Goal: Task Accomplishment & Management: Use online tool/utility

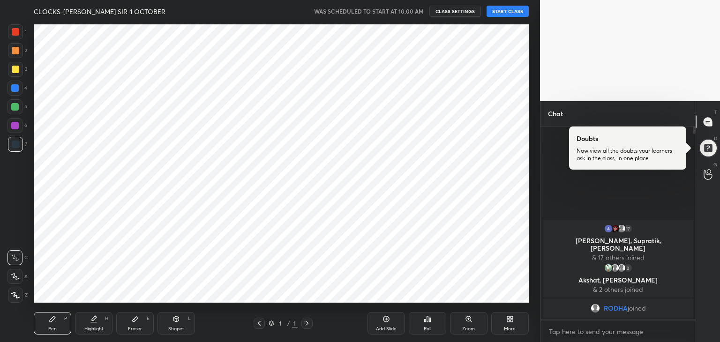
scroll to position [46572, 46352]
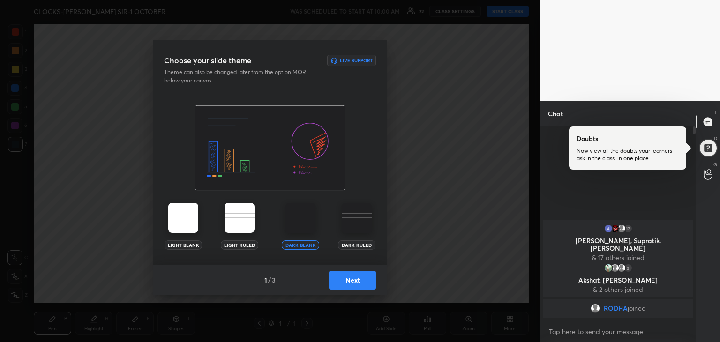
click at [350, 283] on button "Next" at bounding box center [352, 280] width 47 height 19
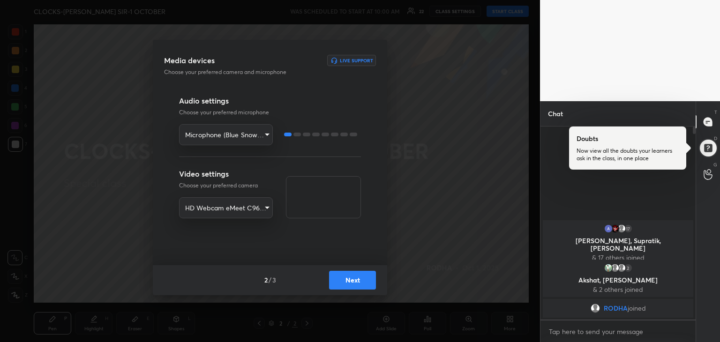
click at [352, 276] on button "Next" at bounding box center [352, 280] width 47 height 19
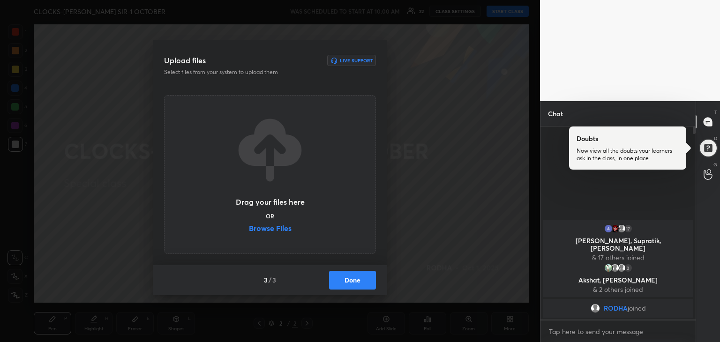
click at [288, 223] on div "Drag your files here OR Browse Files" at bounding box center [270, 174] width 70 height 119
click at [282, 227] on label "Browse Files" at bounding box center [270, 229] width 43 height 10
click at [249, 227] on input "Browse Files" at bounding box center [249, 229] width 0 height 10
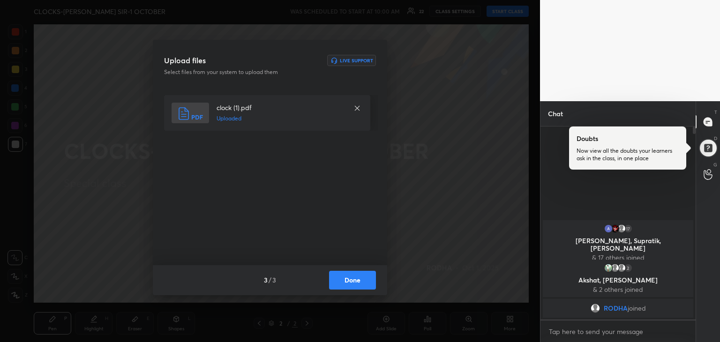
click at [365, 278] on button "Done" at bounding box center [352, 280] width 47 height 19
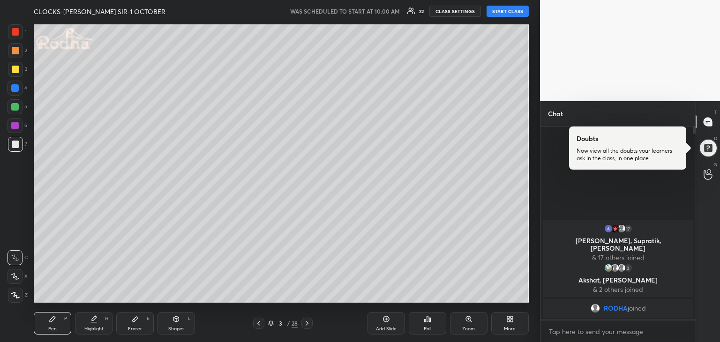
click at [508, 13] on button "START CLASS" at bounding box center [507, 11] width 42 height 11
type textarea "x"
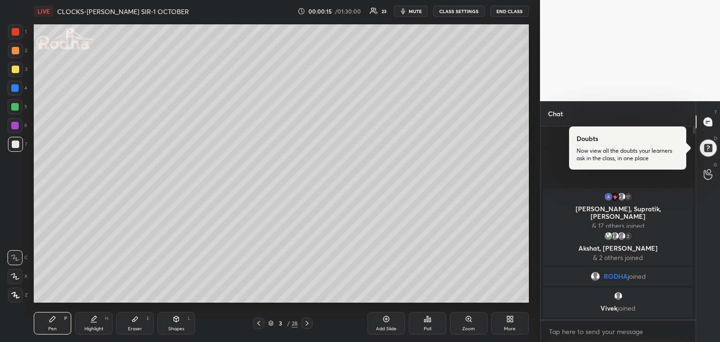
click at [13, 144] on div at bounding box center [15, 144] width 7 height 7
click at [12, 295] on icon at bounding box center [15, 295] width 8 height 7
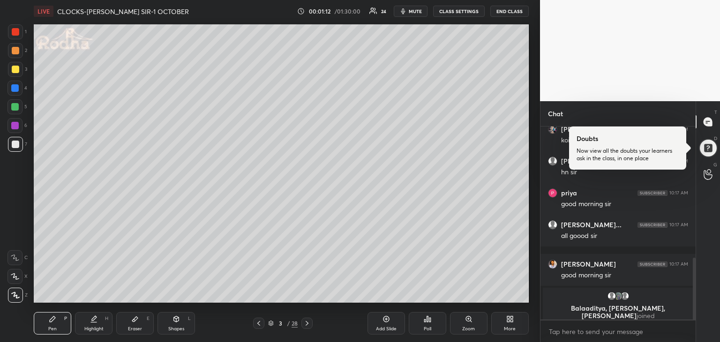
scroll to position [410, 0]
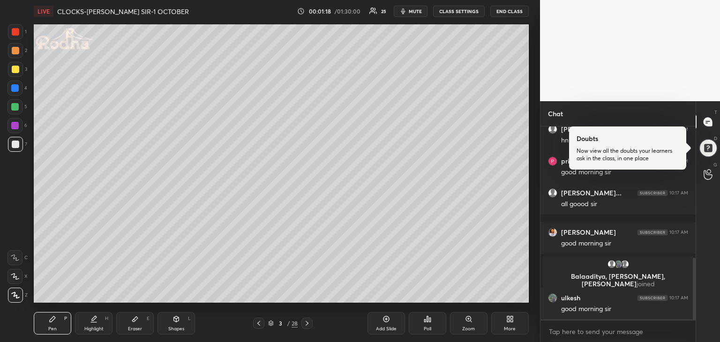
click at [15, 126] on div at bounding box center [14, 125] width 7 height 7
click at [18, 146] on div at bounding box center [15, 144] width 7 height 7
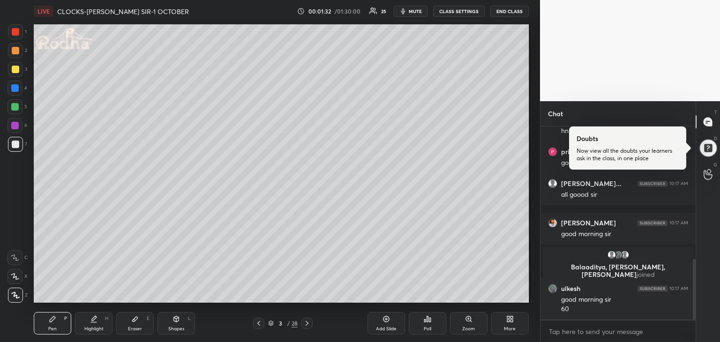
click at [18, 108] on div at bounding box center [14, 106] width 7 height 7
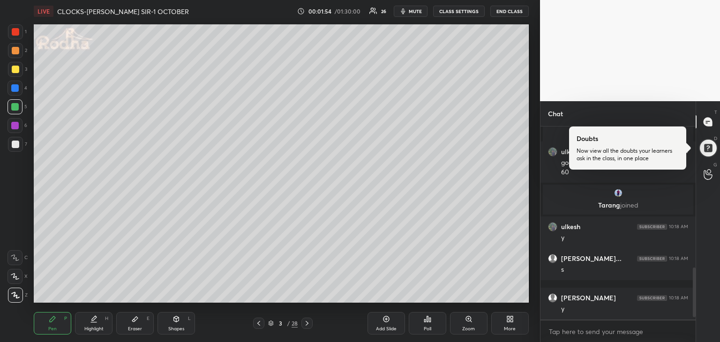
scroll to position [555, 0]
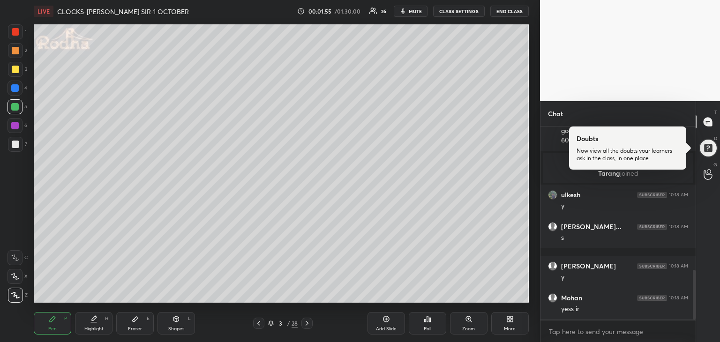
click at [16, 145] on div at bounding box center [15, 144] width 7 height 7
click at [15, 127] on div at bounding box center [14, 125] width 7 height 7
click at [18, 146] on div at bounding box center [15, 144] width 7 height 7
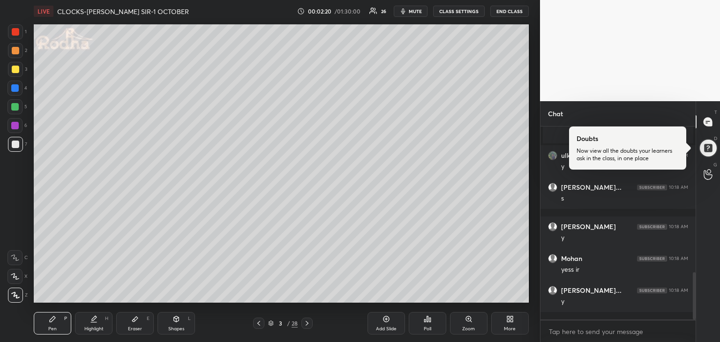
click at [16, 107] on div at bounding box center [14, 106] width 7 height 7
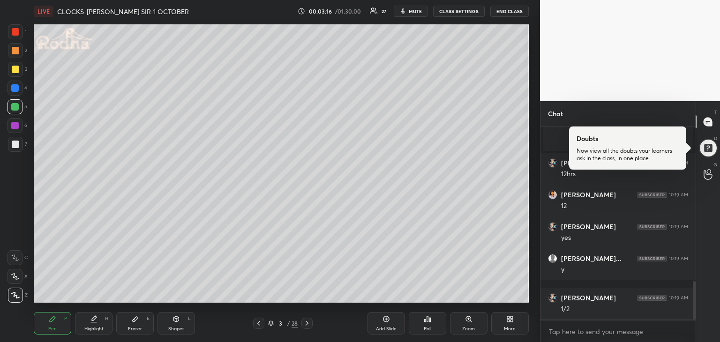
scroll to position [804, 0]
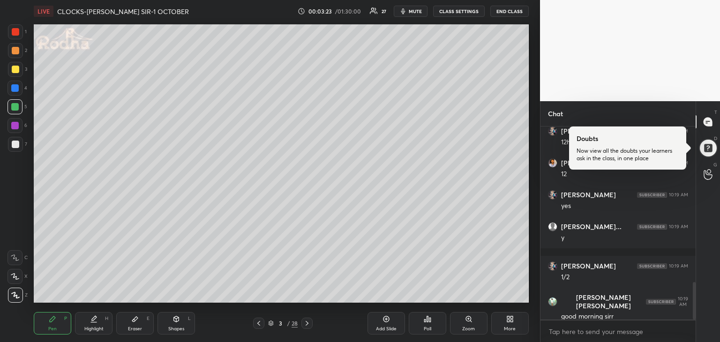
click at [13, 129] on div at bounding box center [14, 125] width 7 height 7
click at [19, 146] on div at bounding box center [15, 144] width 7 height 7
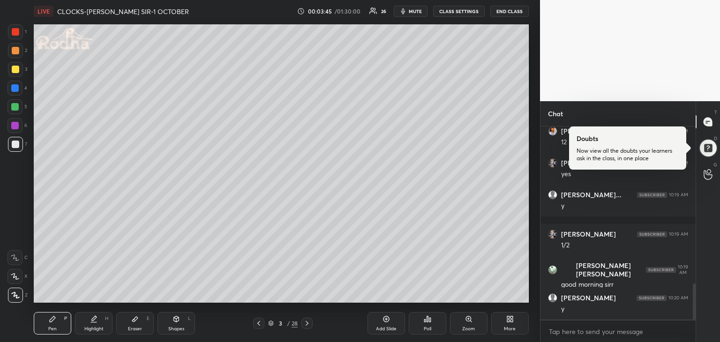
scroll to position [868, 0]
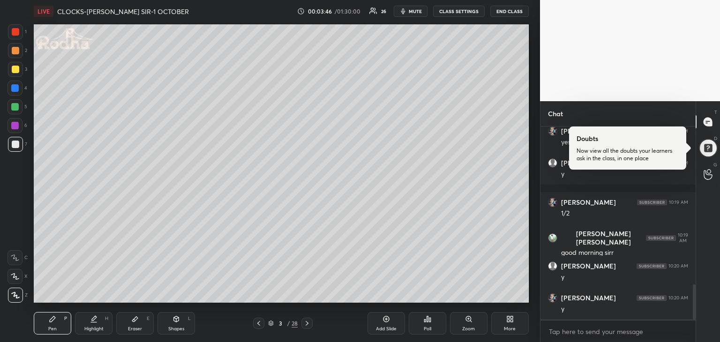
click at [140, 324] on div "Eraser E" at bounding box center [134, 323] width 37 height 22
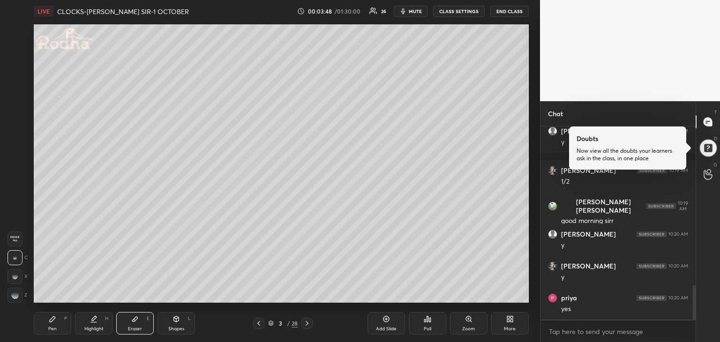
click at [17, 300] on div at bounding box center [14, 295] width 15 height 15
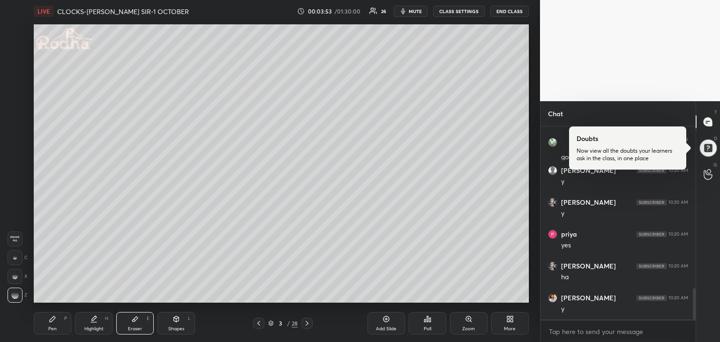
scroll to position [995, 0]
click at [53, 320] on icon at bounding box center [53, 319] width 6 height 6
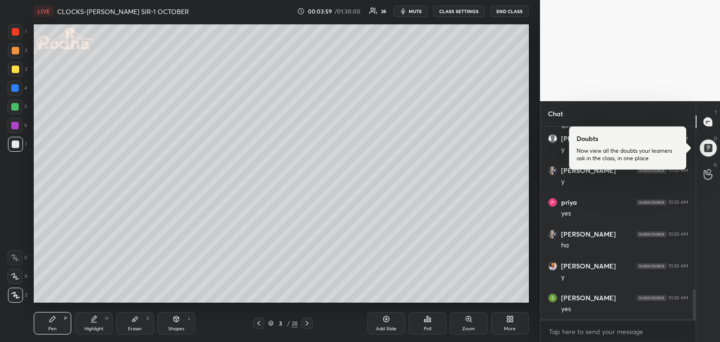
scroll to position [1027, 0]
click at [388, 319] on icon at bounding box center [385, 318] width 7 height 7
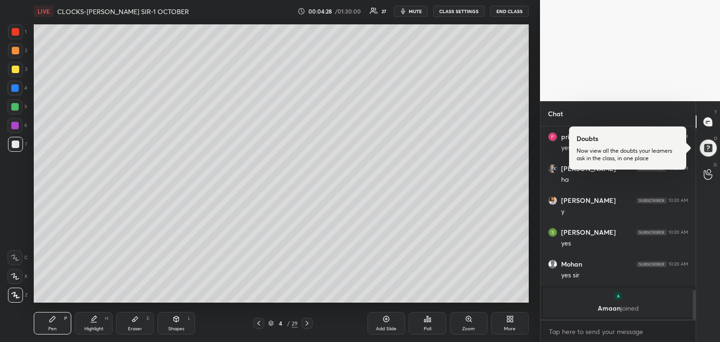
click at [18, 126] on div at bounding box center [14, 125] width 7 height 7
click at [136, 325] on div "Eraser E" at bounding box center [134, 323] width 37 height 22
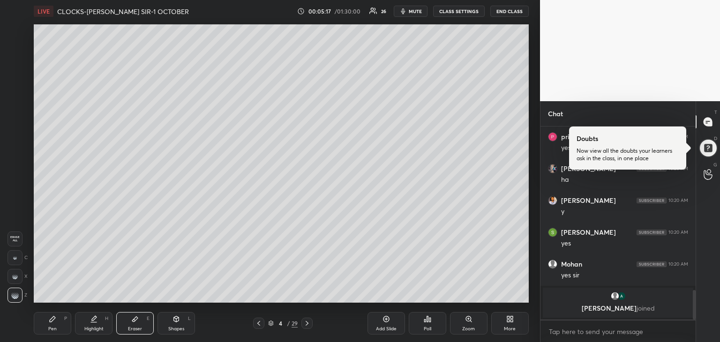
click at [50, 323] on icon at bounding box center [52, 318] width 7 height 7
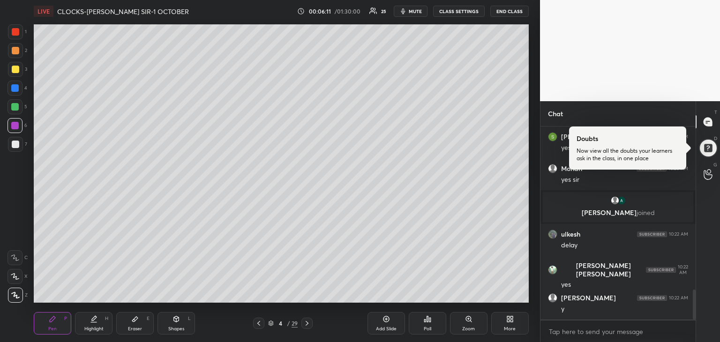
scroll to position [1042, 0]
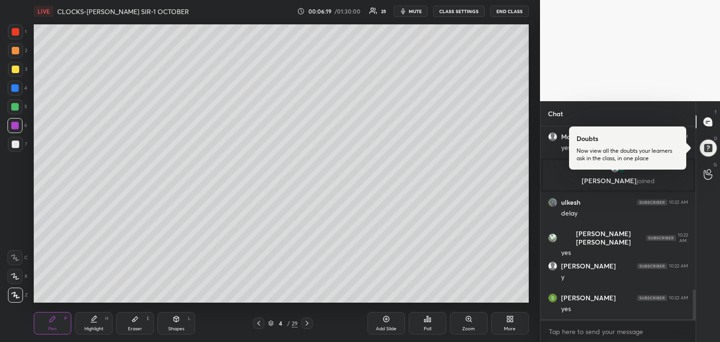
click at [306, 323] on icon at bounding box center [306, 323] width 7 height 7
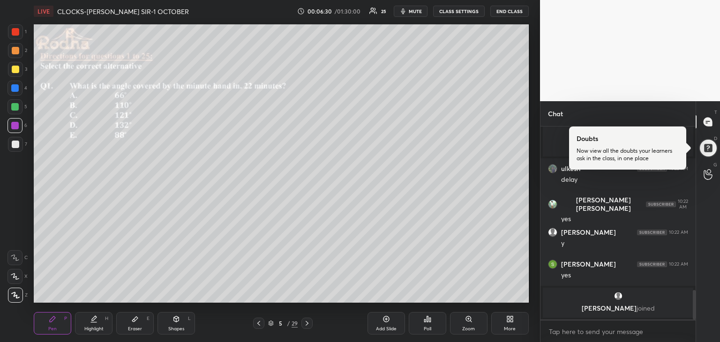
click at [17, 145] on div at bounding box center [15, 144] width 7 height 7
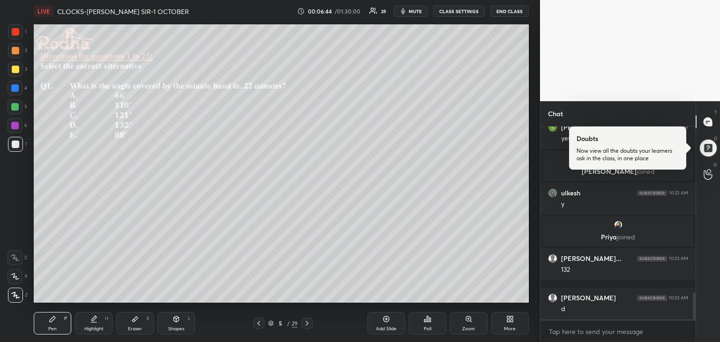
scroll to position [1184, 0]
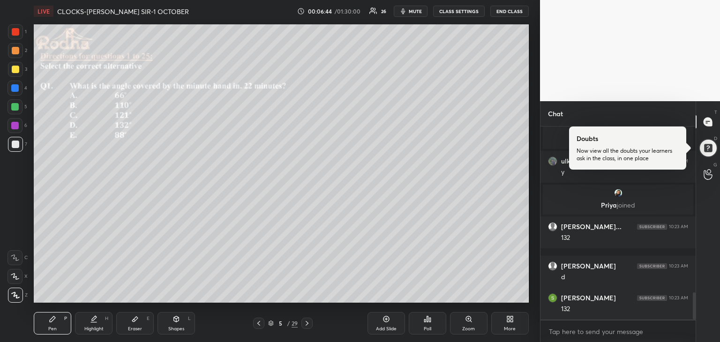
click at [16, 107] on div at bounding box center [14, 106] width 7 height 7
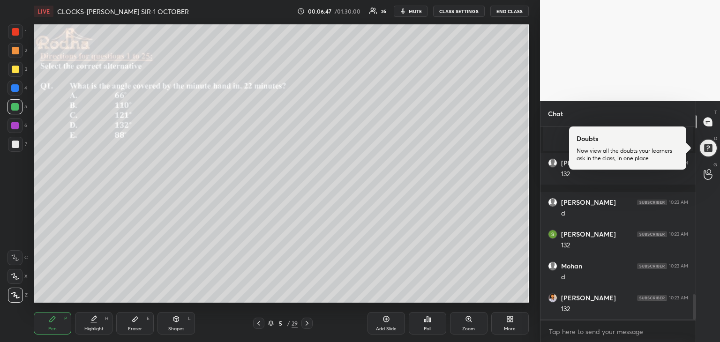
scroll to position [1280, 0]
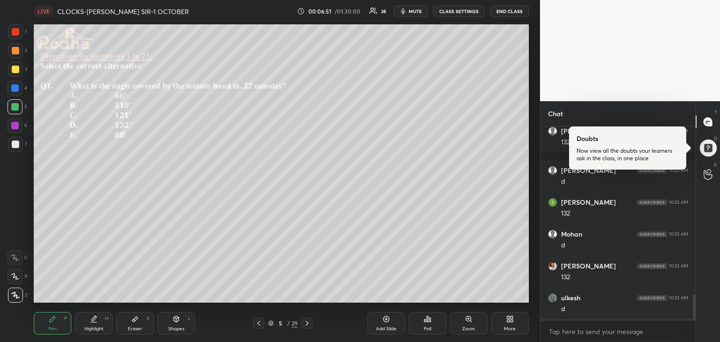
click at [259, 323] on icon at bounding box center [258, 323] width 7 height 7
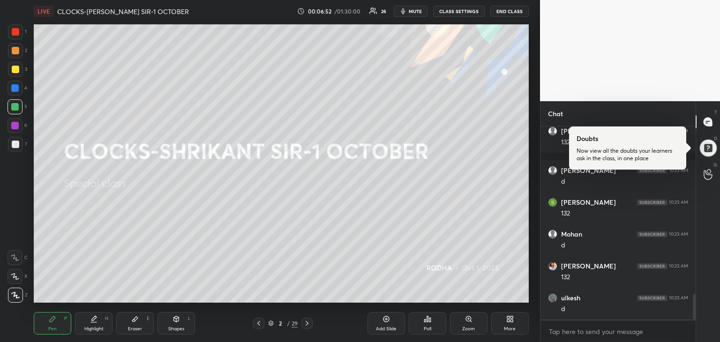
click at [309, 322] on icon at bounding box center [306, 323] width 7 height 7
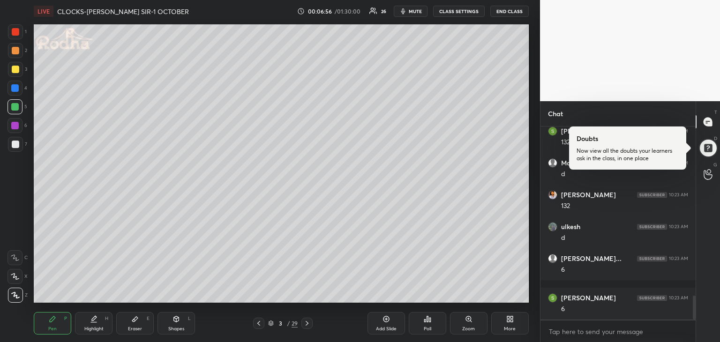
scroll to position [1383, 0]
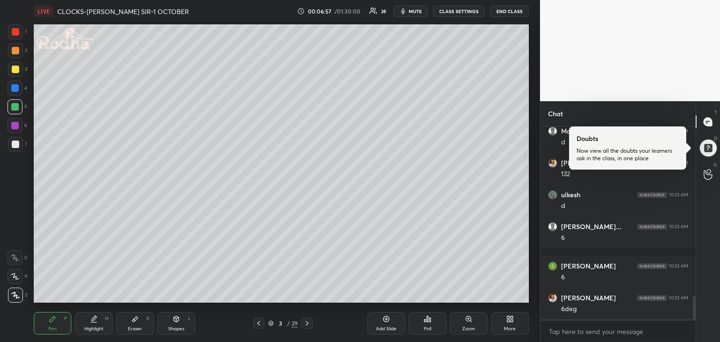
click at [308, 323] on icon at bounding box center [306, 323] width 7 height 7
click at [308, 322] on icon at bounding box center [306, 323] width 7 height 7
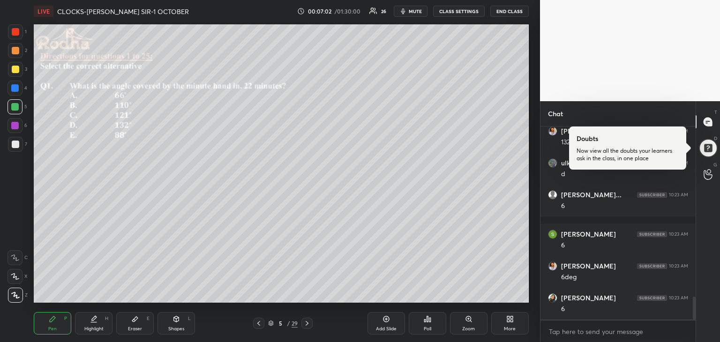
click at [139, 319] on div "Eraser E" at bounding box center [134, 323] width 37 height 22
click at [55, 320] on icon at bounding box center [52, 318] width 7 height 7
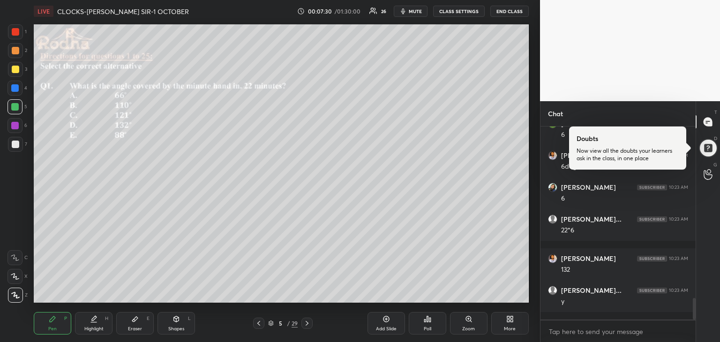
scroll to position [1557, 0]
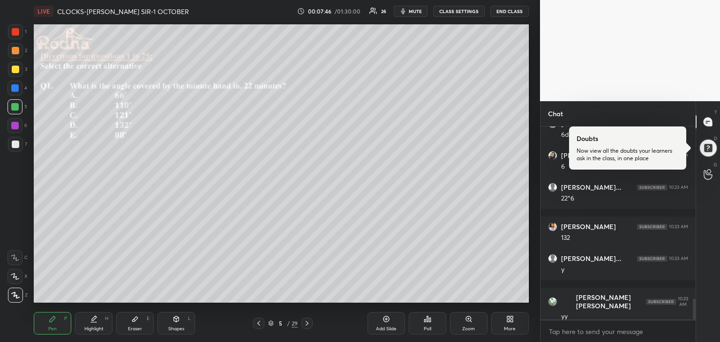
click at [257, 327] on icon at bounding box center [258, 323] width 7 height 7
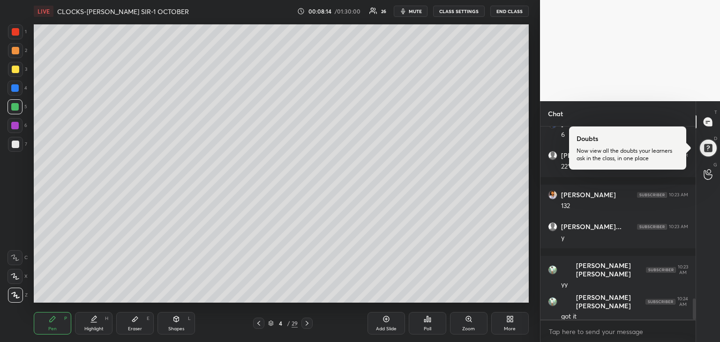
click at [308, 323] on icon at bounding box center [306, 323] width 7 height 7
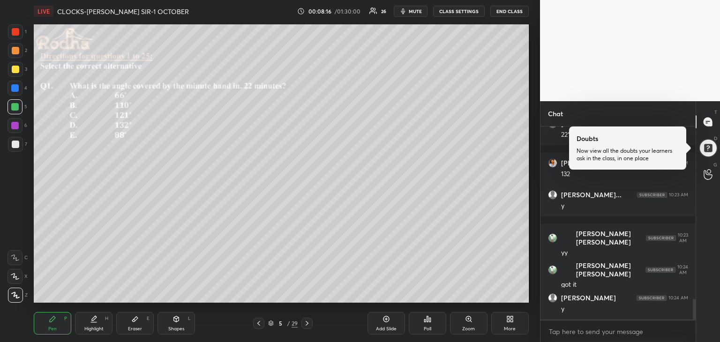
click at [306, 324] on icon at bounding box center [306, 323] width 7 height 7
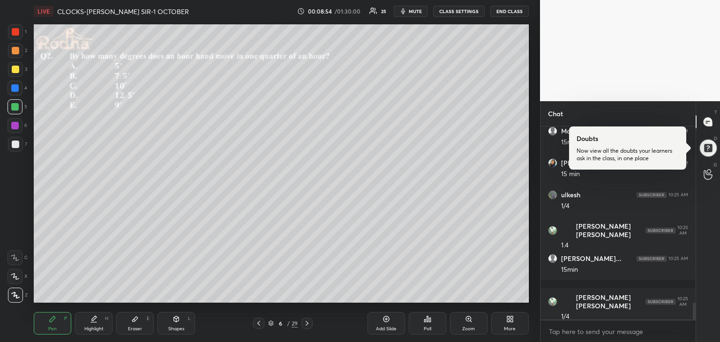
scroll to position [2028, 0]
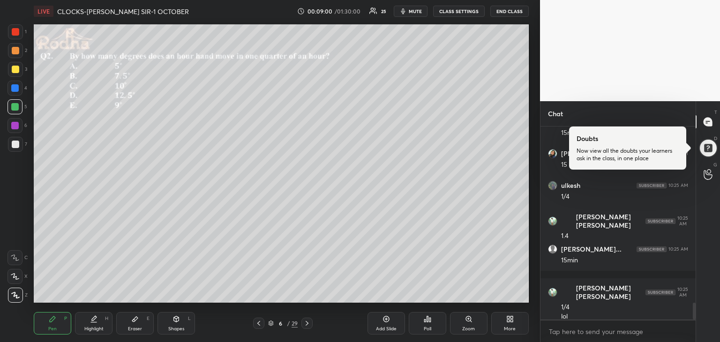
click at [15, 88] on div at bounding box center [14, 87] width 7 height 7
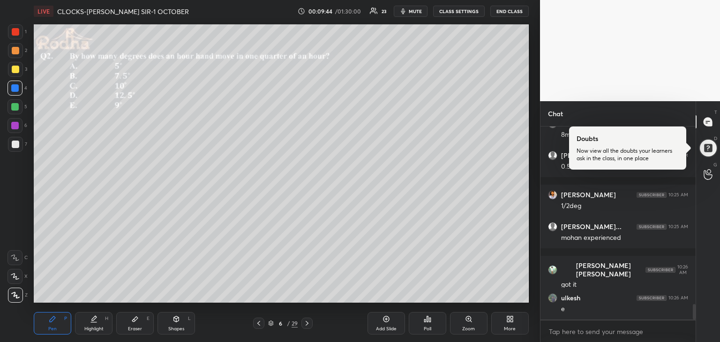
scroll to position [2266, 0]
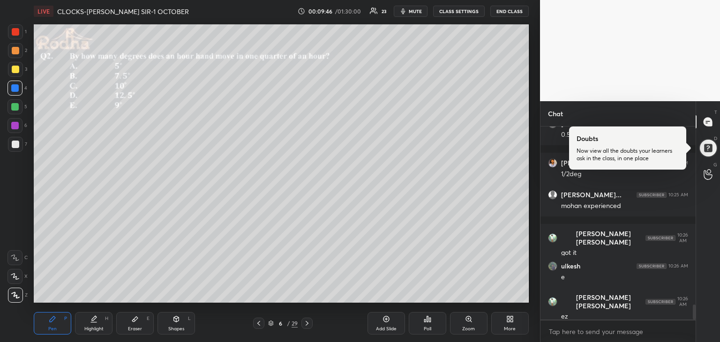
click at [306, 322] on icon at bounding box center [306, 323] width 7 height 7
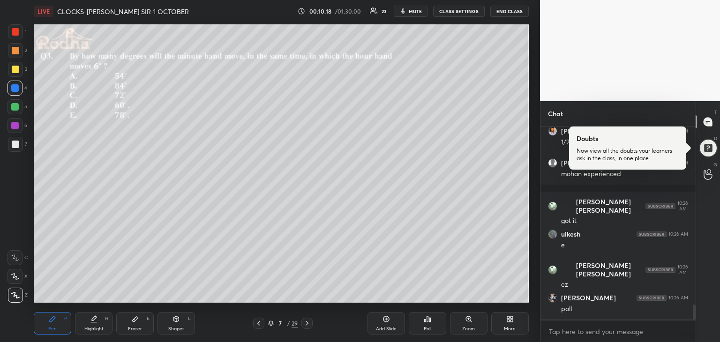
click at [432, 326] on div "Poll" at bounding box center [427, 323] width 37 height 22
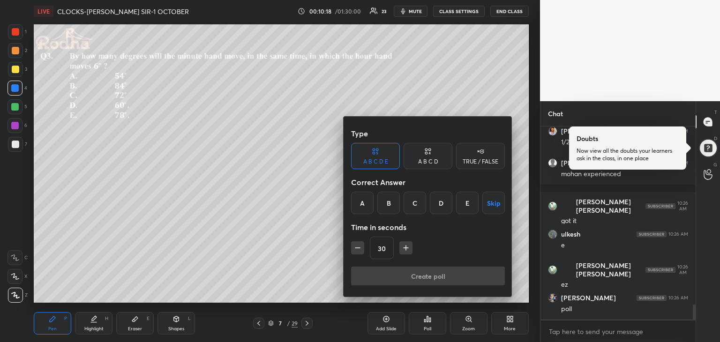
click at [414, 202] on div "C" at bounding box center [414, 203] width 22 height 22
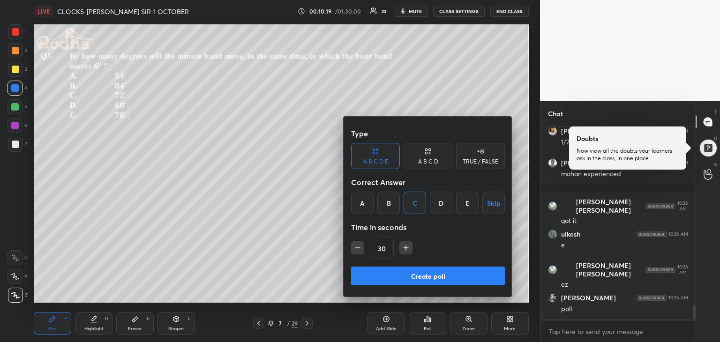
click at [407, 247] on icon "button" at bounding box center [405, 247] width 9 height 9
click at [407, 249] on icon "button" at bounding box center [405, 247] width 9 height 9
type input "60"
click at [422, 278] on button "Create poll" at bounding box center [428, 276] width 154 height 19
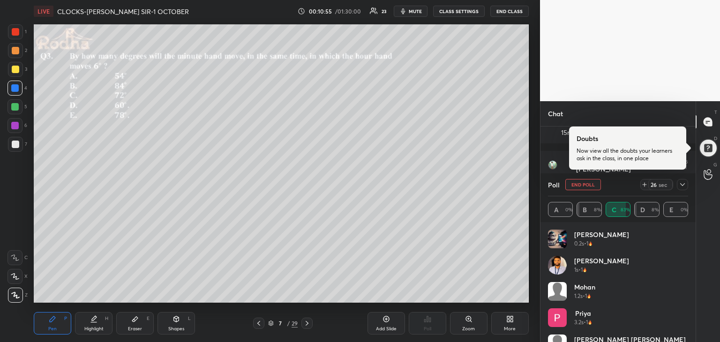
scroll to position [2042, 0]
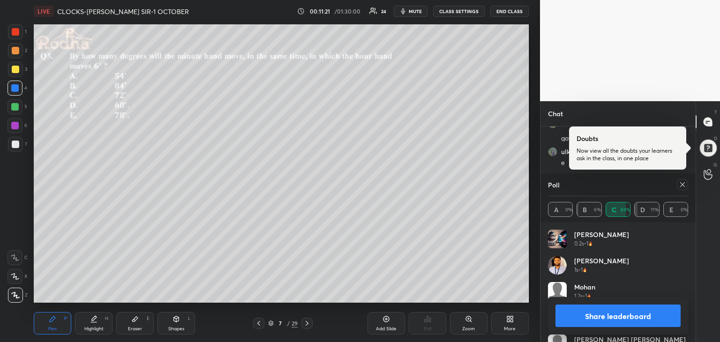
click at [602, 315] on button "Share leaderboard" at bounding box center [617, 316] width 125 height 22
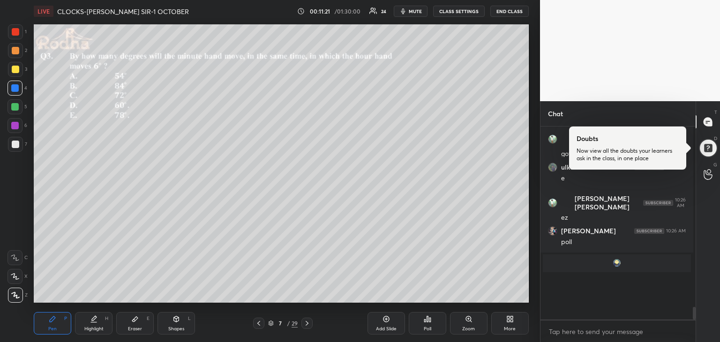
scroll to position [0, 0]
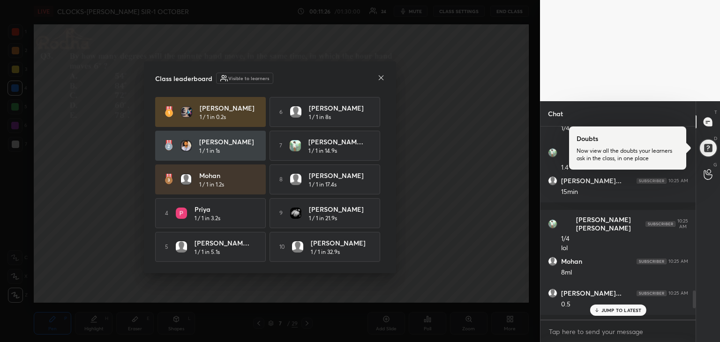
click at [379, 76] on icon at bounding box center [380, 77] width 7 height 7
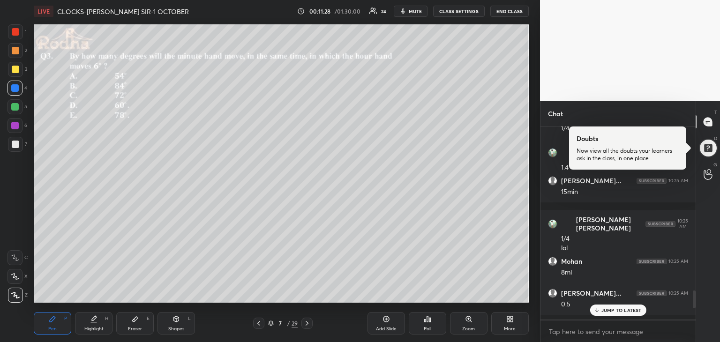
click at [16, 148] on div at bounding box center [15, 144] width 7 height 7
click at [15, 109] on div at bounding box center [14, 106] width 7 height 7
click at [633, 312] on p "3 NEW MESSAGES" at bounding box center [621, 310] width 43 height 6
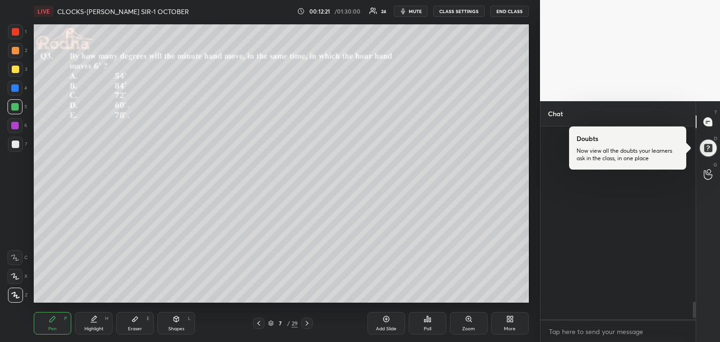
scroll to position [2074, 0]
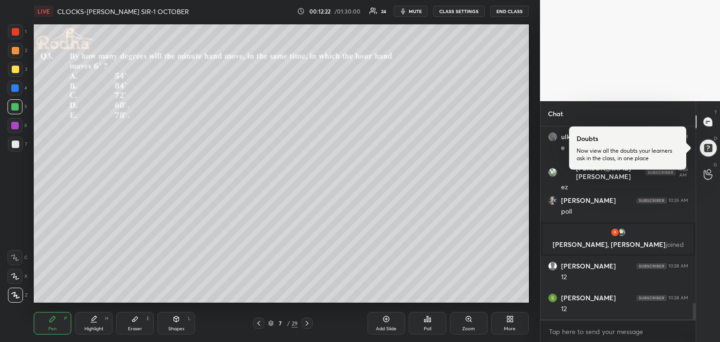
click at [14, 87] on div at bounding box center [14, 87] width 7 height 7
click at [16, 105] on div at bounding box center [14, 106] width 7 height 7
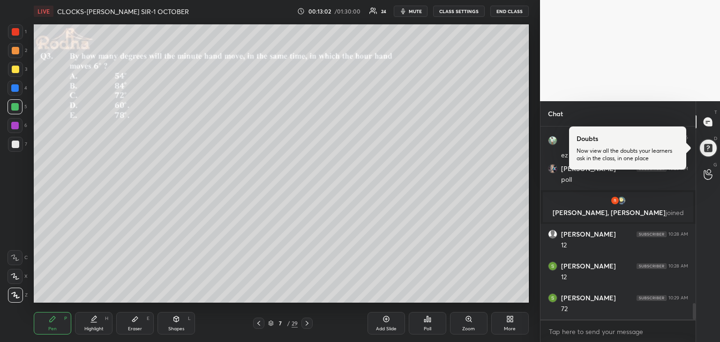
scroll to position [2138, 0]
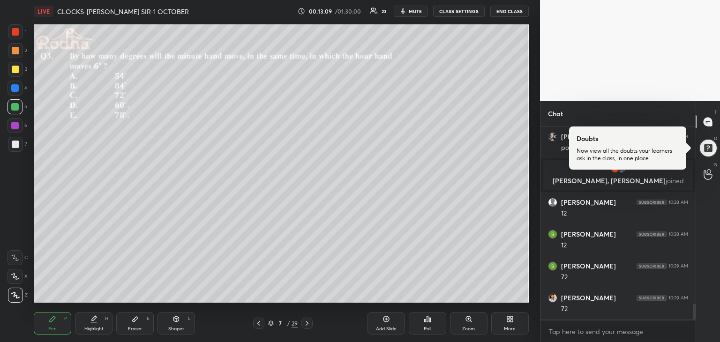
click at [14, 128] on div at bounding box center [14, 125] width 7 height 7
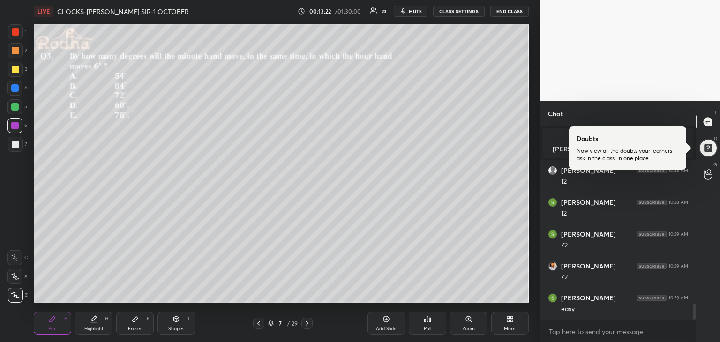
scroll to position [2201, 0]
click at [305, 323] on icon at bounding box center [306, 323] width 7 height 7
click at [258, 323] on icon at bounding box center [258, 323] width 3 height 5
click at [387, 323] on icon at bounding box center [385, 318] width 7 height 7
click at [15, 145] on div at bounding box center [15, 144] width 7 height 7
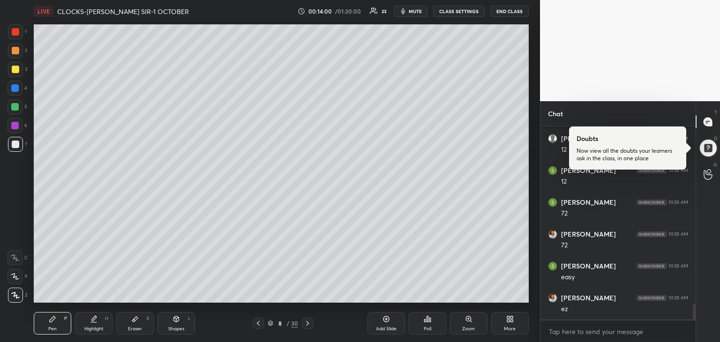
scroll to position [2235, 0]
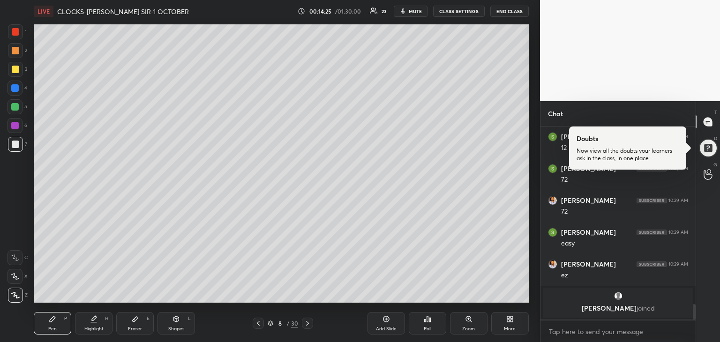
click at [15, 107] on div at bounding box center [14, 106] width 7 height 7
click at [15, 88] on div at bounding box center [14, 87] width 7 height 7
click at [179, 320] on icon at bounding box center [175, 318] width 7 height 7
click at [129, 321] on div "Eraser E" at bounding box center [134, 323] width 37 height 22
click at [60, 322] on div "Pen P" at bounding box center [52, 323] width 37 height 22
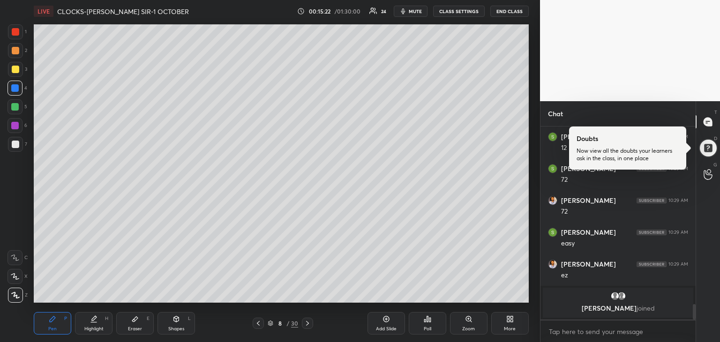
click at [136, 317] on icon at bounding box center [135, 319] width 6 height 5
click at [53, 327] on div "Pen" at bounding box center [52, 329] width 8 height 5
click at [14, 146] on div at bounding box center [15, 144] width 7 height 7
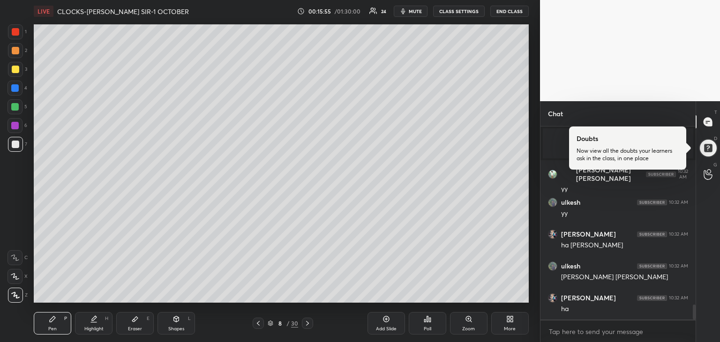
scroll to position [2326, 0]
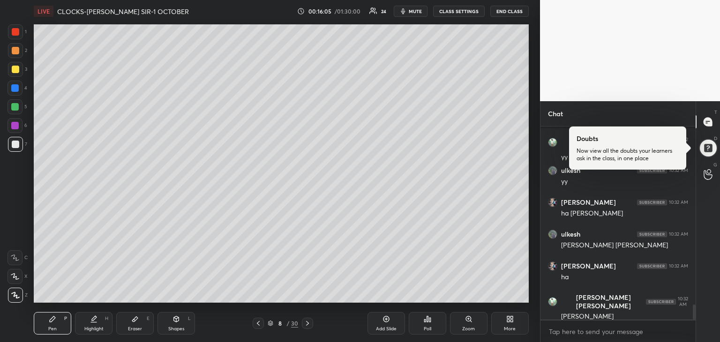
click at [136, 321] on icon at bounding box center [134, 318] width 7 height 7
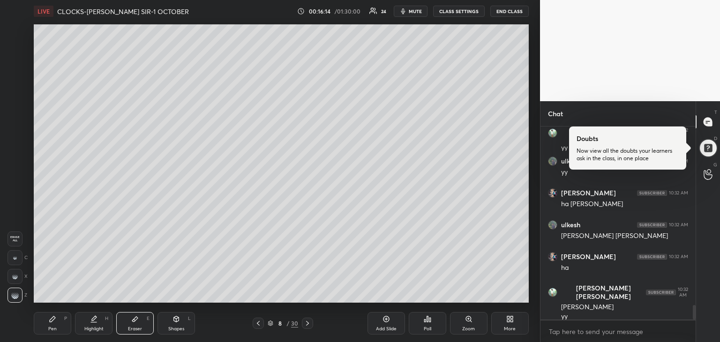
click at [49, 321] on icon at bounding box center [52, 318] width 7 height 7
click at [15, 87] on div at bounding box center [14, 87] width 7 height 7
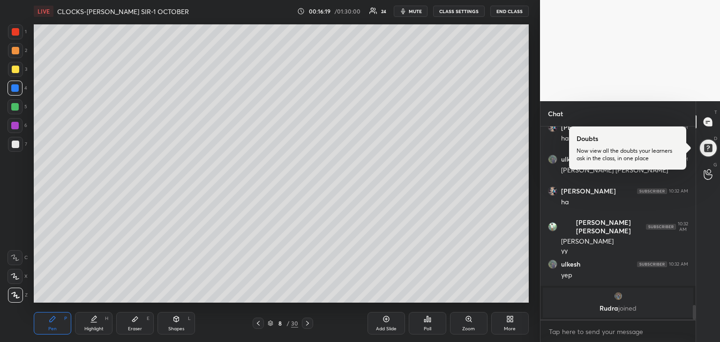
scroll to position [2325, 0]
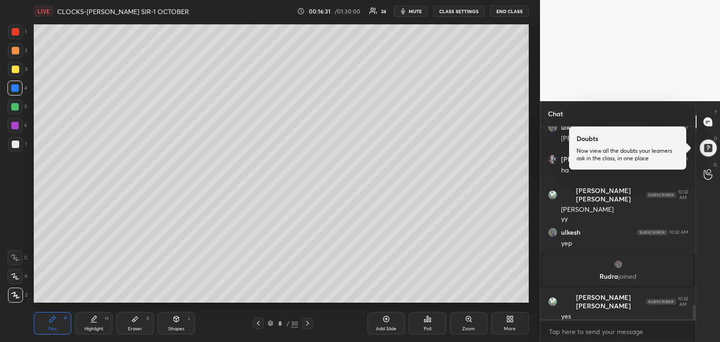
click at [305, 323] on icon at bounding box center [307, 323] width 7 height 7
click at [261, 322] on icon at bounding box center [257, 323] width 7 height 7
click at [308, 323] on icon at bounding box center [307, 323] width 3 height 5
click at [15, 143] on div at bounding box center [15, 144] width 7 height 7
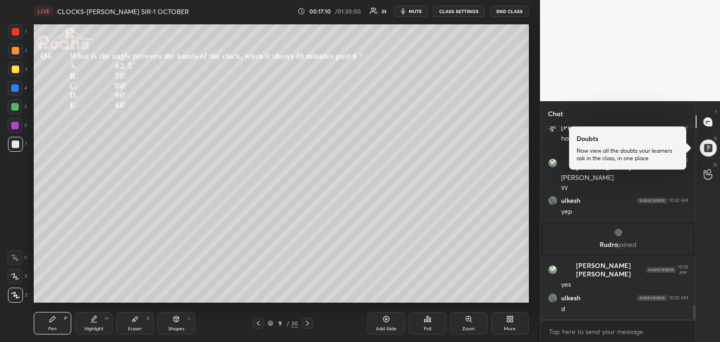
scroll to position [2389, 0]
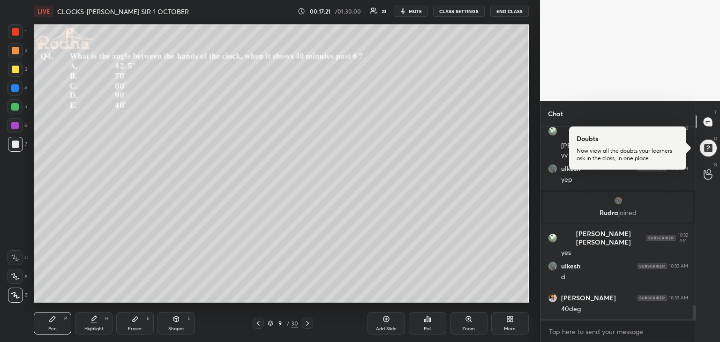
click at [20, 104] on div at bounding box center [14, 106] width 15 height 15
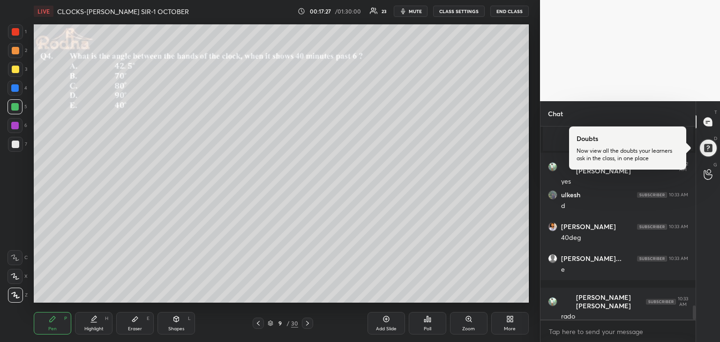
scroll to position [2492, 0]
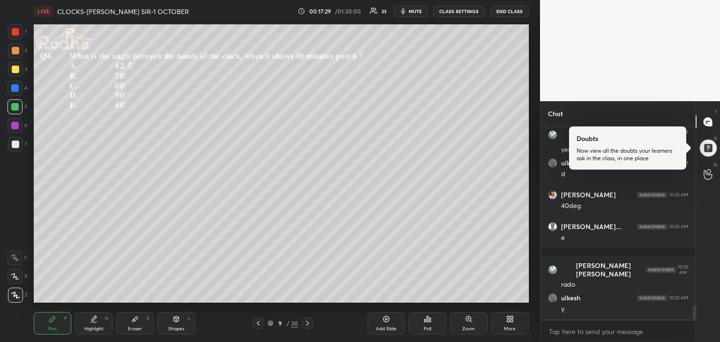
click at [19, 142] on div at bounding box center [15, 144] width 7 height 7
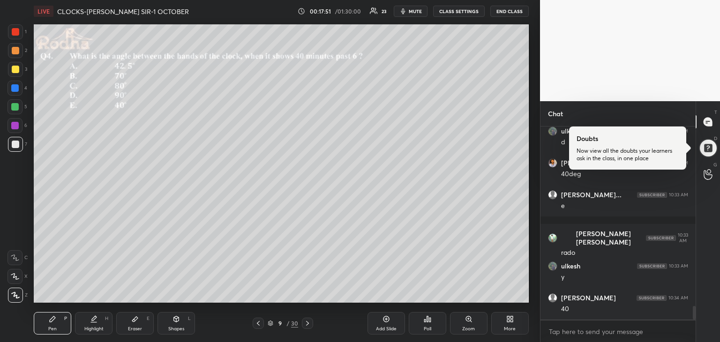
click at [134, 319] on icon at bounding box center [135, 319] width 6 height 5
click at [53, 327] on div "Pen" at bounding box center [52, 329] width 8 height 5
click at [17, 107] on div at bounding box center [14, 106] width 7 height 7
click at [17, 68] on div at bounding box center [15, 69] width 7 height 7
click at [136, 321] on icon at bounding box center [134, 318] width 7 height 7
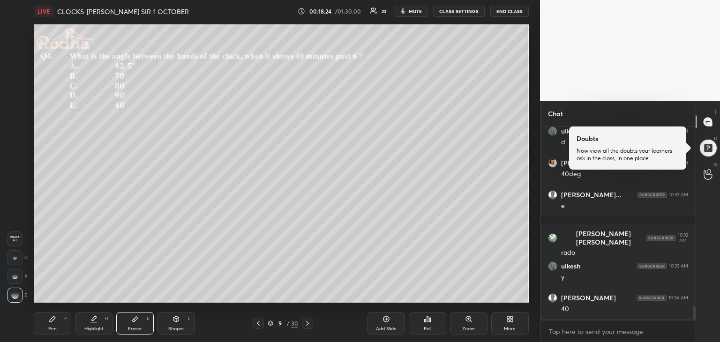
click at [52, 321] on icon at bounding box center [52, 318] width 7 height 7
click at [16, 88] on div at bounding box center [14, 87] width 7 height 7
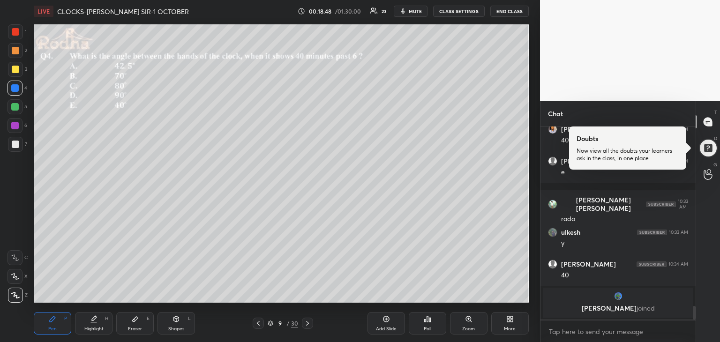
click at [16, 127] on div at bounding box center [14, 125] width 7 height 7
click at [15, 70] on div at bounding box center [15, 69] width 7 height 7
click at [13, 108] on div at bounding box center [14, 106] width 7 height 7
click at [18, 70] on div at bounding box center [15, 69] width 7 height 7
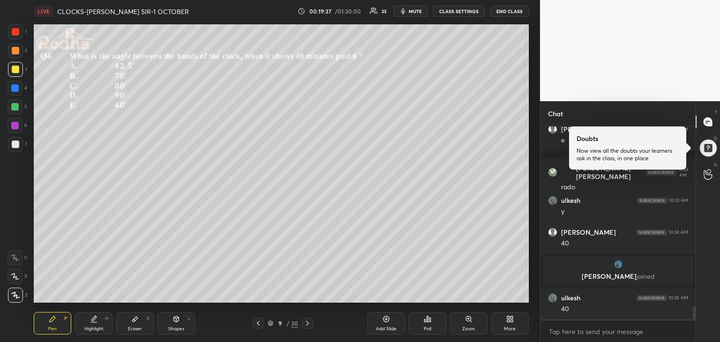
click at [15, 108] on div at bounding box center [14, 106] width 7 height 7
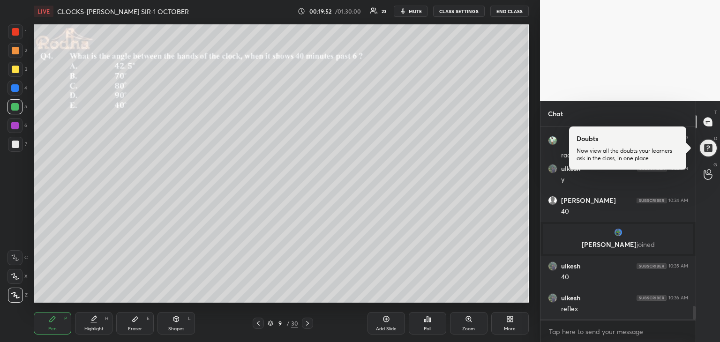
click at [15, 86] on div at bounding box center [14, 87] width 7 height 7
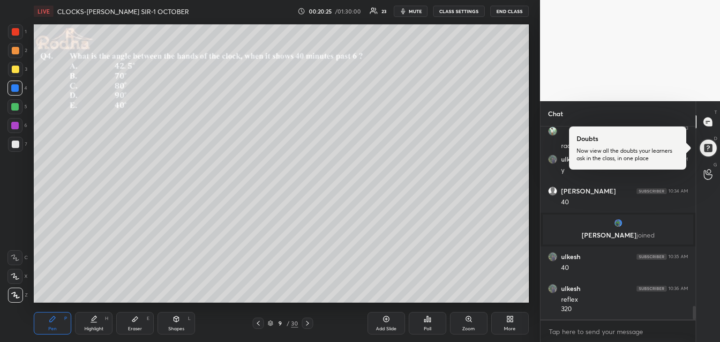
scroll to position [2601, 0]
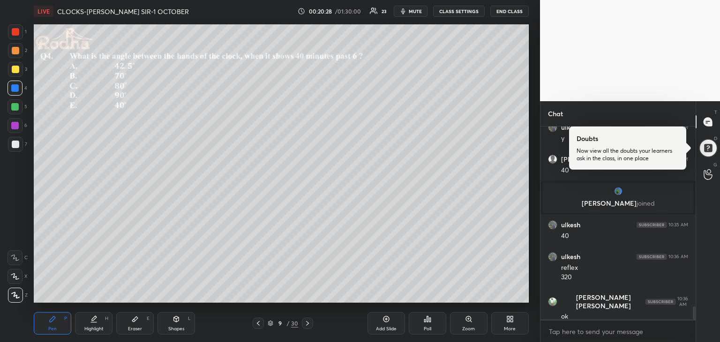
click at [18, 108] on div at bounding box center [14, 106] width 7 height 7
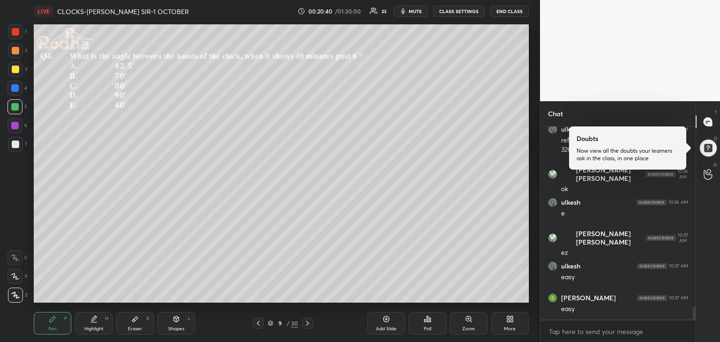
scroll to position [2763, 0]
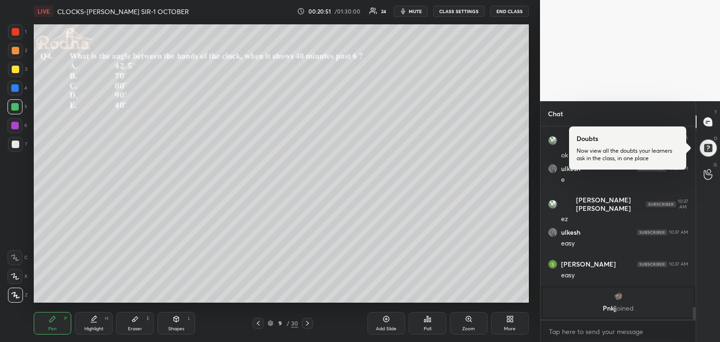
click at [305, 323] on icon at bounding box center [307, 323] width 7 height 7
click at [260, 321] on icon at bounding box center [258, 323] width 3 height 5
click at [424, 320] on icon at bounding box center [424, 321] width 1 height 2
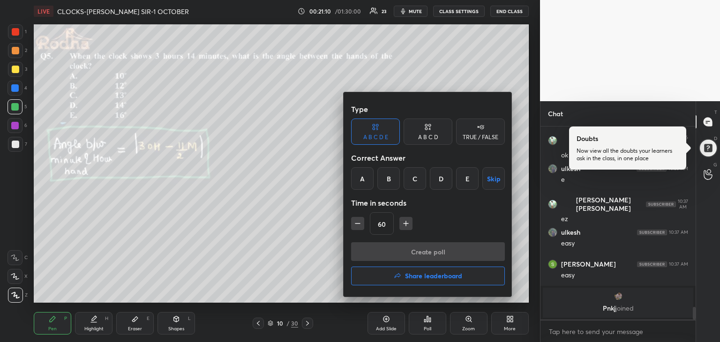
drag, startPoint x: 416, startPoint y: 180, endPoint x: 427, endPoint y: 214, distance: 35.7
click at [416, 180] on div "C" at bounding box center [414, 178] width 22 height 22
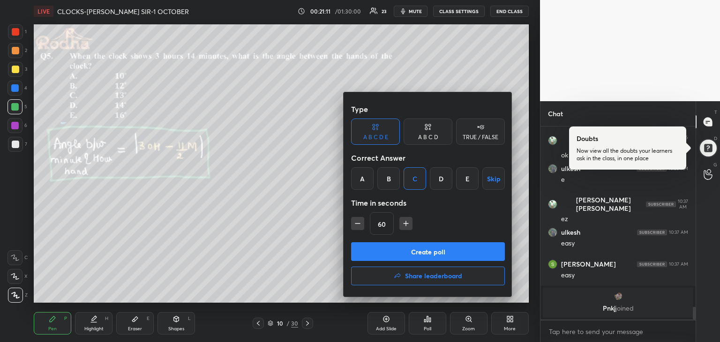
click at [438, 251] on button "Create poll" at bounding box center [428, 251] width 154 height 19
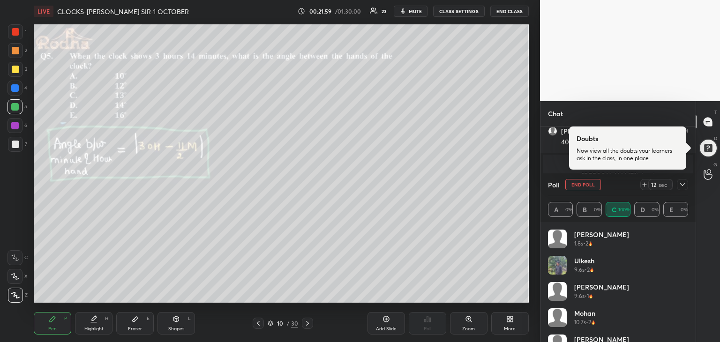
scroll to position [2782, 0]
click at [708, 126] on icon at bounding box center [707, 122] width 8 height 8
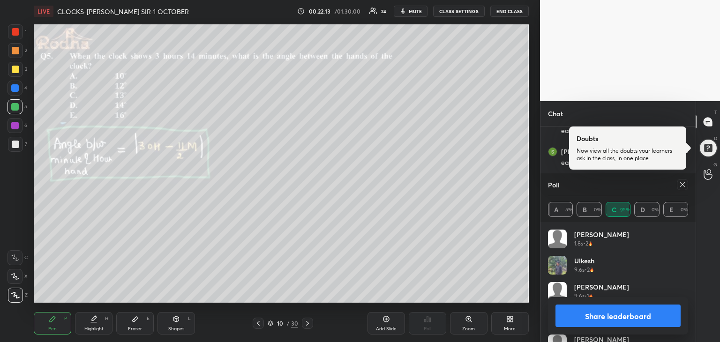
click at [647, 317] on button "Share leaderboard" at bounding box center [617, 316] width 125 height 22
type textarea "x"
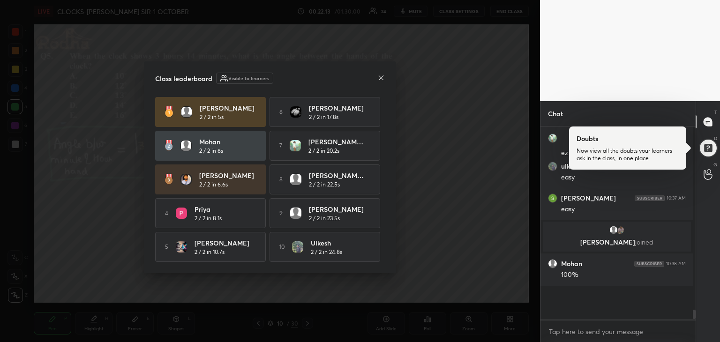
scroll to position [190, 152]
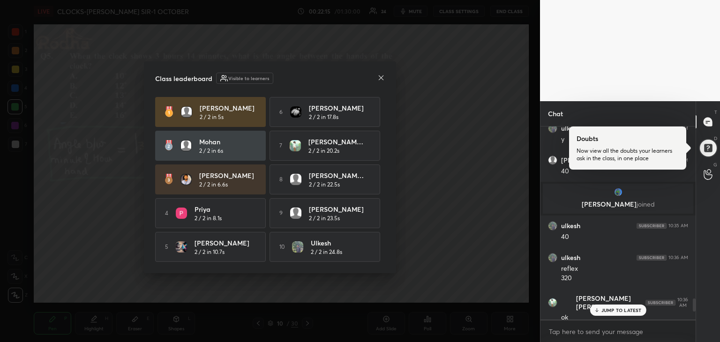
click at [620, 308] on p "JUMP TO LATEST" at bounding box center [621, 310] width 40 height 6
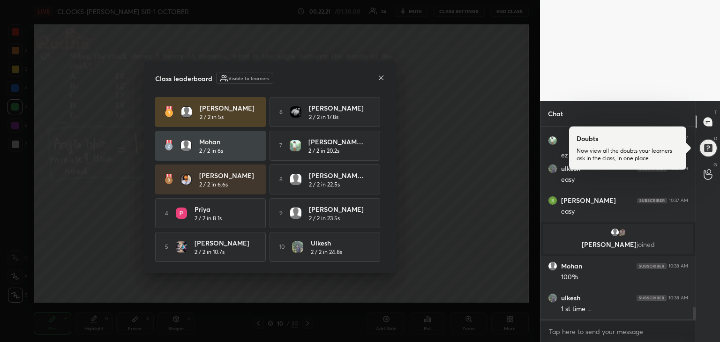
click at [381, 76] on icon at bounding box center [381, 77] width 5 height 5
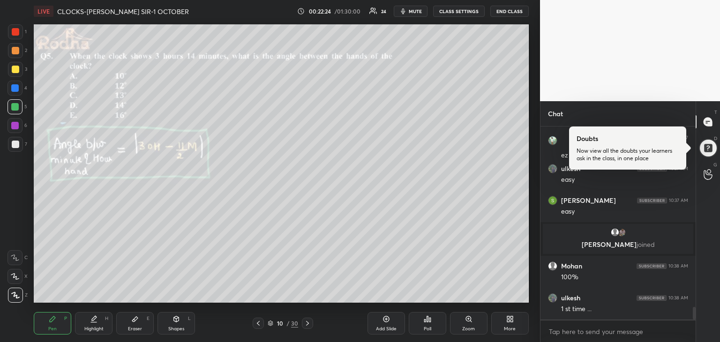
click at [17, 149] on div at bounding box center [15, 144] width 15 height 15
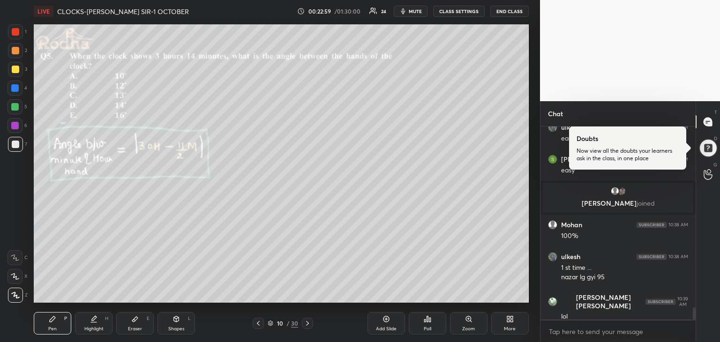
scroll to position [2855, 0]
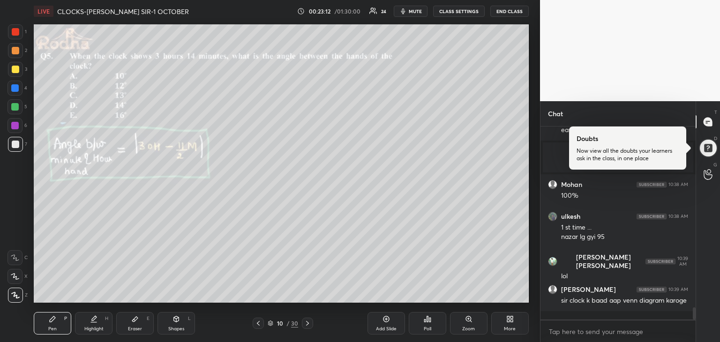
click at [15, 110] on div at bounding box center [14, 106] width 7 height 7
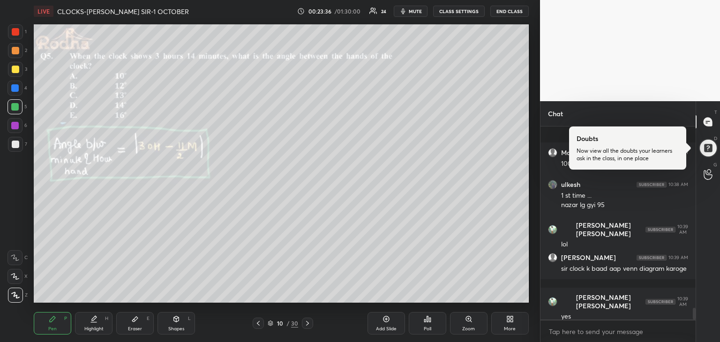
scroll to position [2935, 0]
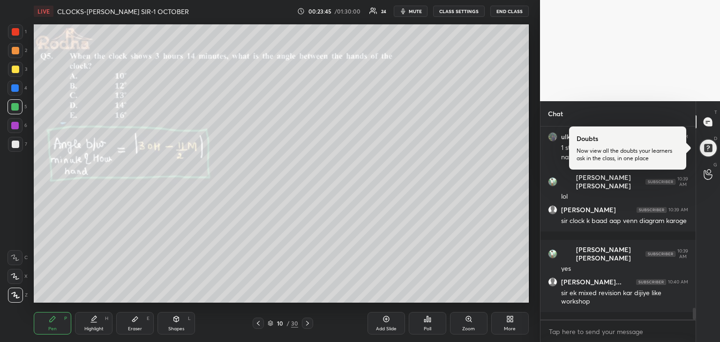
click at [15, 129] on div at bounding box center [14, 125] width 7 height 7
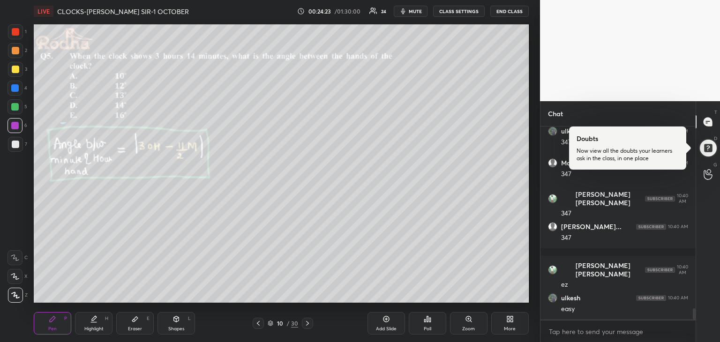
scroll to position [3197, 0]
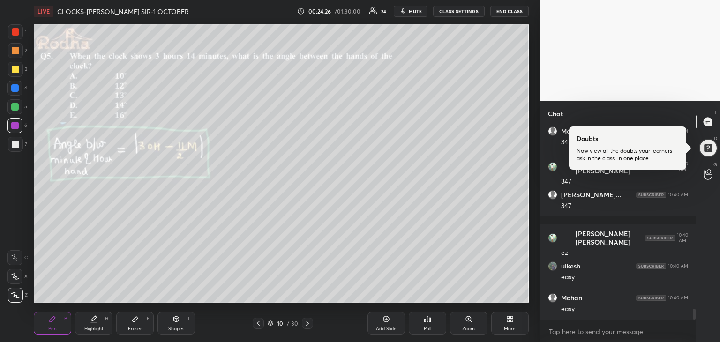
click at [307, 323] on icon at bounding box center [307, 323] width 7 height 7
click at [425, 328] on div "Poll" at bounding box center [427, 329] width 7 height 5
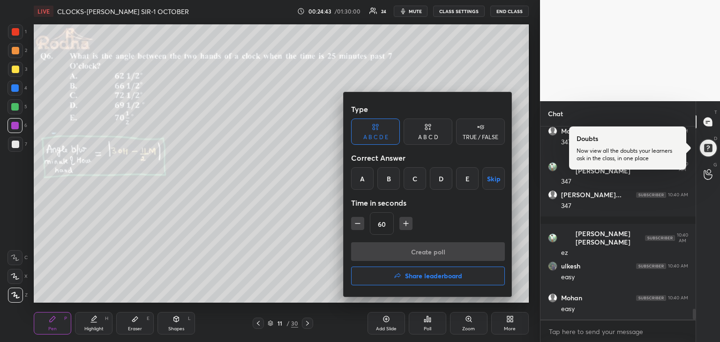
click at [420, 182] on div "C" at bounding box center [414, 178] width 22 height 22
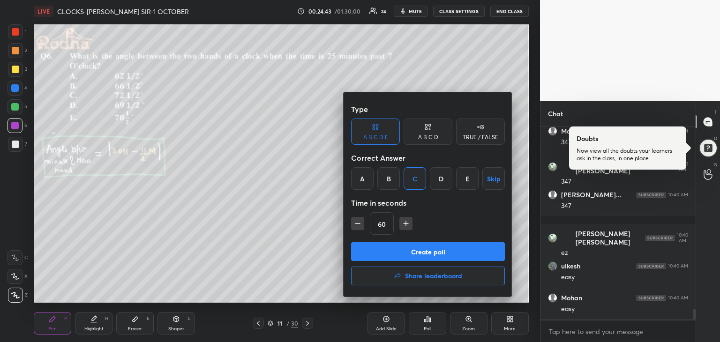
click at [356, 222] on icon "button" at bounding box center [357, 223] width 9 height 9
type input "45"
click at [406, 249] on button "Create poll" at bounding box center [428, 251] width 154 height 19
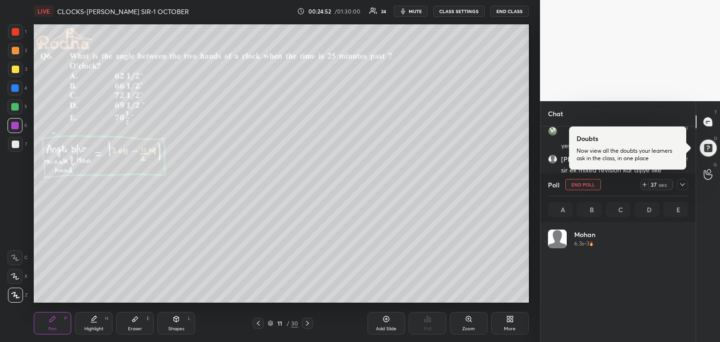
scroll to position [110, 137]
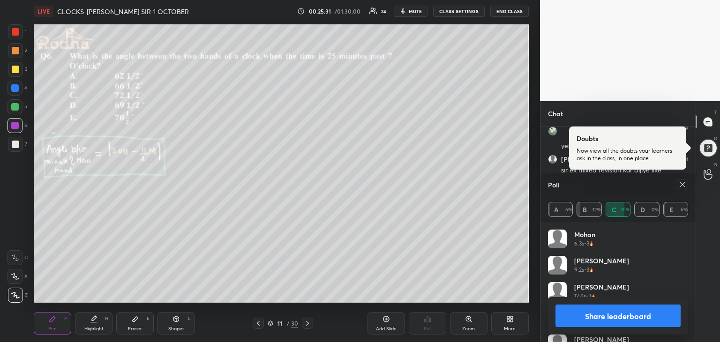
click at [593, 314] on button "Share leaderboard" at bounding box center [617, 316] width 125 height 22
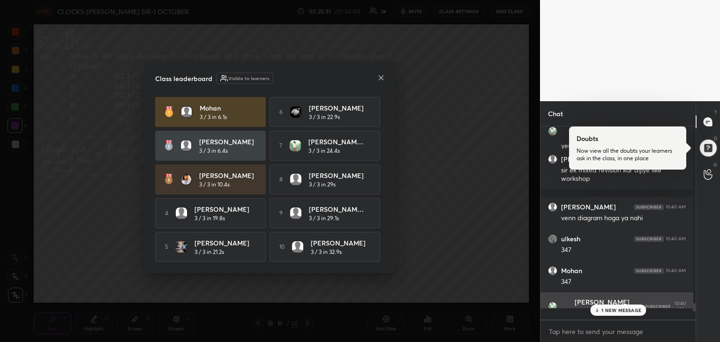
scroll to position [186, 150]
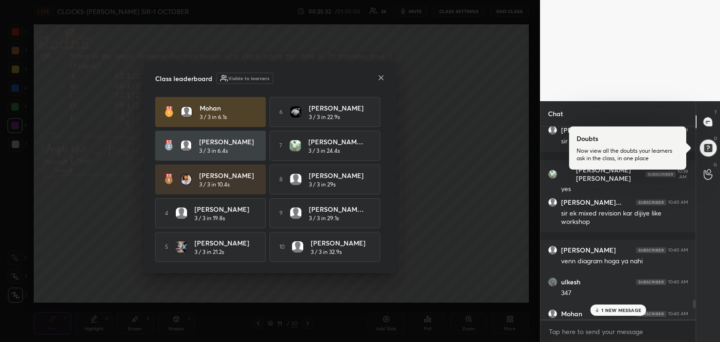
click at [605, 309] on p "1 NEW MESSAGE" at bounding box center [621, 310] width 40 height 6
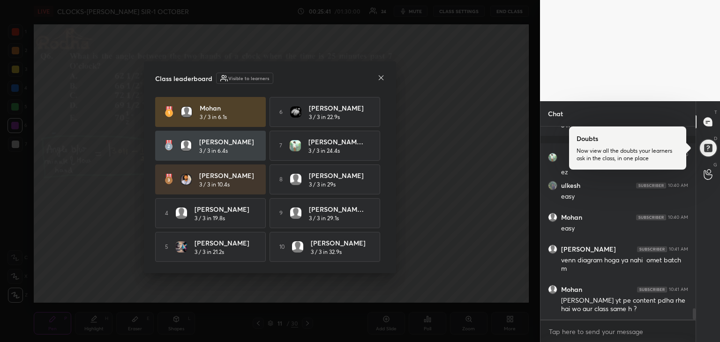
click at [379, 76] on icon at bounding box center [380, 77] width 7 height 7
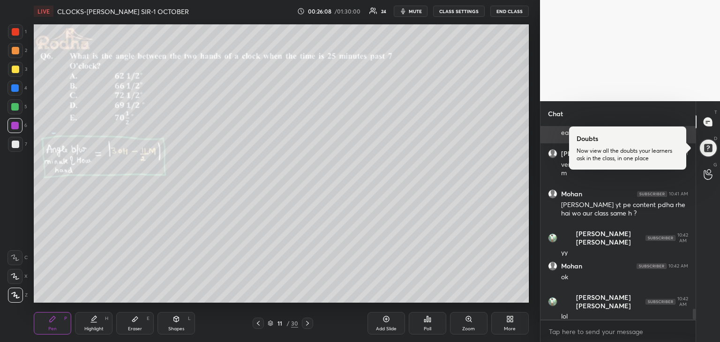
scroll to position [3267, 0]
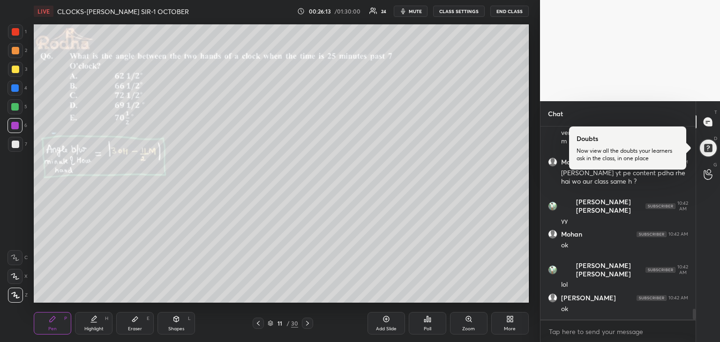
click at [386, 319] on icon at bounding box center [386, 319] width 3 height 3
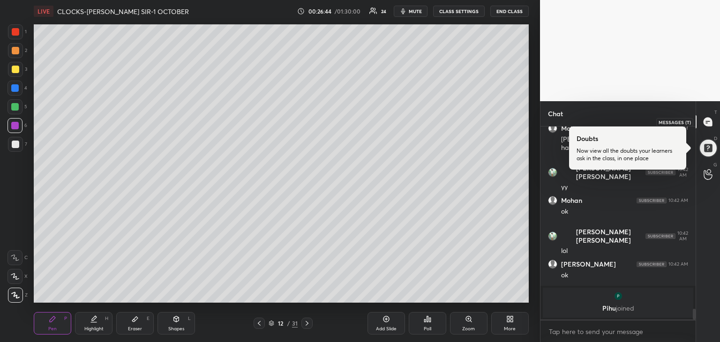
click at [712, 120] on icon at bounding box center [708, 122] width 10 height 10
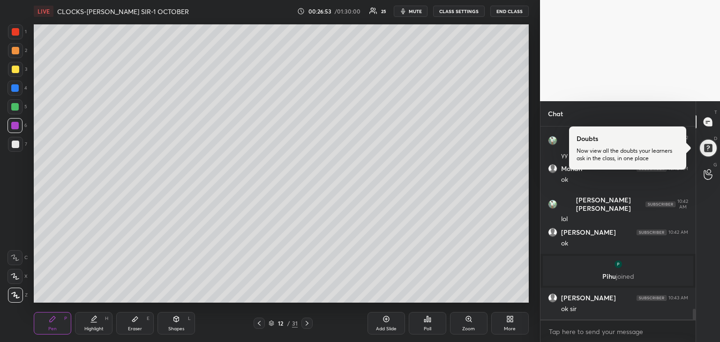
click at [252, 324] on div "12 / 31" at bounding box center [282, 323] width 81 height 11
click at [261, 323] on icon at bounding box center [258, 323] width 7 height 7
click at [18, 31] on div at bounding box center [15, 31] width 7 height 7
click at [15, 128] on div at bounding box center [14, 125] width 7 height 7
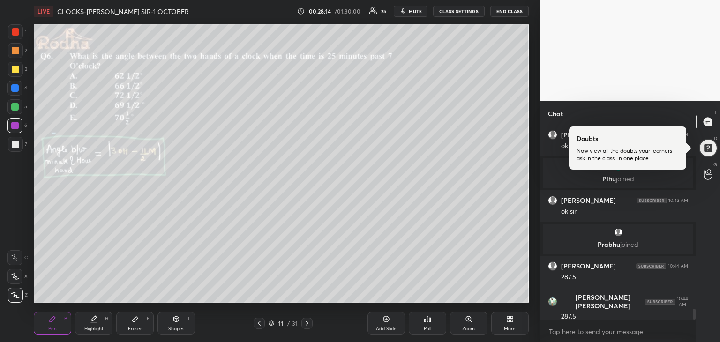
scroll to position [3340, 0]
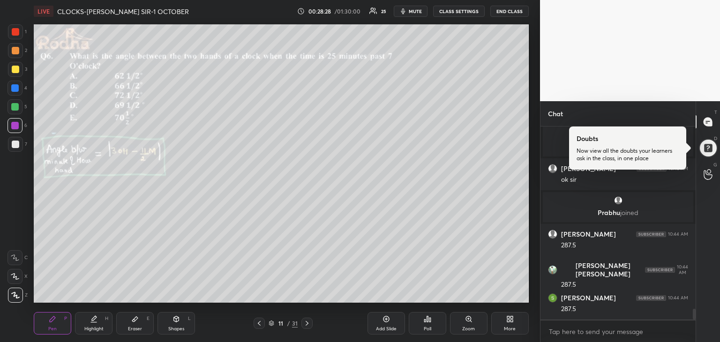
click at [18, 105] on div at bounding box center [14, 106] width 7 height 7
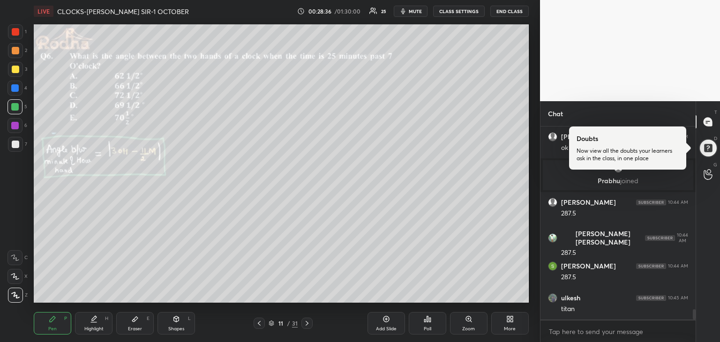
scroll to position [3412, 0]
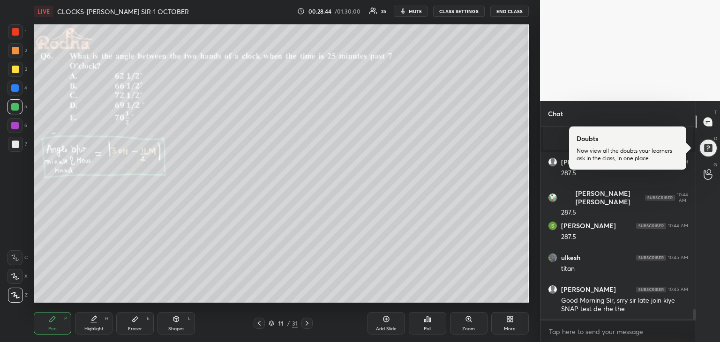
click at [15, 145] on div at bounding box center [15, 144] width 7 height 7
click at [17, 89] on div at bounding box center [14, 87] width 7 height 7
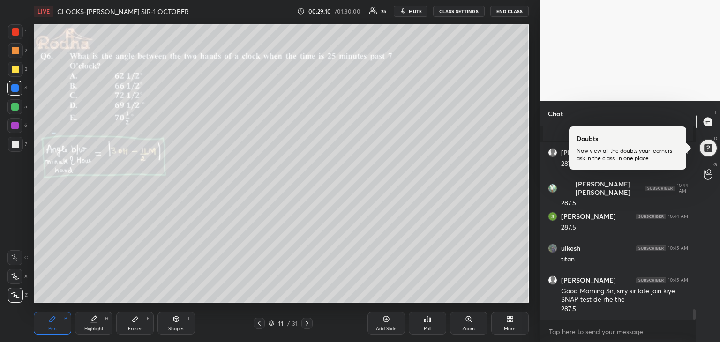
click at [16, 145] on div at bounding box center [15, 144] width 7 height 7
click at [16, 34] on div at bounding box center [15, 31] width 7 height 7
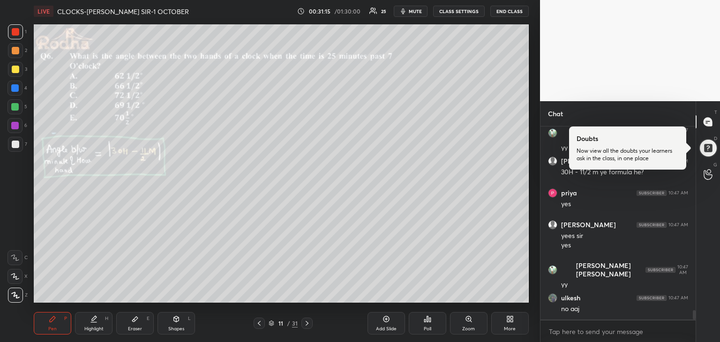
scroll to position [3895, 0]
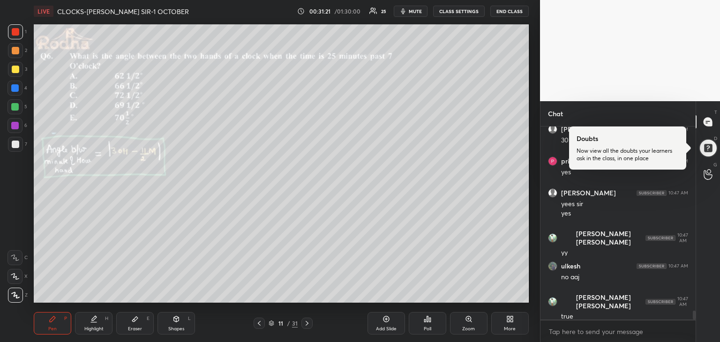
click at [305, 322] on icon at bounding box center [306, 323] width 7 height 7
click at [309, 323] on icon at bounding box center [306, 323] width 7 height 7
click at [426, 324] on div "Poll" at bounding box center [427, 323] width 37 height 22
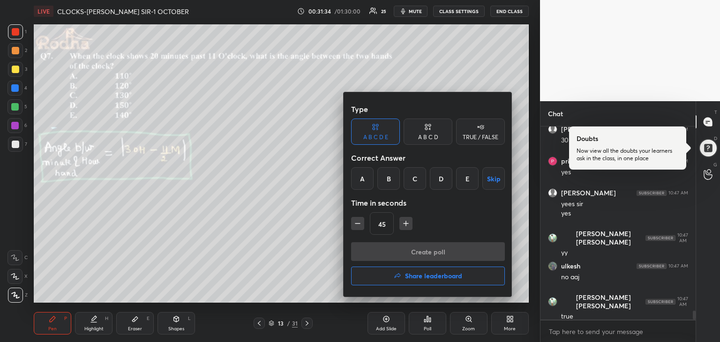
click at [465, 179] on div "E" at bounding box center [467, 178] width 22 height 22
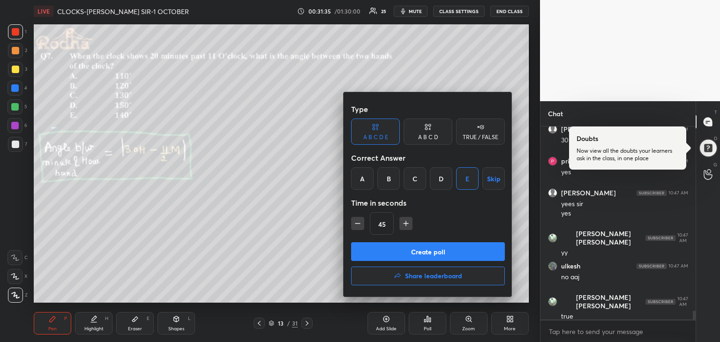
click at [435, 249] on button "Create poll" at bounding box center [428, 251] width 154 height 19
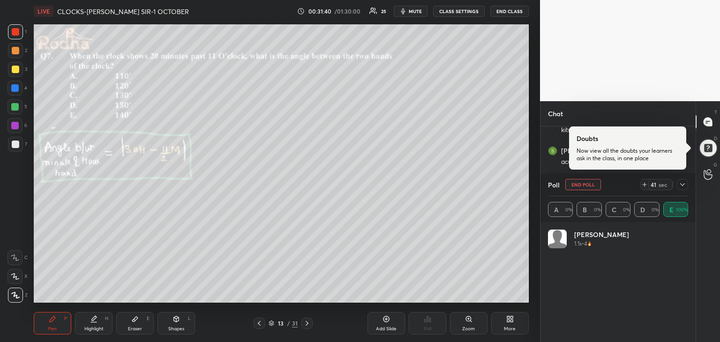
scroll to position [3791, 0]
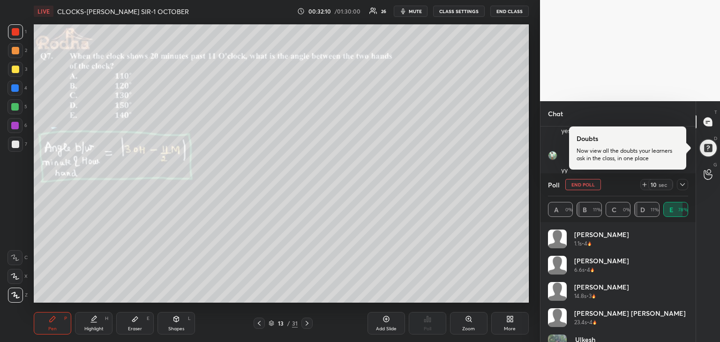
click at [15, 146] on div at bounding box center [15, 144] width 7 height 7
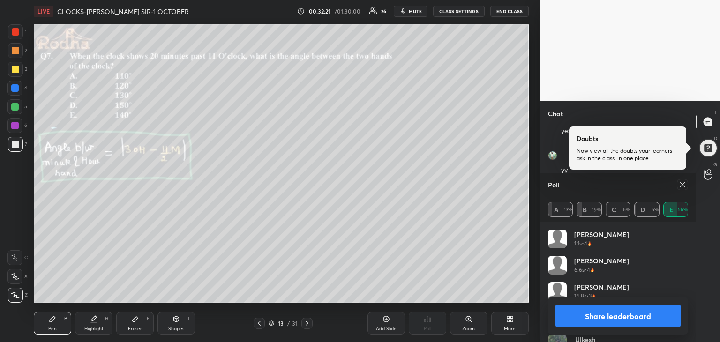
click at [621, 313] on button "Share leaderboard" at bounding box center [617, 316] width 125 height 22
type textarea "x"
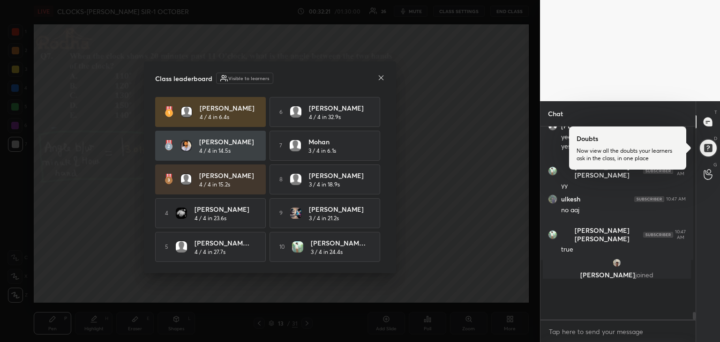
scroll to position [3, 3]
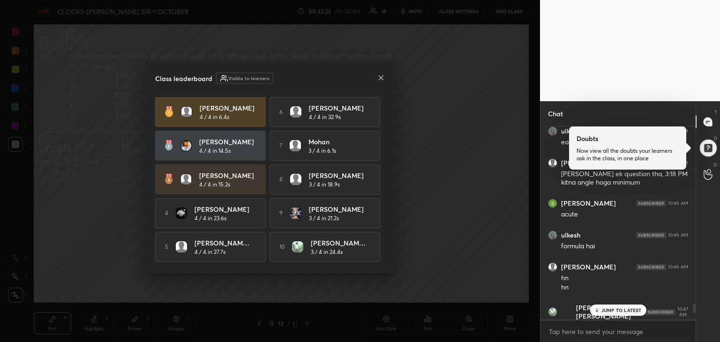
click at [624, 311] on p "JUMP TO LATEST" at bounding box center [621, 310] width 40 height 6
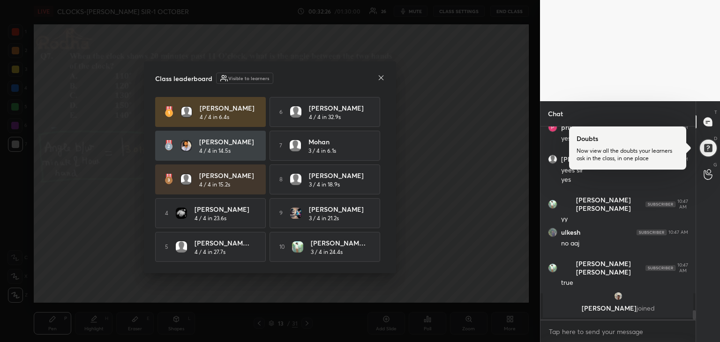
click at [380, 77] on icon at bounding box center [381, 77] width 5 height 5
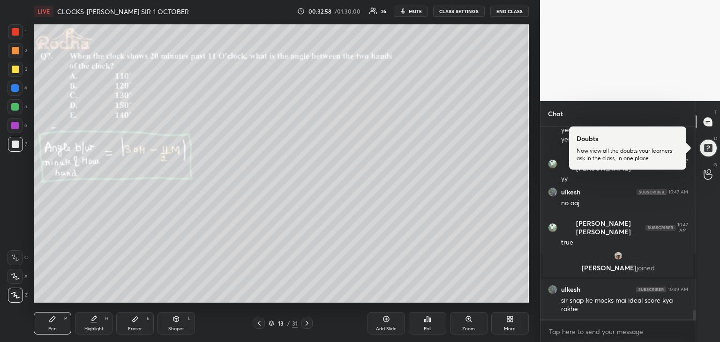
click at [13, 106] on div at bounding box center [14, 106] width 7 height 7
click at [14, 142] on div at bounding box center [15, 144] width 7 height 7
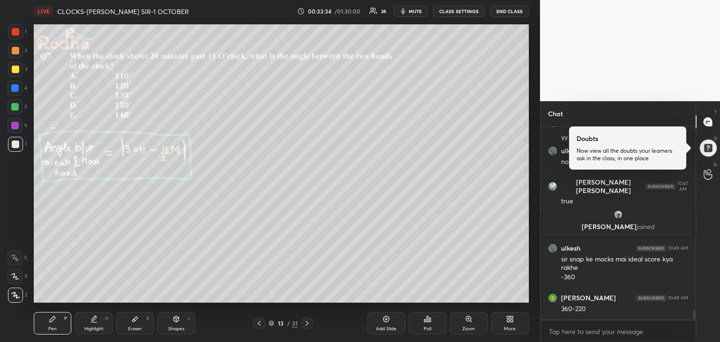
scroll to position [3866, 0]
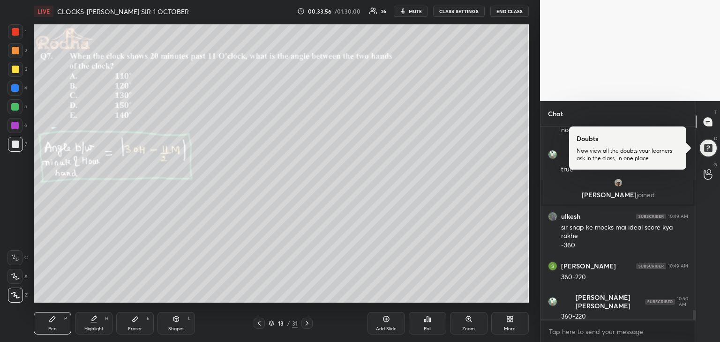
click at [15, 126] on div at bounding box center [14, 125] width 7 height 7
click at [19, 146] on div at bounding box center [15, 144] width 7 height 7
click at [18, 129] on div at bounding box center [14, 125] width 15 height 15
click at [19, 108] on div at bounding box center [14, 106] width 15 height 15
click at [17, 127] on div at bounding box center [14, 125] width 7 height 7
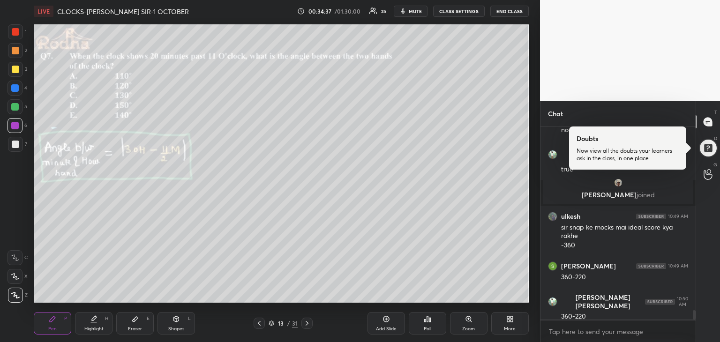
click at [17, 89] on div at bounding box center [14, 87] width 7 height 7
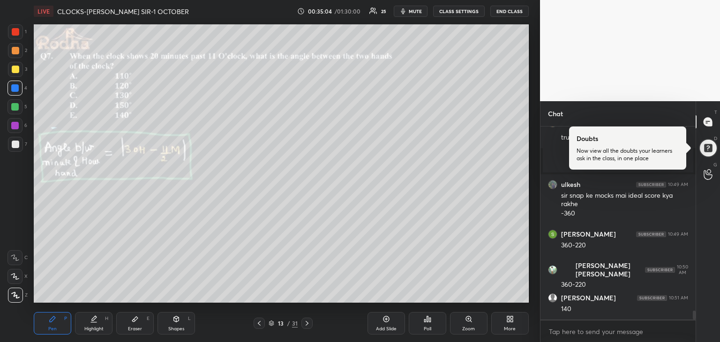
click at [388, 323] on icon at bounding box center [385, 318] width 7 height 7
click at [17, 147] on div at bounding box center [15, 144] width 7 height 7
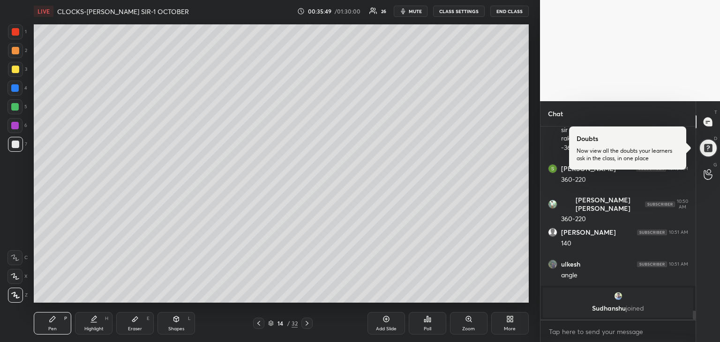
scroll to position [3881, 0]
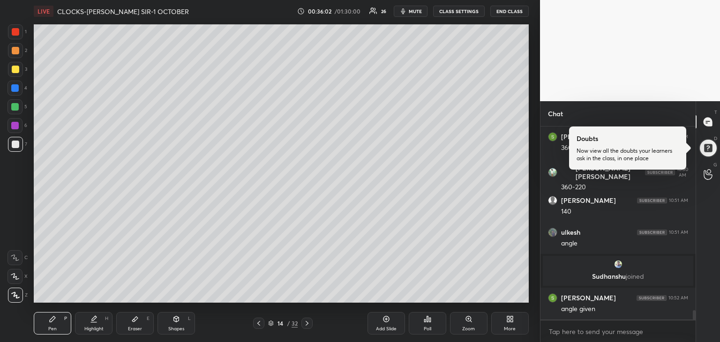
click at [15, 109] on div at bounding box center [14, 106] width 7 height 7
click at [127, 320] on div "Eraser E" at bounding box center [134, 323] width 37 height 22
click at [51, 325] on div "Pen P" at bounding box center [52, 323] width 37 height 22
click at [17, 125] on div at bounding box center [14, 125] width 7 height 7
click at [15, 145] on div at bounding box center [15, 144] width 7 height 7
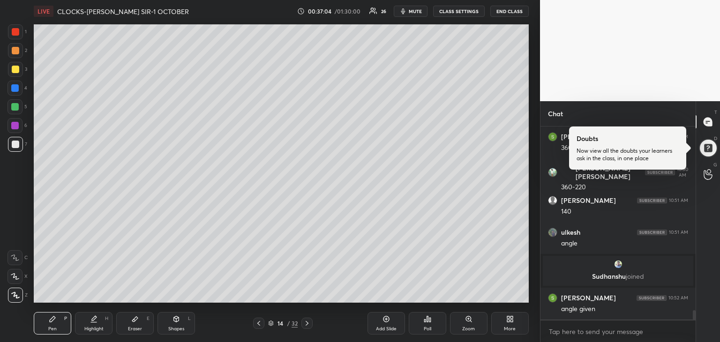
click at [13, 71] on div at bounding box center [15, 69] width 7 height 7
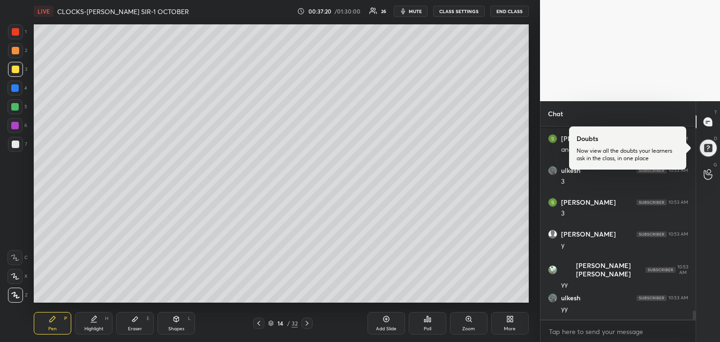
scroll to position [4136, 0]
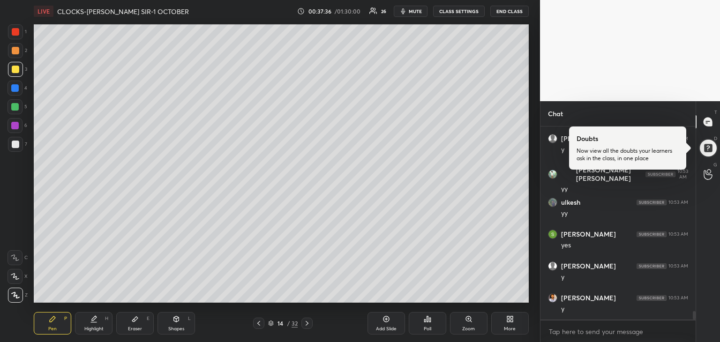
click at [307, 323] on icon at bounding box center [306, 323] width 3 height 5
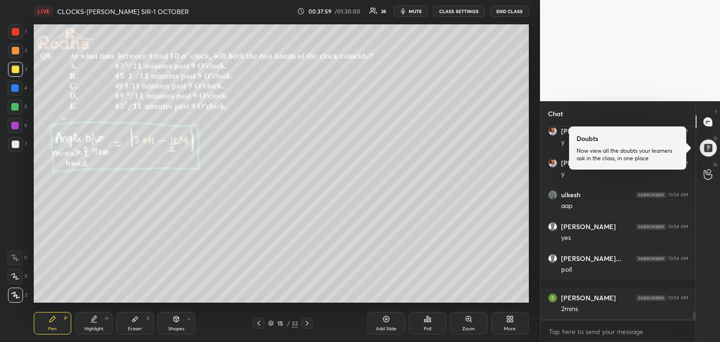
scroll to position [4335, 0]
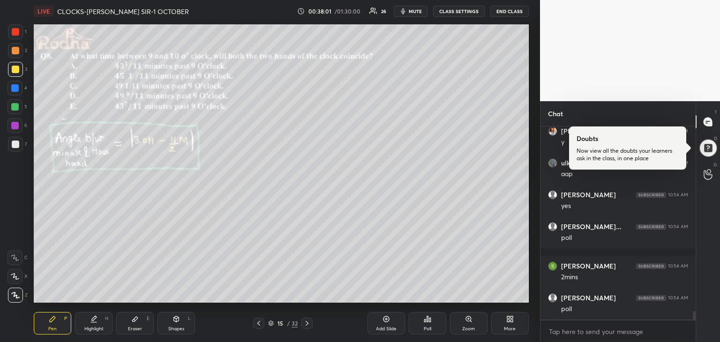
click at [425, 323] on icon at bounding box center [427, 318] width 7 height 7
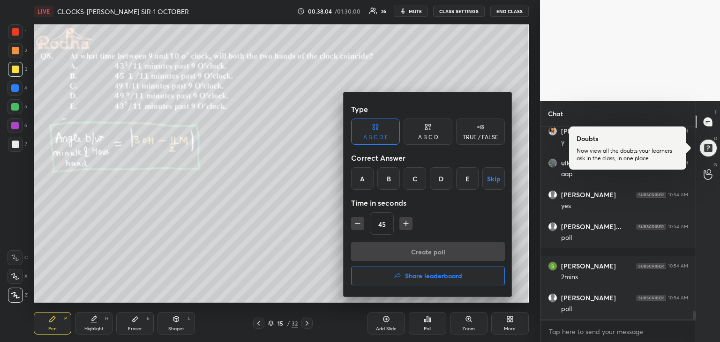
click at [401, 228] on icon "button" at bounding box center [405, 223] width 9 height 9
type input "60"
click at [422, 177] on div "C" at bounding box center [414, 178] width 22 height 22
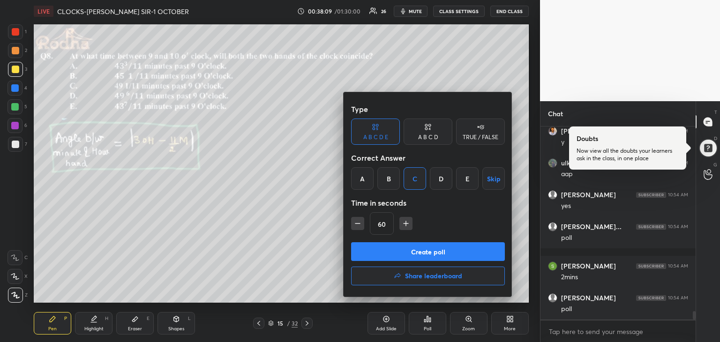
click at [442, 250] on button "Create poll" at bounding box center [428, 251] width 154 height 19
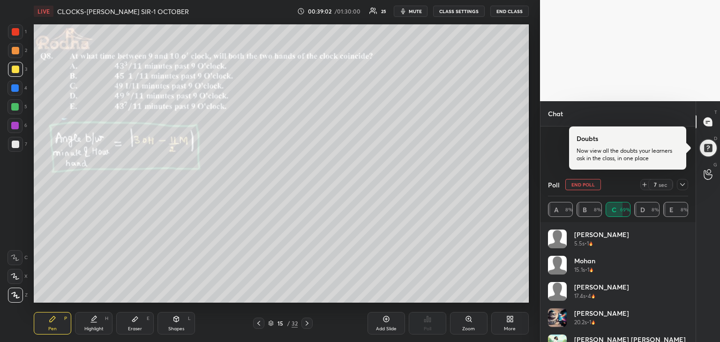
scroll to position [4259, 0]
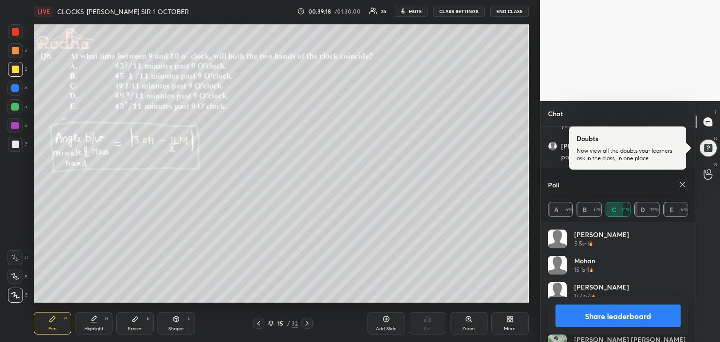
click at [650, 314] on button "Share leaderboard" at bounding box center [617, 316] width 125 height 22
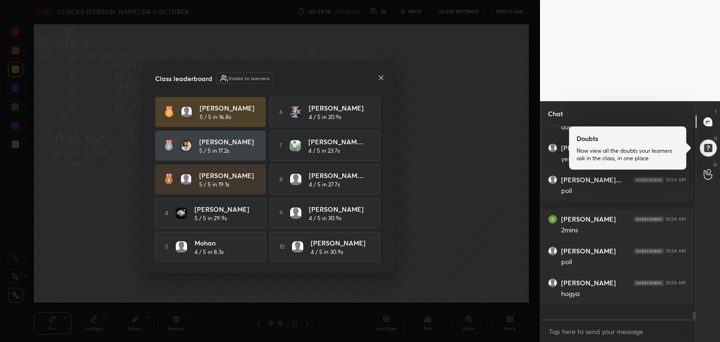
scroll to position [3, 3]
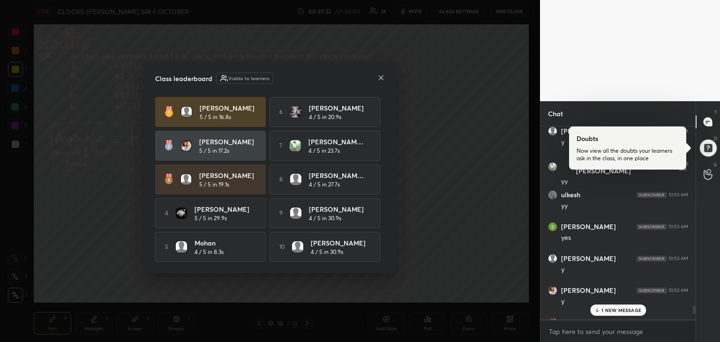
click at [379, 77] on icon at bounding box center [380, 77] width 7 height 7
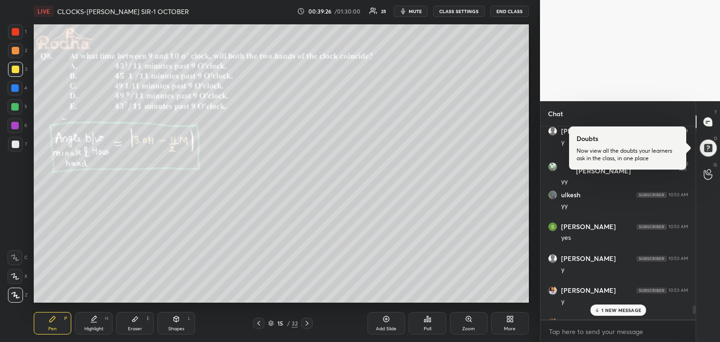
click at [604, 312] on p "1 NEW MESSAGE" at bounding box center [621, 310] width 40 height 6
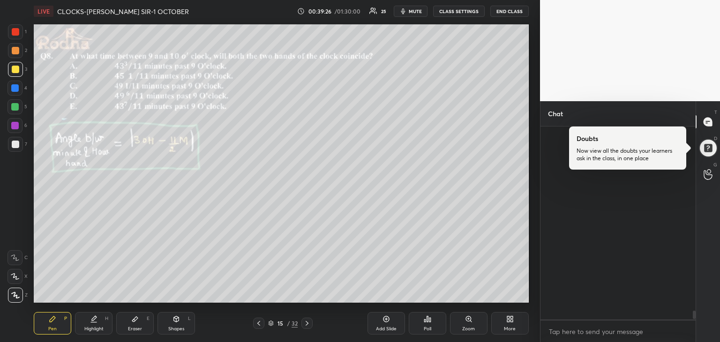
scroll to position [4279, 0]
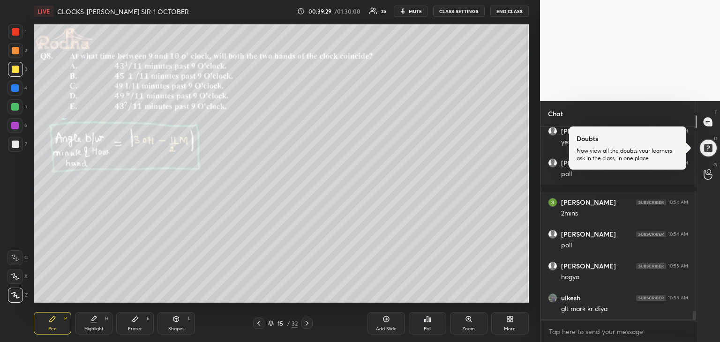
click at [15, 147] on div at bounding box center [15, 144] width 7 height 7
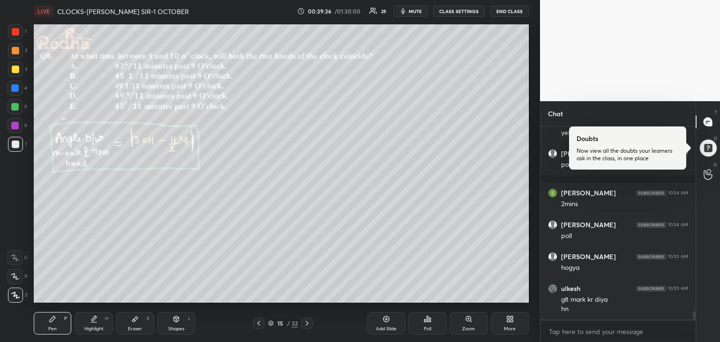
click at [18, 106] on div at bounding box center [14, 106] width 7 height 7
click at [18, 33] on div at bounding box center [15, 31] width 7 height 7
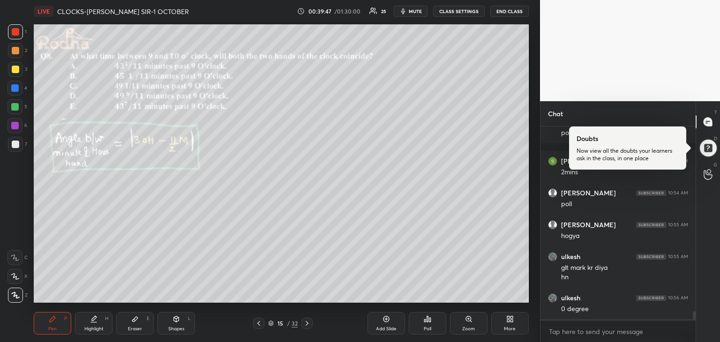
click at [17, 126] on div at bounding box center [14, 125] width 7 height 7
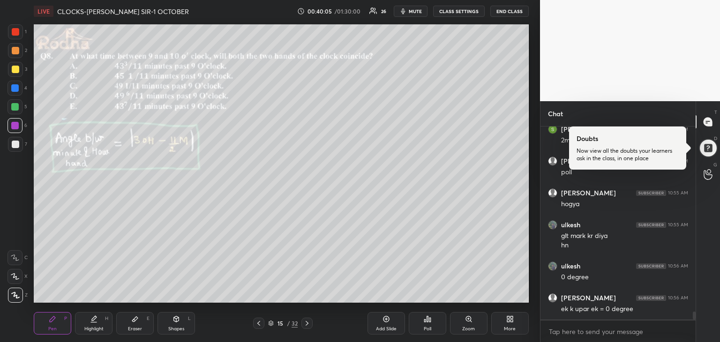
scroll to position [4384, 0]
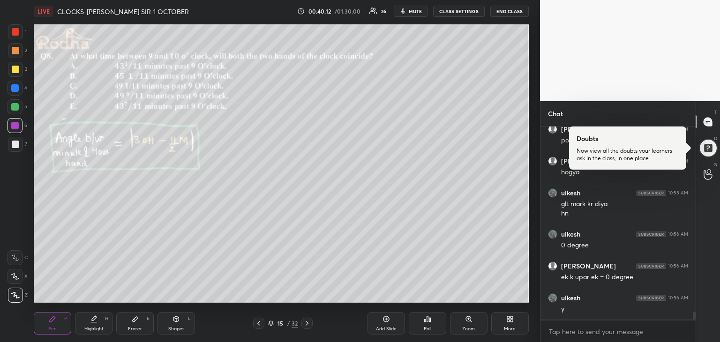
click at [17, 146] on div at bounding box center [15, 144] width 7 height 7
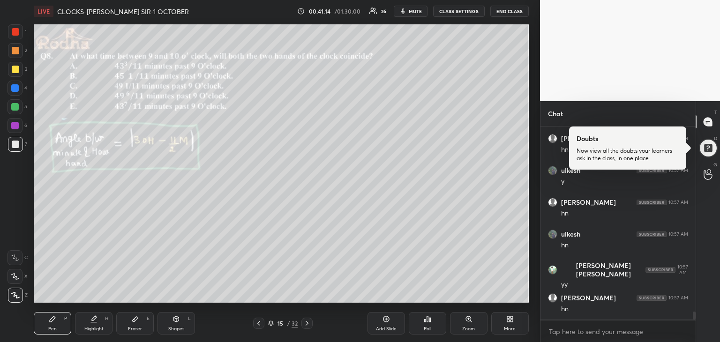
scroll to position [4607, 0]
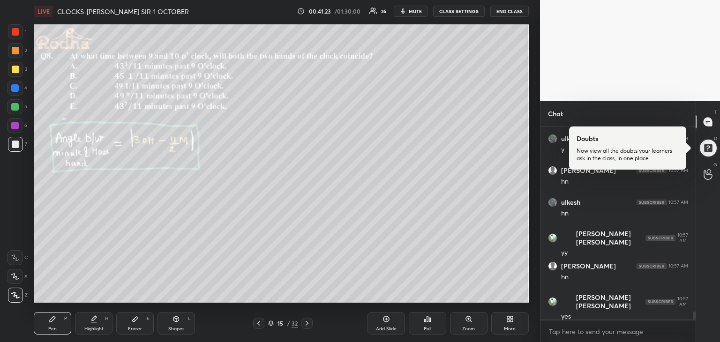
click at [132, 319] on icon at bounding box center [134, 318] width 7 height 7
click at [51, 324] on div "Pen P" at bounding box center [52, 323] width 37 height 22
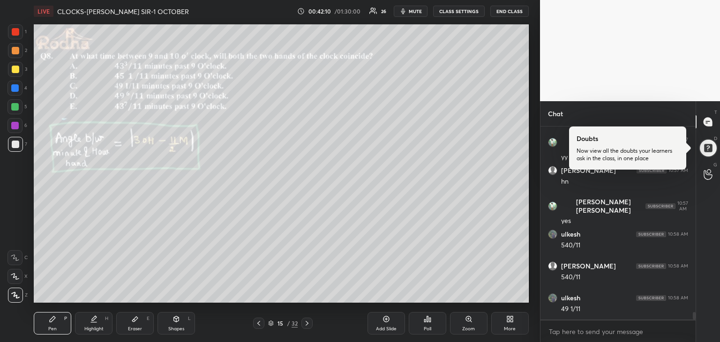
scroll to position [4734, 0]
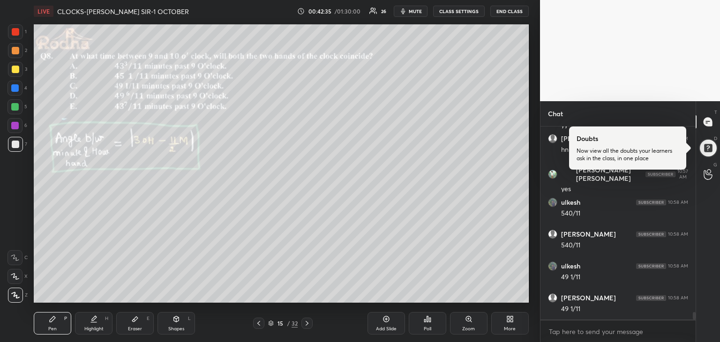
click at [18, 85] on div at bounding box center [14, 87] width 7 height 7
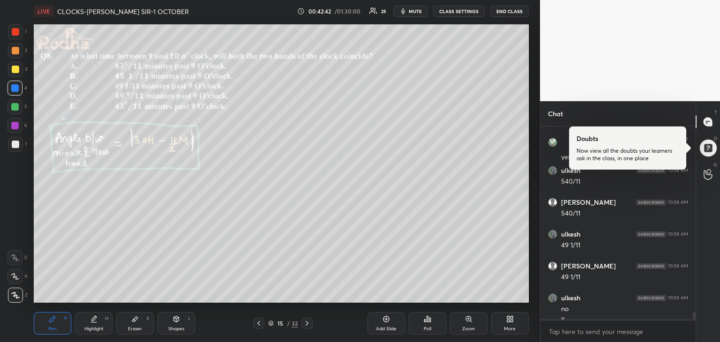
scroll to position [4775, 0]
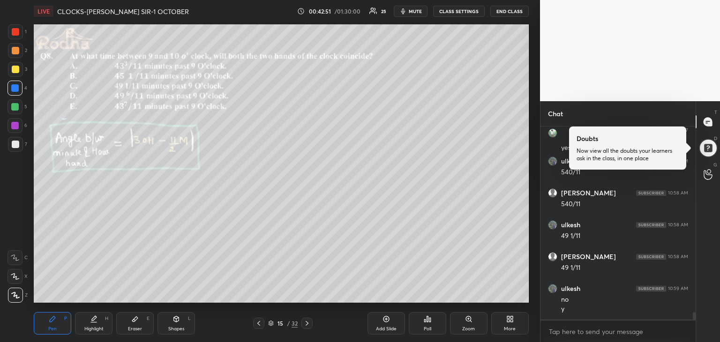
click at [140, 319] on div "Eraser E" at bounding box center [134, 323] width 37 height 22
click at [48, 327] on div "Pen P" at bounding box center [52, 323] width 37 height 22
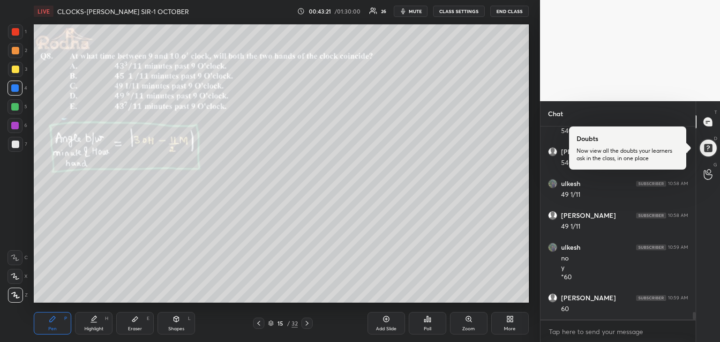
scroll to position [4849, 0]
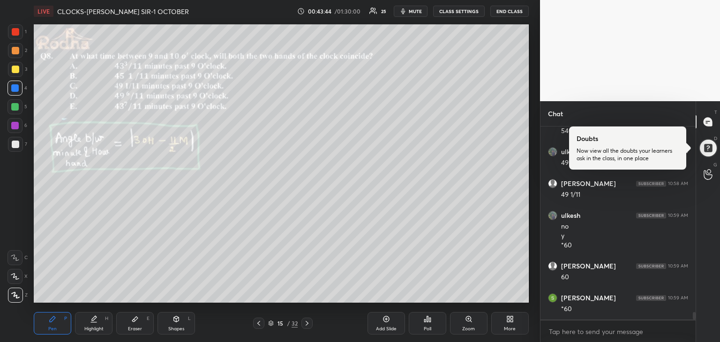
click at [15, 126] on div at bounding box center [14, 125] width 7 height 7
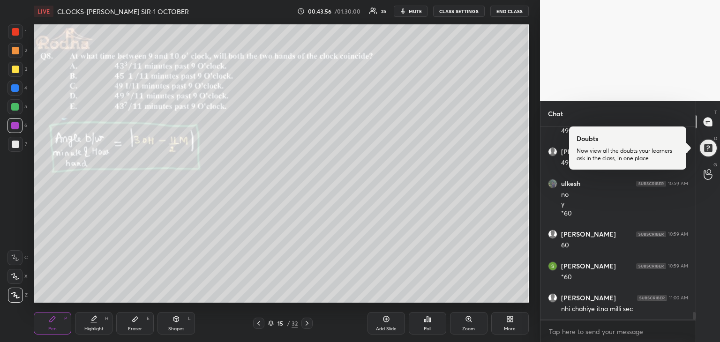
click at [128, 324] on div "Eraser E" at bounding box center [134, 323] width 37 height 22
click at [51, 318] on icon at bounding box center [52, 318] width 7 height 7
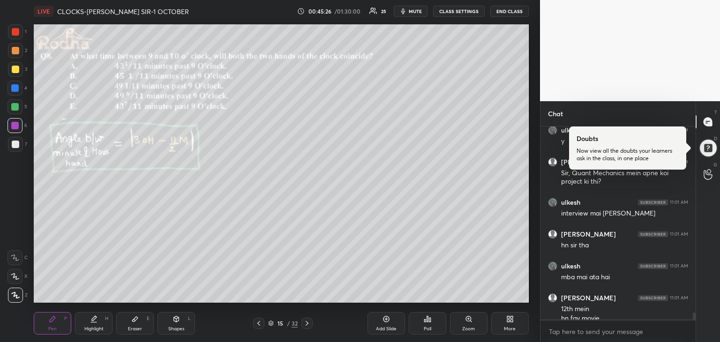
scroll to position [5153, 0]
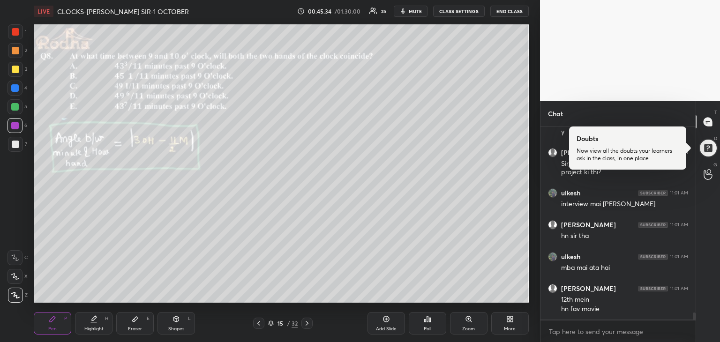
click at [16, 147] on div at bounding box center [15, 144] width 7 height 7
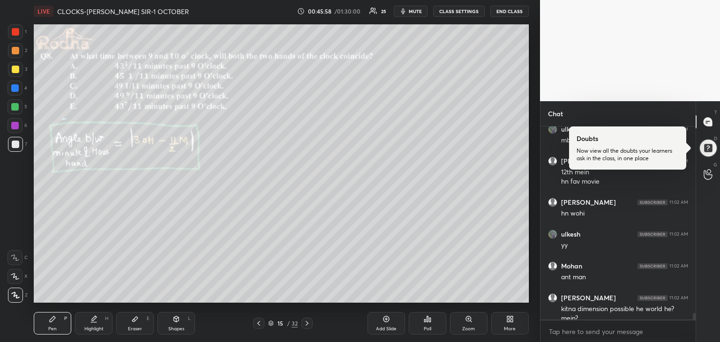
scroll to position [5290, 0]
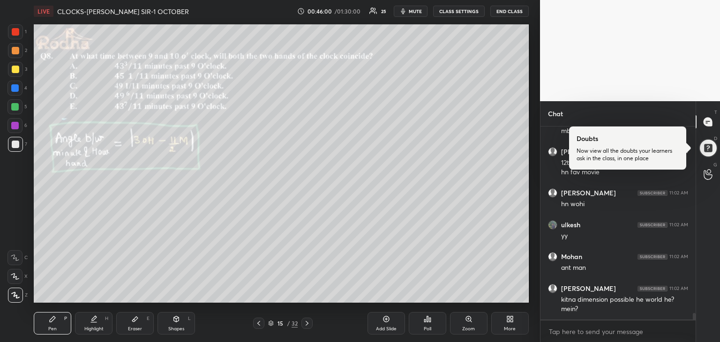
click at [383, 321] on icon at bounding box center [385, 318] width 7 height 7
click at [19, 128] on div at bounding box center [14, 125] width 15 height 15
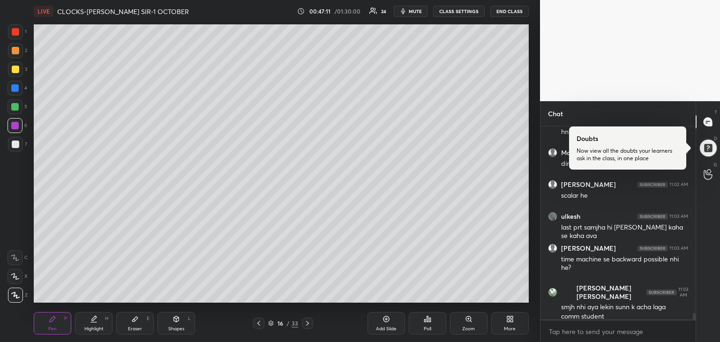
scroll to position [5508, 0]
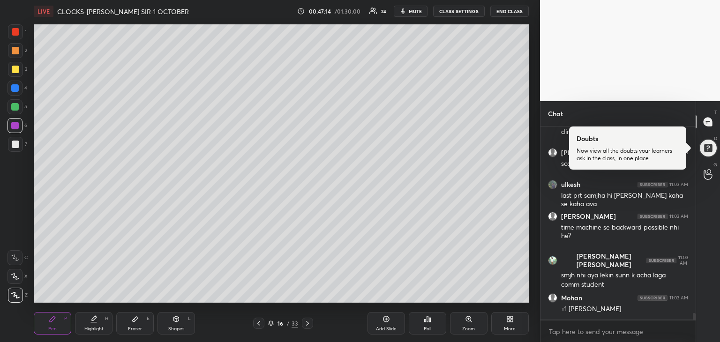
click at [262, 322] on icon at bounding box center [258, 323] width 7 height 7
click at [306, 322] on icon at bounding box center [307, 323] width 7 height 7
click at [307, 323] on icon at bounding box center [307, 323] width 3 height 5
click at [305, 322] on icon at bounding box center [307, 323] width 7 height 7
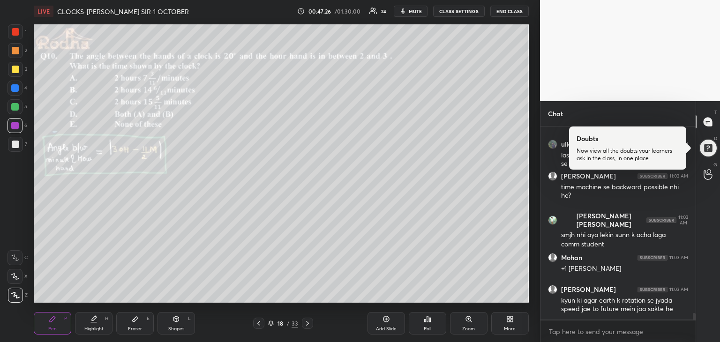
scroll to position [5580, 0]
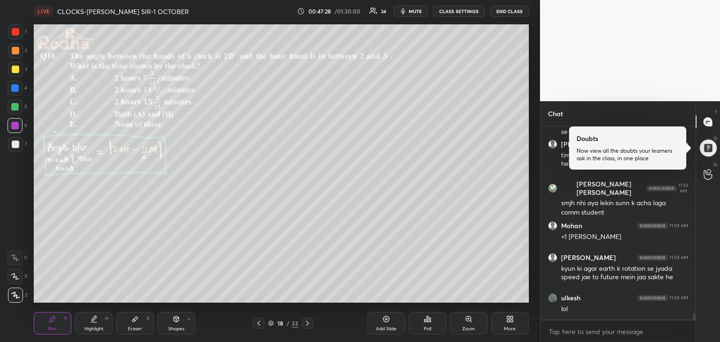
click at [264, 320] on div "18 / 33" at bounding box center [283, 323] width 60 height 11
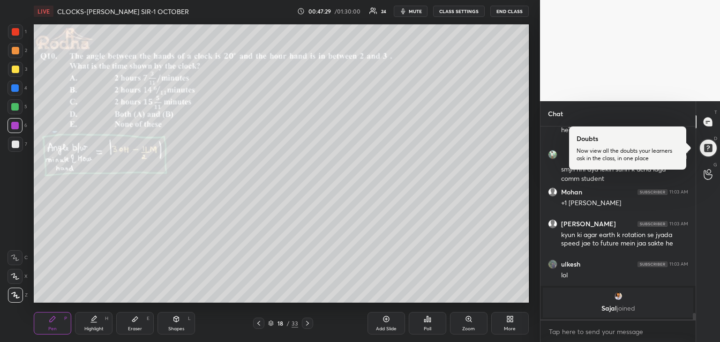
click at [262, 322] on div at bounding box center [258, 323] width 11 height 11
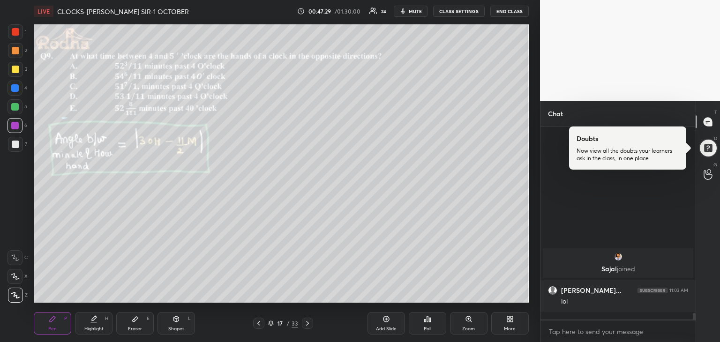
scroll to position [5225, 0]
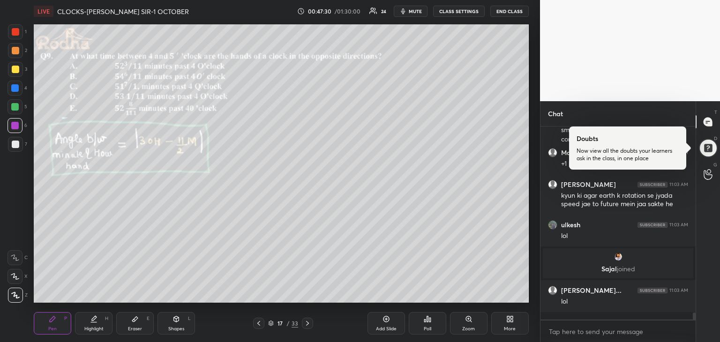
click at [304, 323] on icon at bounding box center [307, 323] width 7 height 7
click at [265, 321] on div "18 / 33" at bounding box center [283, 323] width 60 height 11
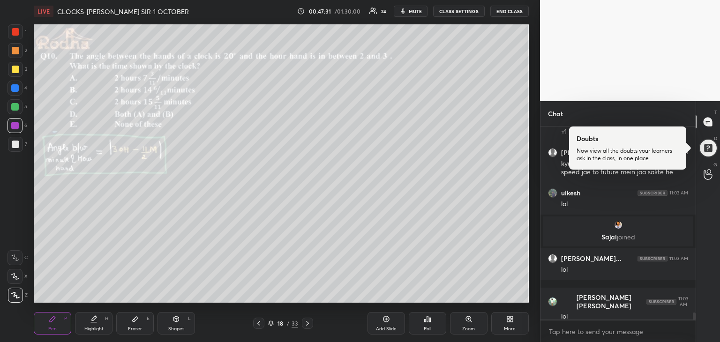
click at [263, 323] on div at bounding box center [258, 323] width 11 height 11
click at [262, 321] on icon at bounding box center [258, 323] width 7 height 7
click at [306, 323] on icon at bounding box center [307, 323] width 7 height 7
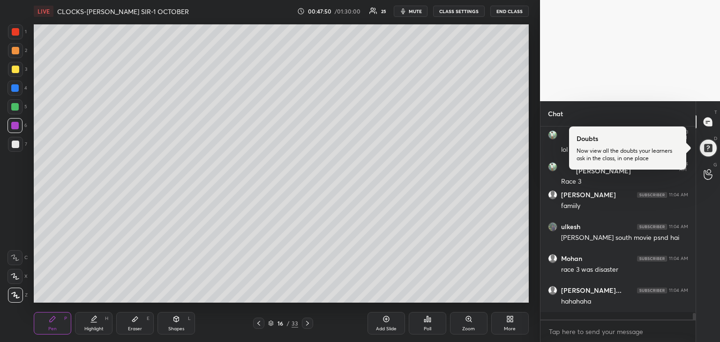
scroll to position [5456, 0]
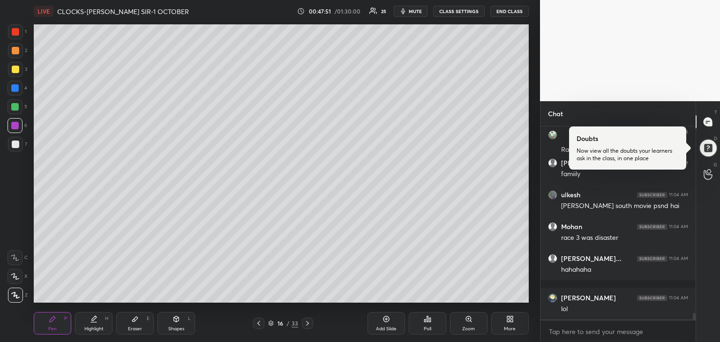
click at [308, 322] on icon at bounding box center [307, 323] width 7 height 7
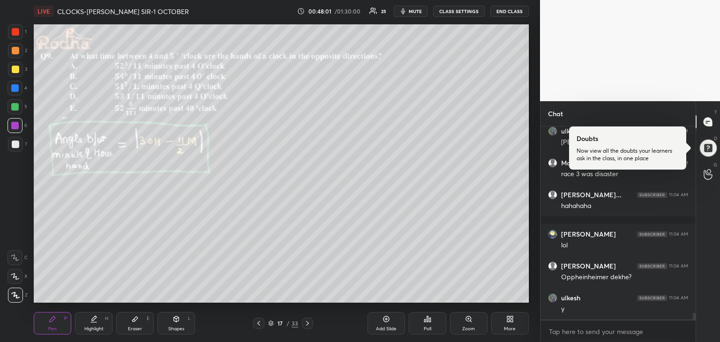
scroll to position [5551, 0]
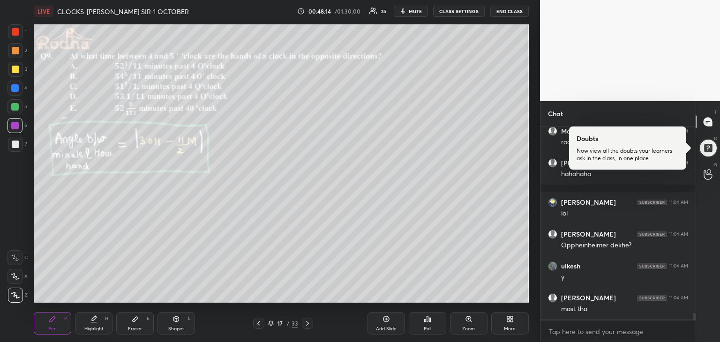
click at [431, 327] on div "Poll" at bounding box center [427, 329] width 7 height 5
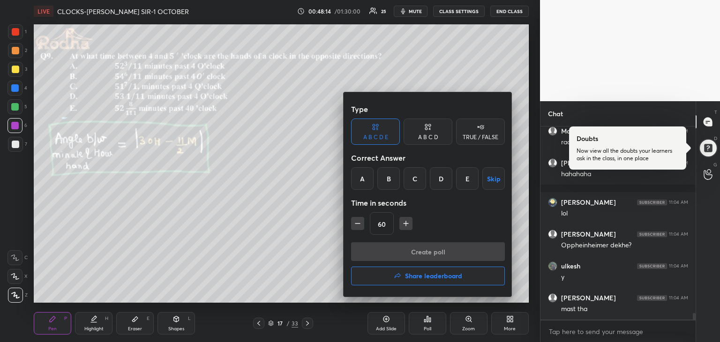
drag, startPoint x: 388, startPoint y: 175, endPoint x: 389, endPoint y: 180, distance: 5.3
click at [388, 176] on div "B" at bounding box center [388, 178] width 22 height 22
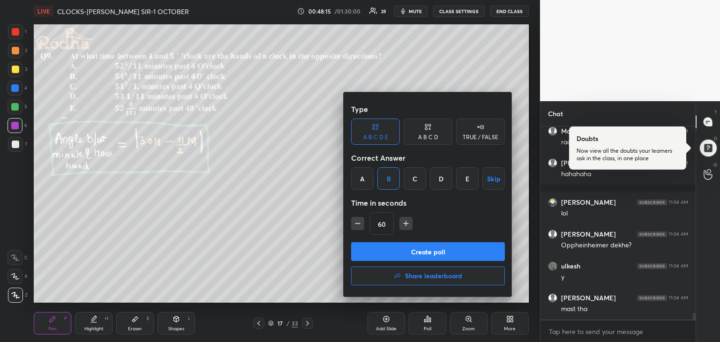
click at [421, 248] on button "Create poll" at bounding box center [428, 251] width 154 height 19
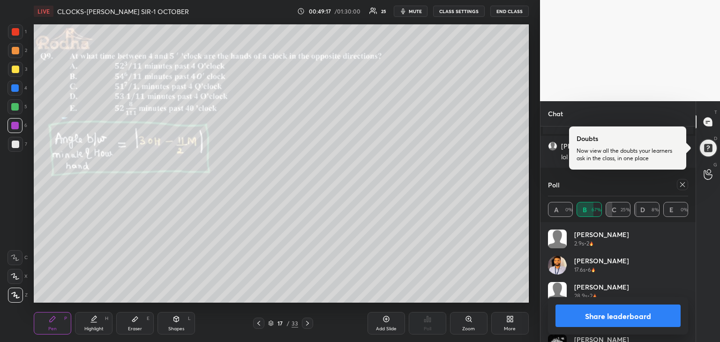
scroll to position [5547, 0]
click at [630, 311] on button "Share leaderboard" at bounding box center [617, 316] width 125 height 22
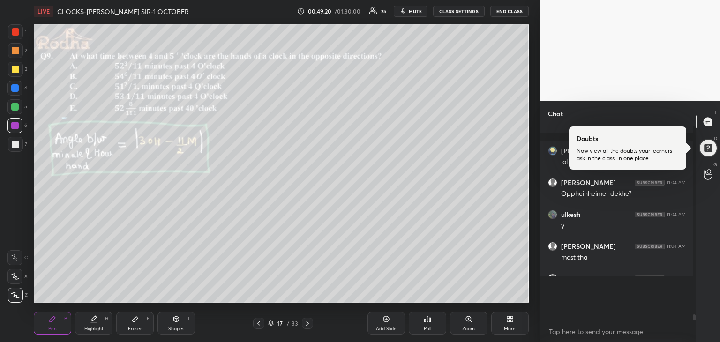
scroll to position [3, 3]
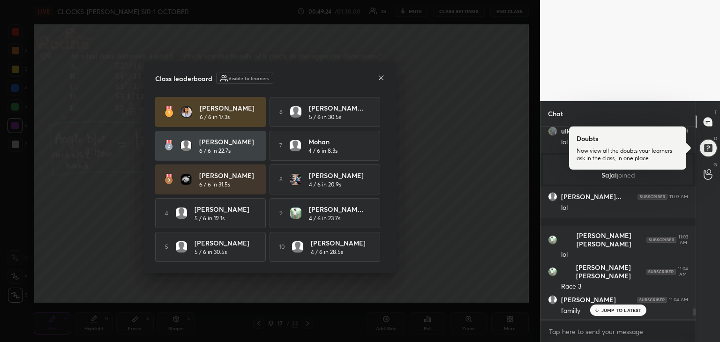
click at [618, 313] on div "JUMP TO LATEST" at bounding box center [617, 310] width 56 height 11
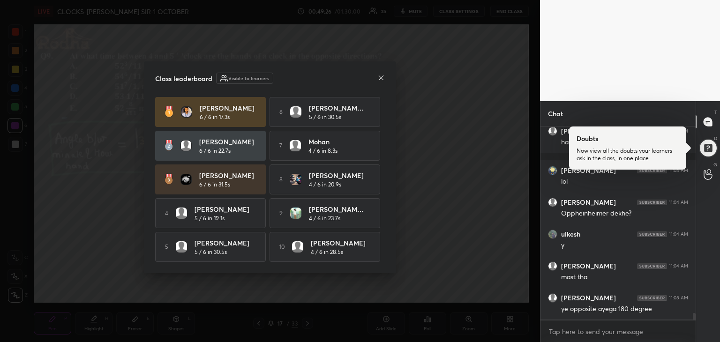
click at [379, 76] on icon at bounding box center [380, 77] width 7 height 7
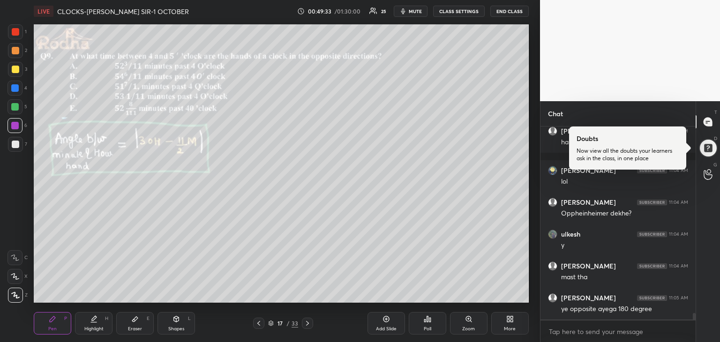
click at [15, 109] on div at bounding box center [14, 106] width 7 height 7
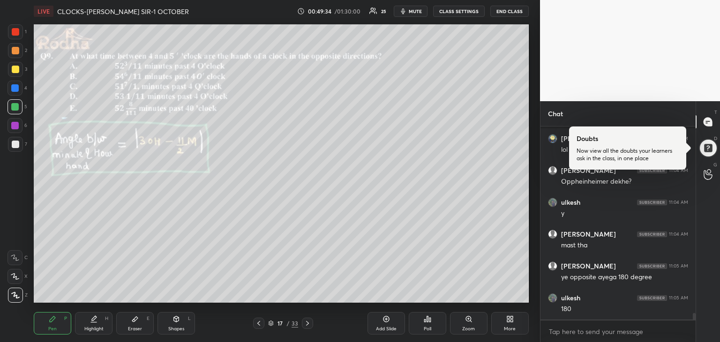
click at [15, 145] on div at bounding box center [15, 144] width 7 height 7
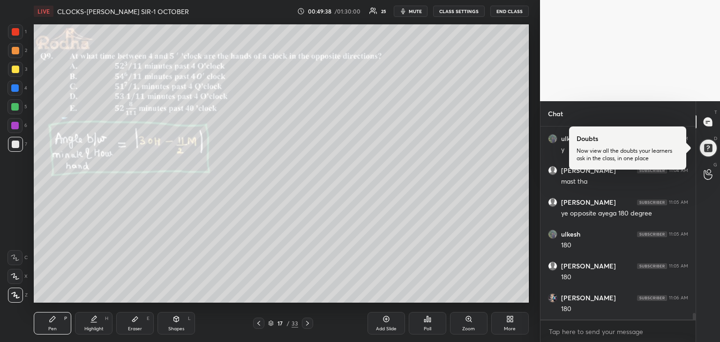
scroll to position [5634, 0]
click at [15, 107] on div at bounding box center [14, 106] width 7 height 7
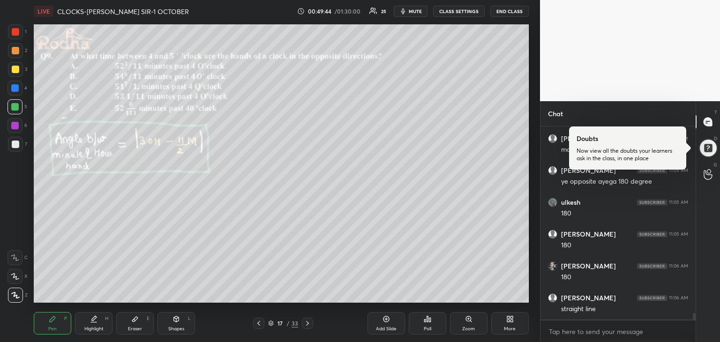
click at [15, 127] on div at bounding box center [14, 125] width 7 height 7
click at [18, 148] on div at bounding box center [15, 144] width 7 height 7
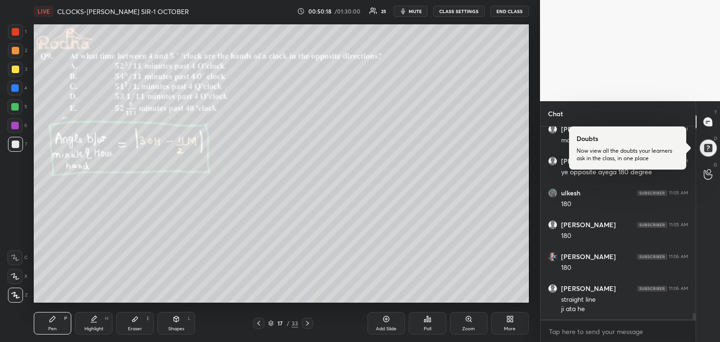
click at [17, 105] on div at bounding box center [14, 106] width 7 height 7
click at [17, 142] on div at bounding box center [15, 144] width 7 height 7
click at [18, 107] on div at bounding box center [14, 106] width 7 height 7
click at [16, 147] on div at bounding box center [15, 144] width 7 height 7
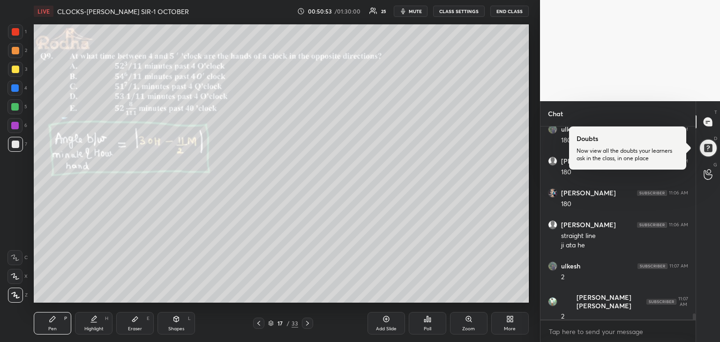
scroll to position [5739, 0]
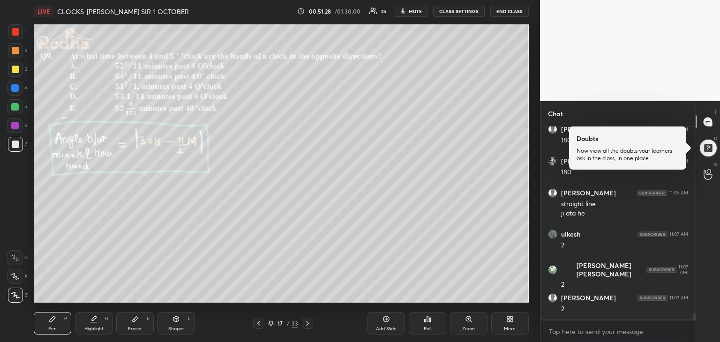
click at [19, 124] on div at bounding box center [14, 125] width 15 height 15
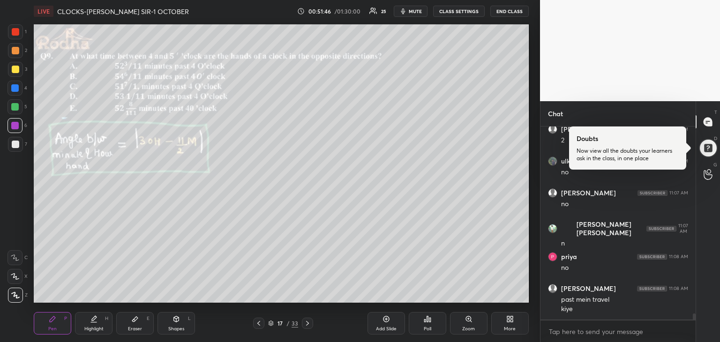
scroll to position [5939, 0]
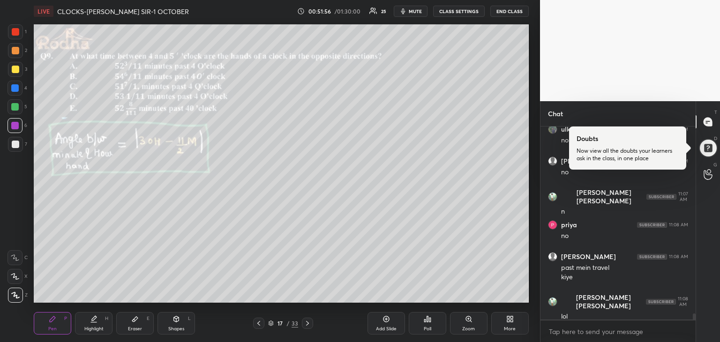
click at [14, 146] on div at bounding box center [15, 144] width 7 height 7
click at [15, 108] on div at bounding box center [14, 106] width 7 height 7
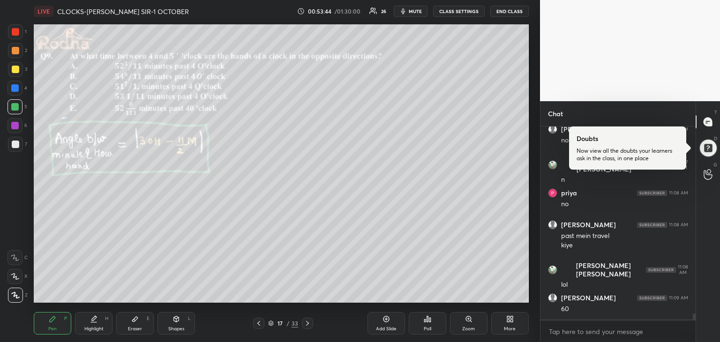
click at [14, 127] on div at bounding box center [14, 125] width 7 height 7
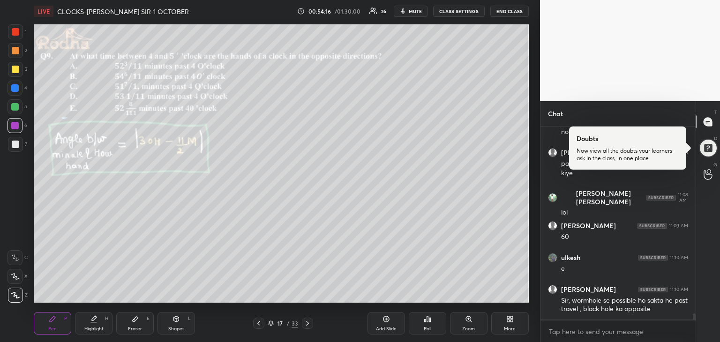
scroll to position [6075, 0]
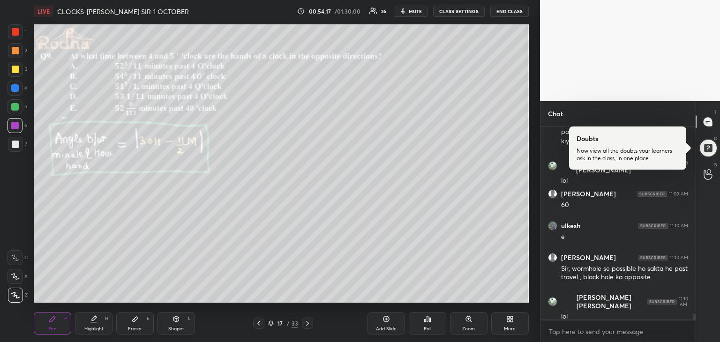
click at [305, 323] on icon at bounding box center [307, 323] width 7 height 7
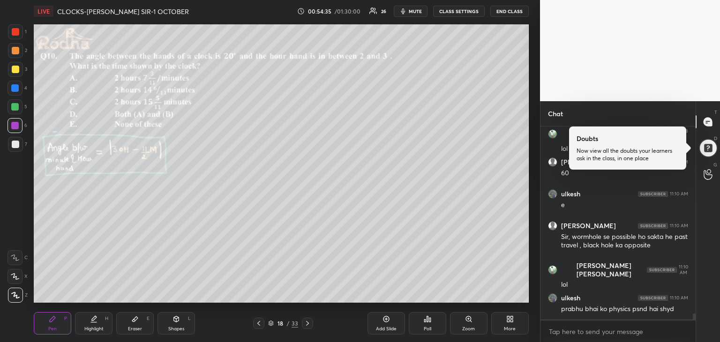
scroll to position [6147, 0]
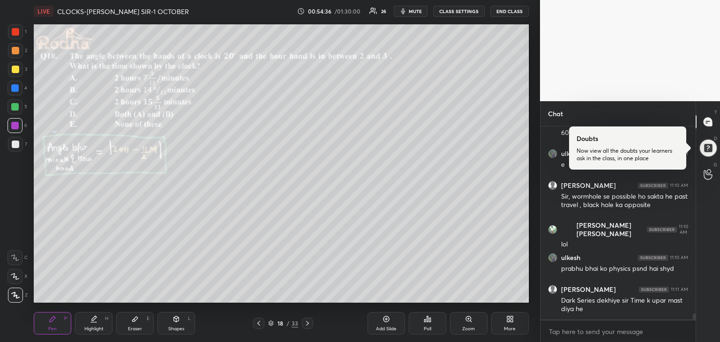
click at [423, 323] on div "Poll" at bounding box center [427, 323] width 37 height 22
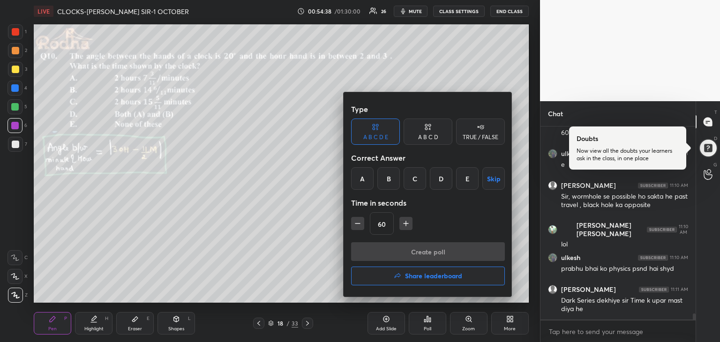
click at [442, 180] on div "D" at bounding box center [441, 178] width 22 height 22
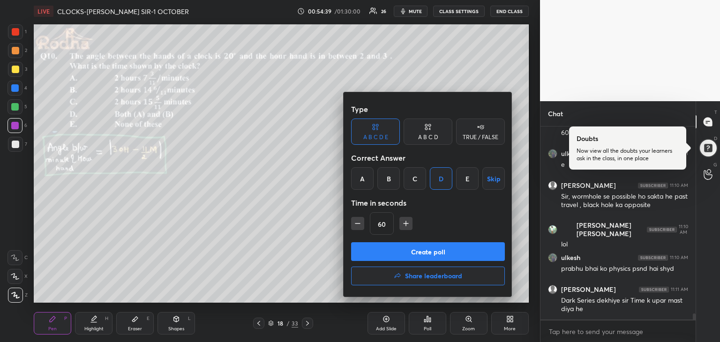
click at [454, 252] on button "Create poll" at bounding box center [428, 251] width 154 height 19
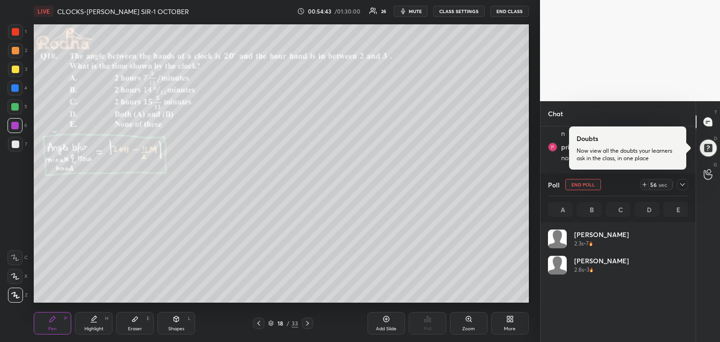
scroll to position [110, 137]
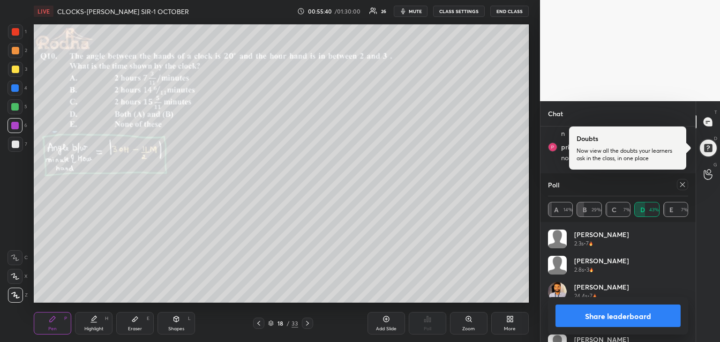
click at [643, 320] on button "Share leaderboard" at bounding box center [617, 316] width 125 height 22
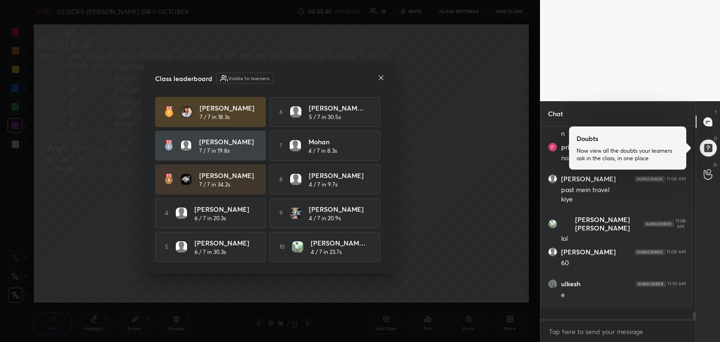
scroll to position [3, 3]
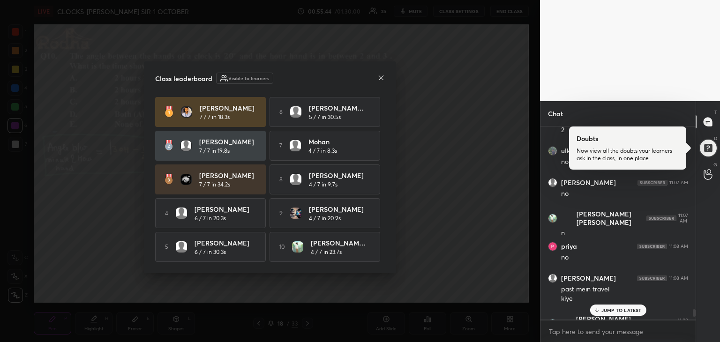
click at [381, 78] on icon at bounding box center [380, 77] width 7 height 7
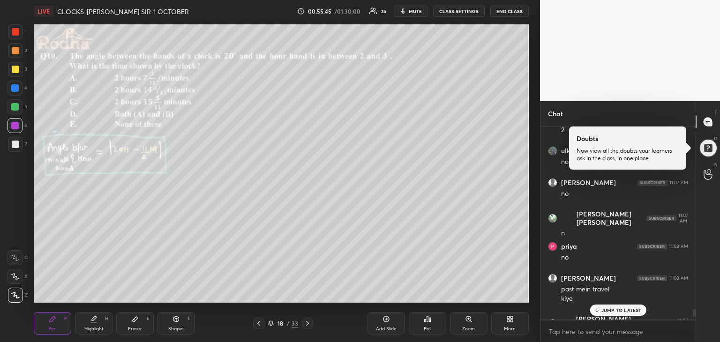
click at [596, 310] on icon at bounding box center [596, 310] width 6 height 6
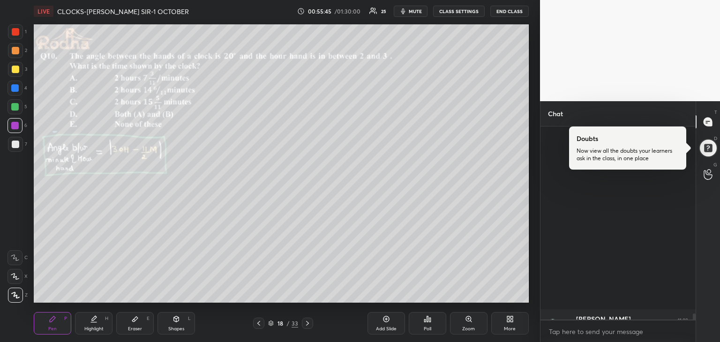
scroll to position [5917, 0]
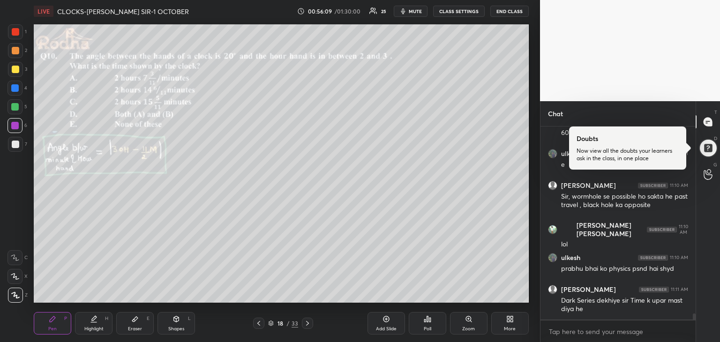
click at [16, 147] on div at bounding box center [15, 144] width 7 height 7
click at [16, 108] on div at bounding box center [14, 106] width 7 height 7
click at [17, 89] on div at bounding box center [14, 87] width 7 height 7
click at [17, 107] on div at bounding box center [14, 106] width 7 height 7
click at [18, 90] on div at bounding box center [14, 87] width 7 height 7
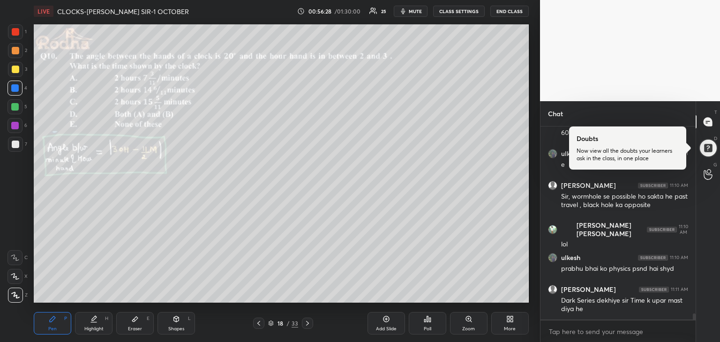
click at [16, 107] on div at bounding box center [14, 106] width 7 height 7
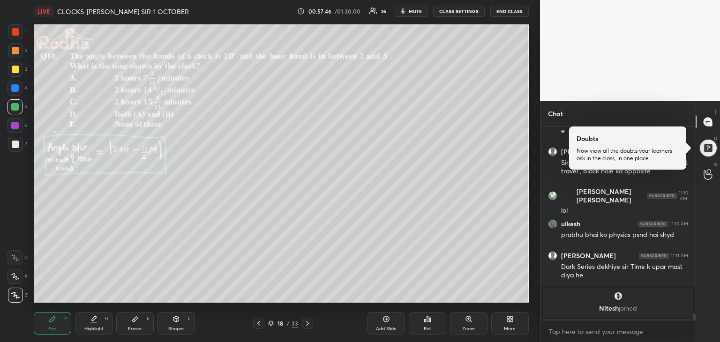
click at [16, 127] on div at bounding box center [14, 125] width 7 height 7
click at [16, 70] on div at bounding box center [15, 69] width 7 height 7
click at [16, 125] on div at bounding box center [14, 125] width 7 height 7
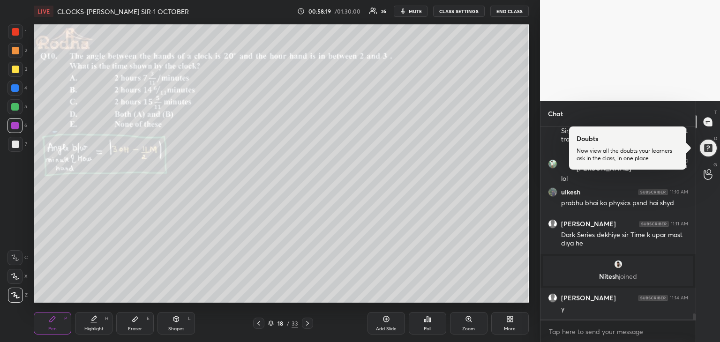
click at [15, 108] on div at bounding box center [14, 106] width 7 height 7
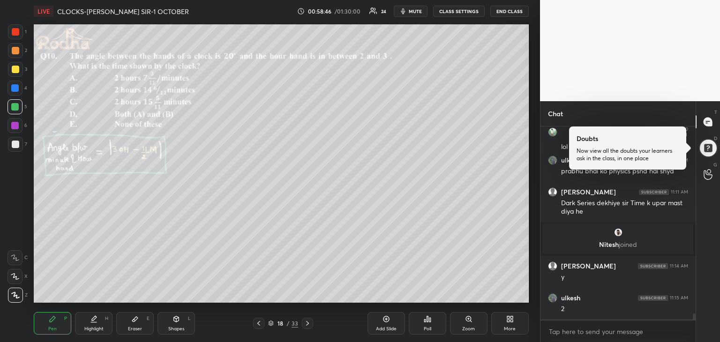
scroll to position [5996, 0]
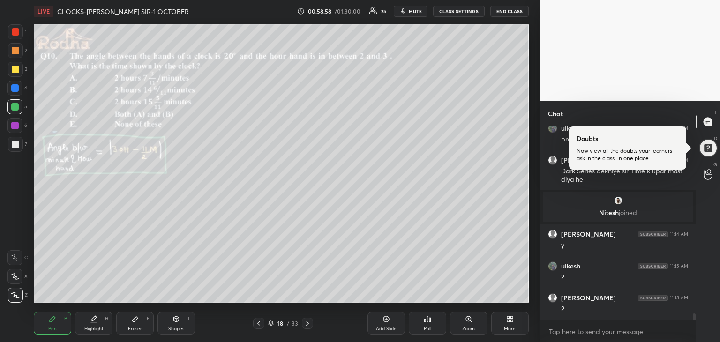
click at [385, 323] on div "Add Slide" at bounding box center [385, 323] width 37 height 22
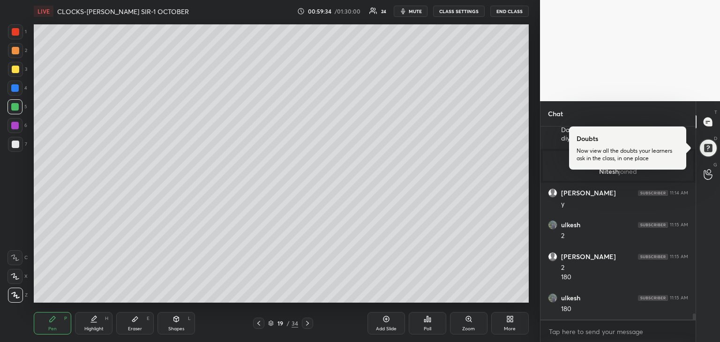
scroll to position [6069, 0]
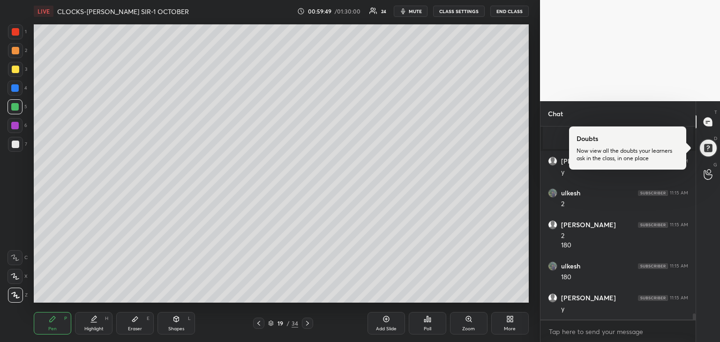
click at [306, 324] on icon at bounding box center [307, 323] width 7 height 7
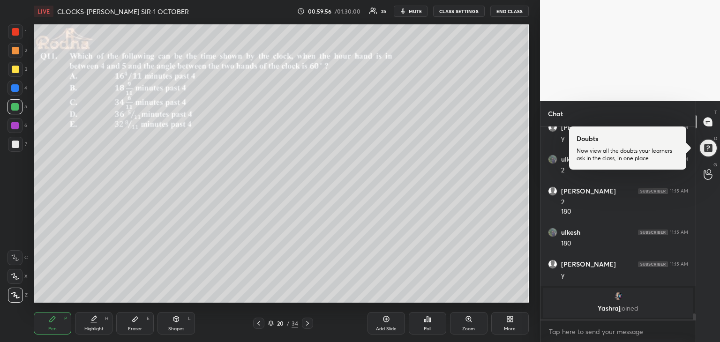
click at [261, 322] on icon at bounding box center [258, 323] width 7 height 7
click at [307, 322] on icon at bounding box center [307, 323] width 3 height 5
click at [430, 323] on div "Poll" at bounding box center [427, 323] width 37 height 22
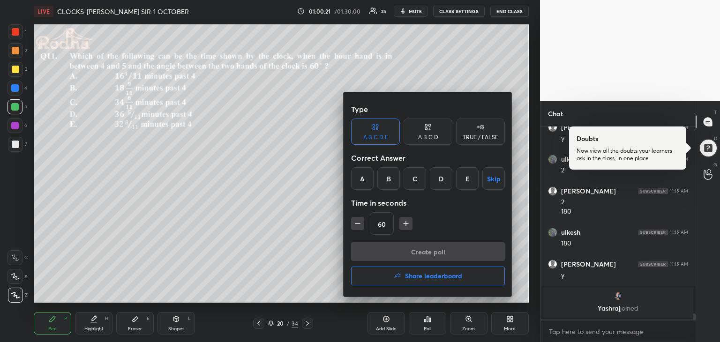
click at [467, 183] on div "E" at bounding box center [467, 178] width 22 height 22
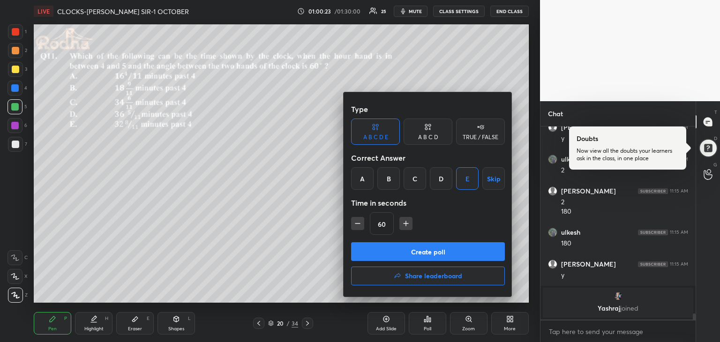
click at [455, 247] on button "Create poll" at bounding box center [428, 251] width 154 height 19
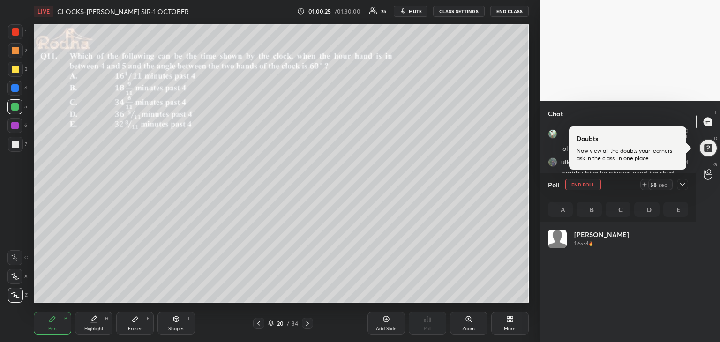
scroll to position [110, 137]
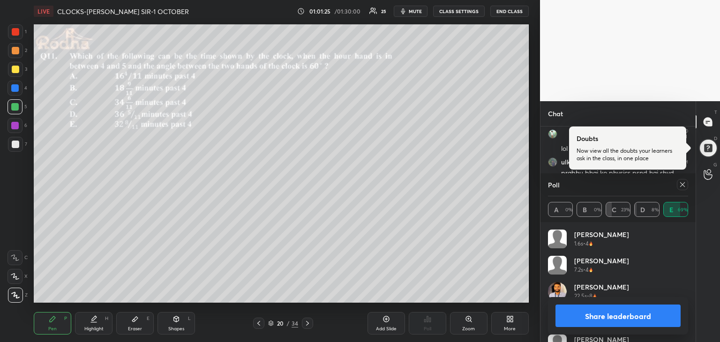
click at [624, 313] on button "Share leaderboard" at bounding box center [617, 316] width 125 height 22
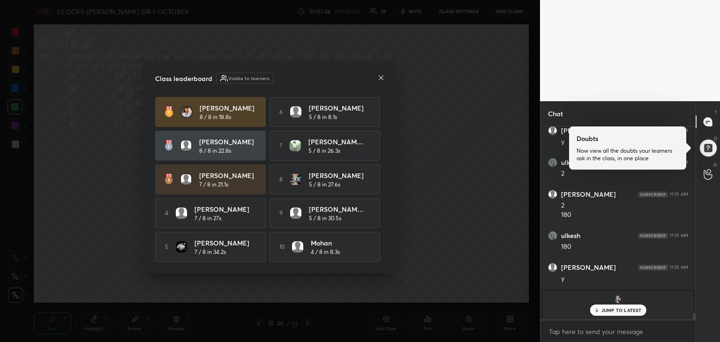
scroll to position [6094, 0]
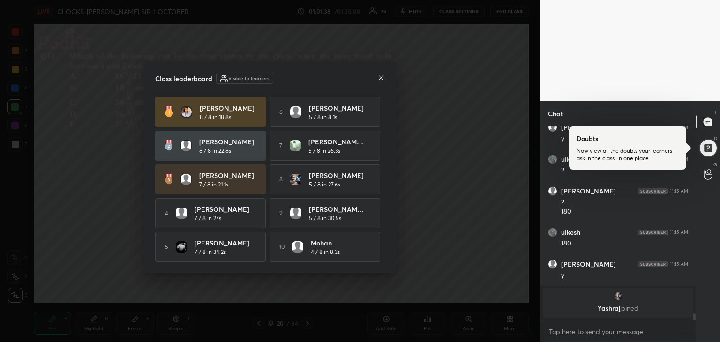
click at [382, 77] on icon at bounding box center [380, 77] width 7 height 7
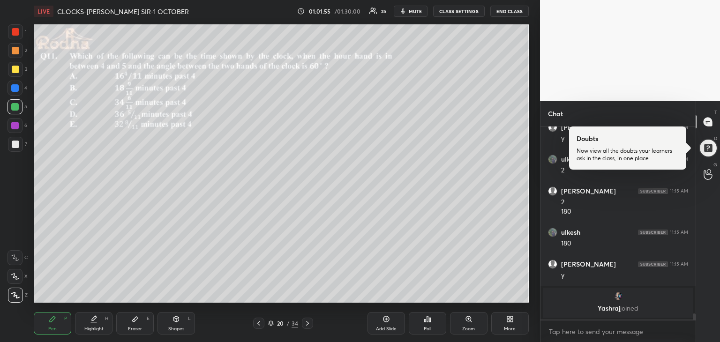
click at [15, 145] on div at bounding box center [15, 144] width 7 height 7
click at [18, 107] on div at bounding box center [14, 106] width 7 height 7
click at [16, 143] on div at bounding box center [15, 144] width 7 height 7
click at [17, 70] on div at bounding box center [15, 69] width 7 height 7
click at [15, 108] on div at bounding box center [14, 106] width 7 height 7
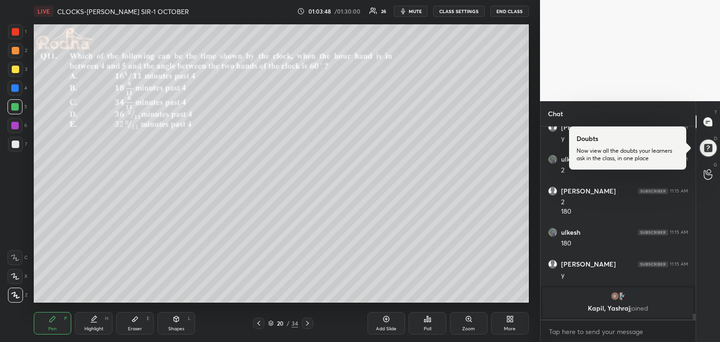
click at [15, 126] on div at bounding box center [14, 125] width 7 height 7
click at [260, 326] on icon at bounding box center [258, 323] width 7 height 7
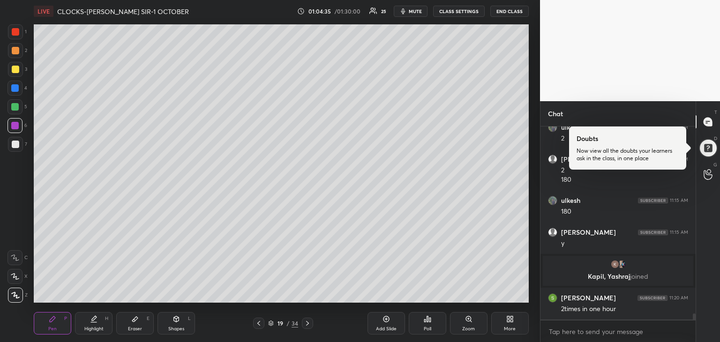
scroll to position [6158, 0]
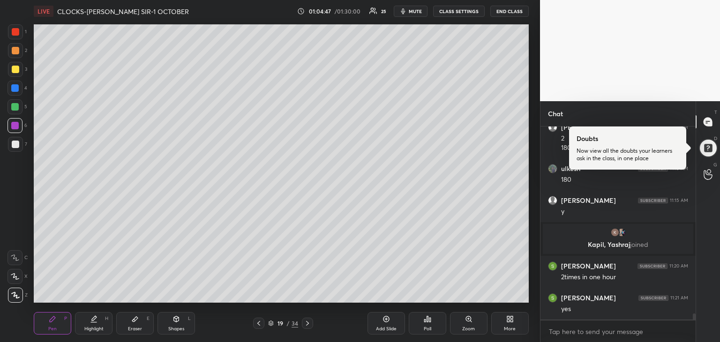
click at [255, 323] on icon at bounding box center [258, 323] width 7 height 7
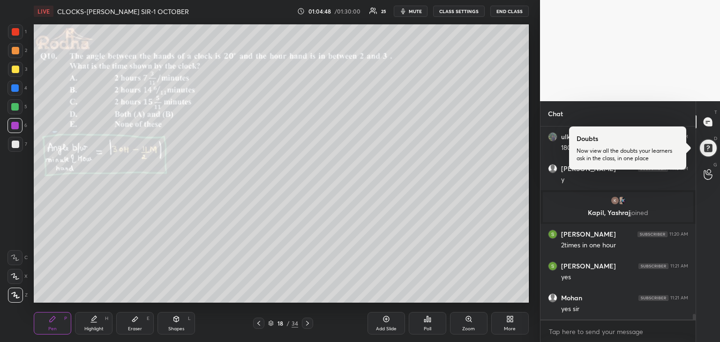
click at [259, 323] on icon at bounding box center [258, 323] width 7 height 7
click at [260, 321] on icon at bounding box center [258, 323] width 3 height 5
click at [260, 322] on icon at bounding box center [258, 323] width 7 height 7
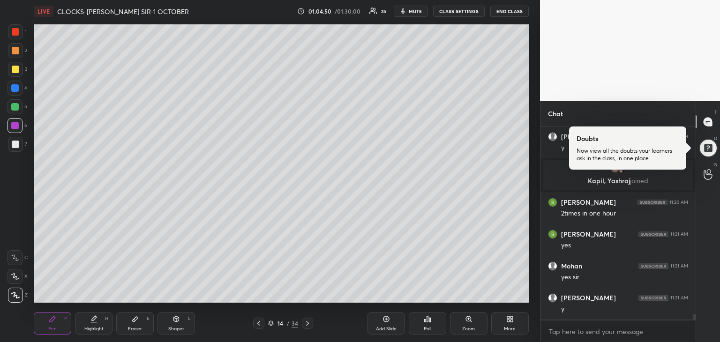
click at [14, 68] on div at bounding box center [15, 69] width 7 height 7
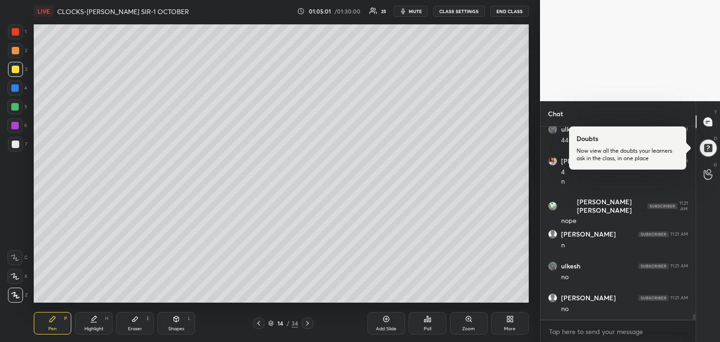
scroll to position [6495, 0]
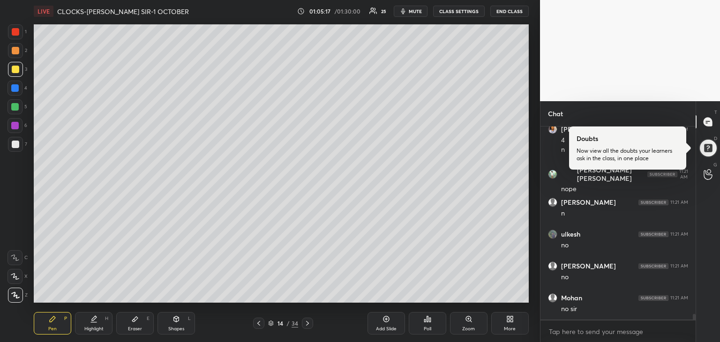
click at [305, 324] on icon at bounding box center [307, 323] width 7 height 7
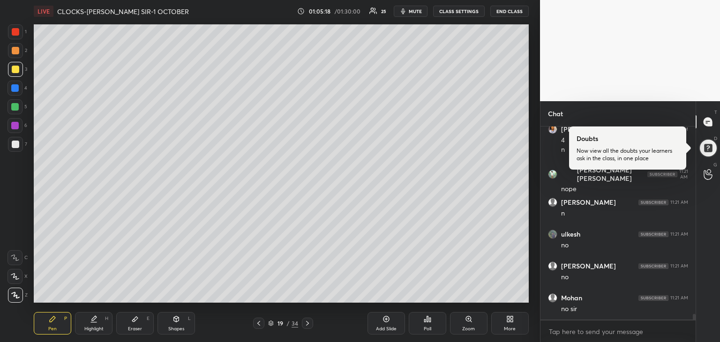
click at [305, 325] on icon at bounding box center [307, 323] width 7 height 7
click at [304, 325] on icon at bounding box center [307, 323] width 7 height 7
click at [305, 325] on icon at bounding box center [307, 323] width 7 height 7
click at [258, 323] on icon at bounding box center [258, 323] width 3 height 5
click at [258, 322] on icon at bounding box center [258, 323] width 7 height 7
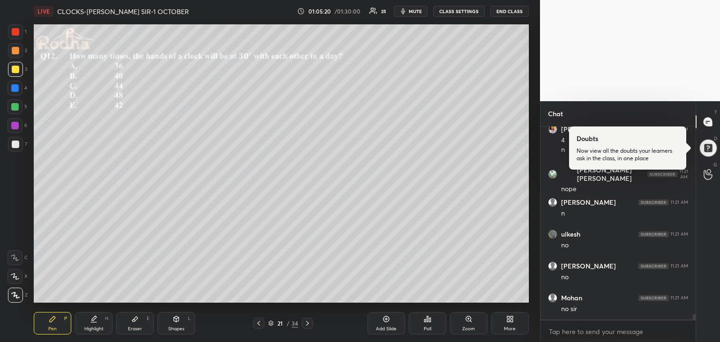
click at [258, 323] on icon at bounding box center [258, 323] width 3 height 5
click at [304, 325] on icon at bounding box center [307, 323] width 7 height 7
click at [390, 321] on icon at bounding box center [385, 318] width 7 height 7
click at [17, 147] on div at bounding box center [15, 144] width 7 height 7
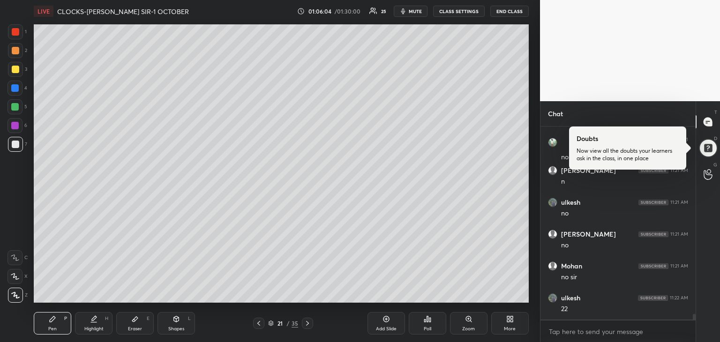
click at [13, 70] on div at bounding box center [15, 69] width 7 height 7
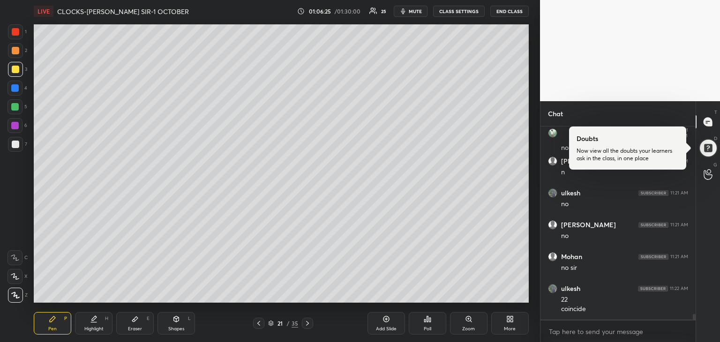
scroll to position [6568, 0]
click at [18, 106] on div at bounding box center [14, 106] width 7 height 7
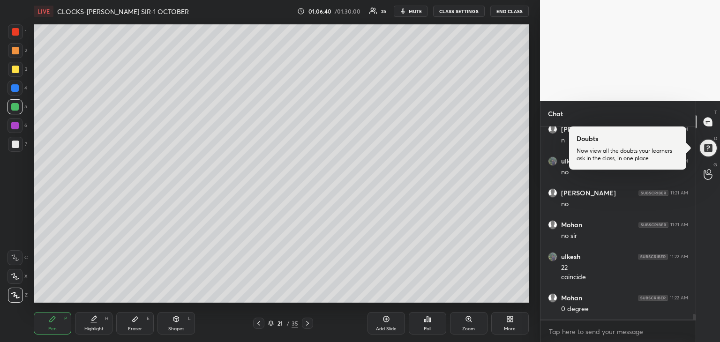
scroll to position [6608, 0]
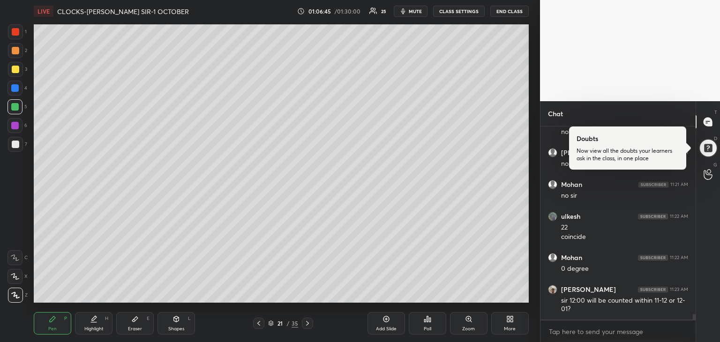
click at [12, 71] on div at bounding box center [15, 69] width 7 height 7
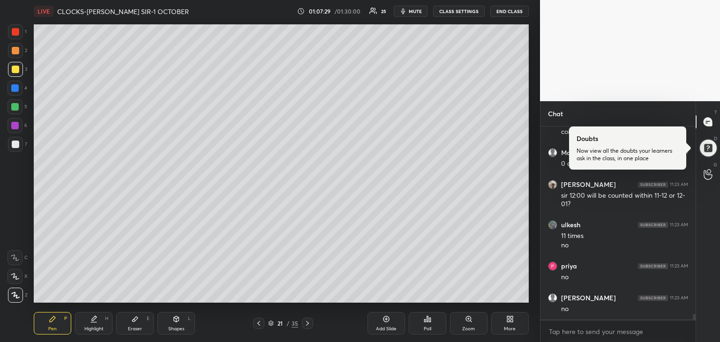
scroll to position [6745, 0]
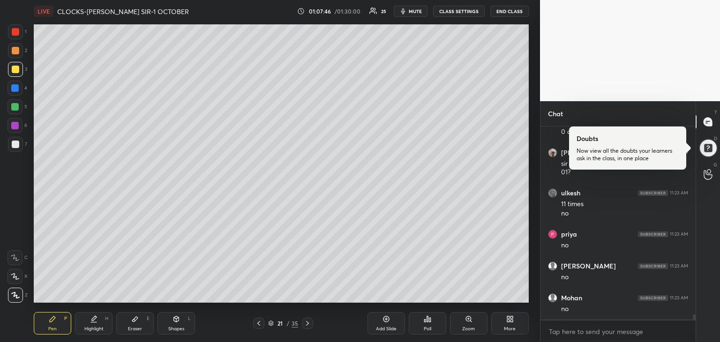
click at [17, 146] on div at bounding box center [15, 144] width 7 height 7
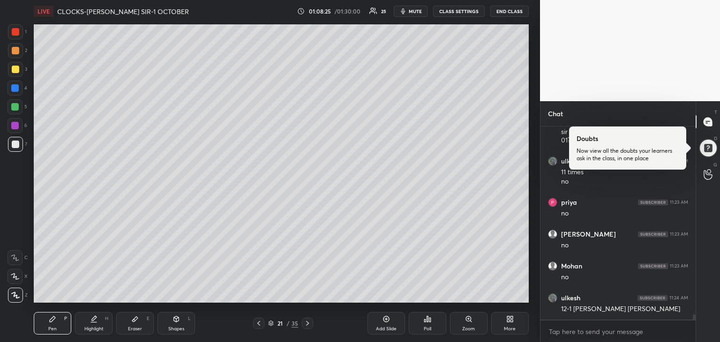
click at [133, 321] on icon at bounding box center [135, 319] width 6 height 5
click at [46, 325] on div "Pen P" at bounding box center [52, 323] width 37 height 22
click at [15, 107] on div at bounding box center [14, 106] width 7 height 7
click at [18, 141] on div at bounding box center [15, 144] width 7 height 7
click at [17, 107] on div at bounding box center [14, 106] width 7 height 7
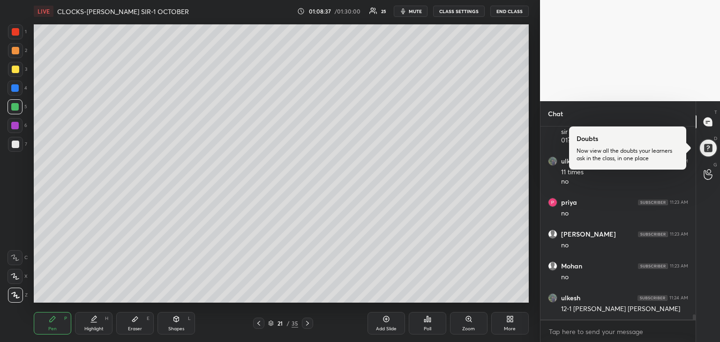
click at [15, 90] on div at bounding box center [14, 87] width 7 height 7
click at [23, 128] on div "6" at bounding box center [17, 125] width 20 height 15
click at [17, 124] on div at bounding box center [14, 125] width 7 height 7
click at [19, 141] on div at bounding box center [15, 144] width 15 height 15
click at [14, 90] on div at bounding box center [14, 87] width 7 height 7
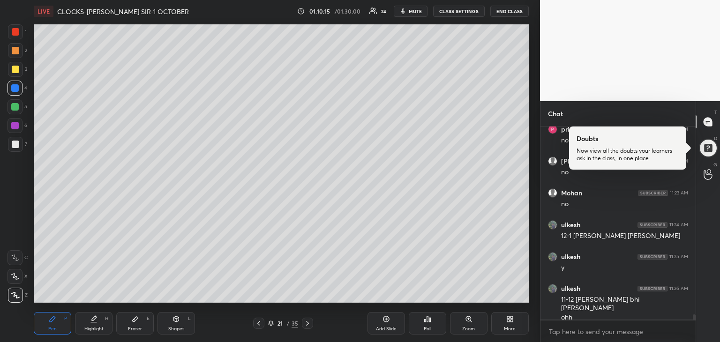
scroll to position [6860, 0]
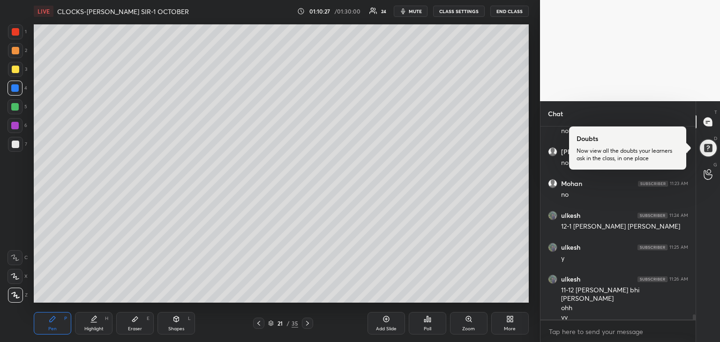
click at [15, 124] on div at bounding box center [14, 125] width 7 height 7
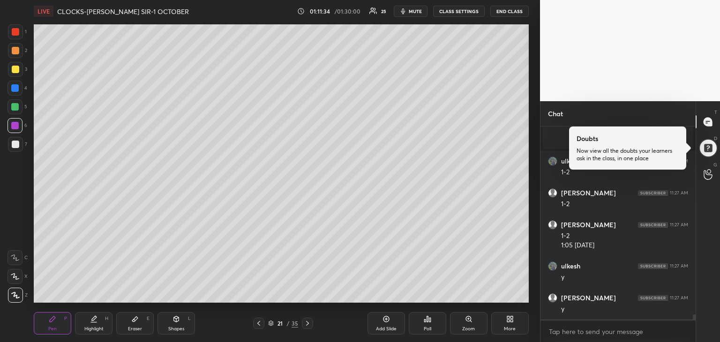
scroll to position [6800, 0]
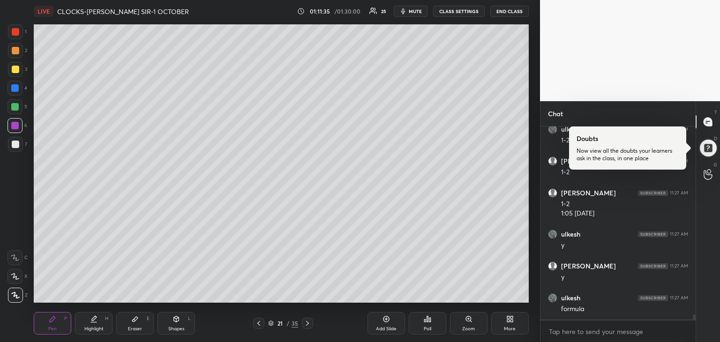
click at [307, 323] on icon at bounding box center [307, 323] width 7 height 7
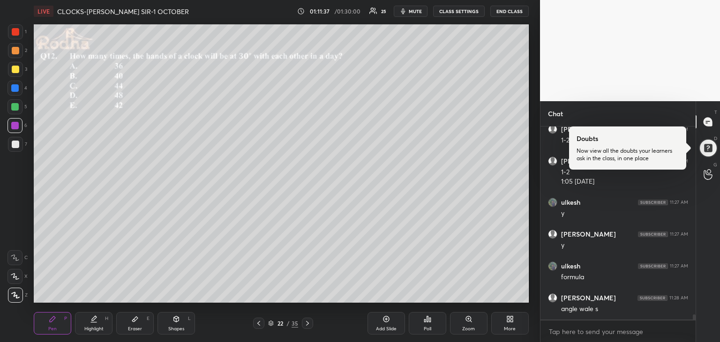
click at [261, 324] on icon at bounding box center [258, 323] width 7 height 7
click at [386, 321] on icon at bounding box center [385, 318] width 7 height 7
click at [17, 144] on div at bounding box center [15, 144] width 7 height 7
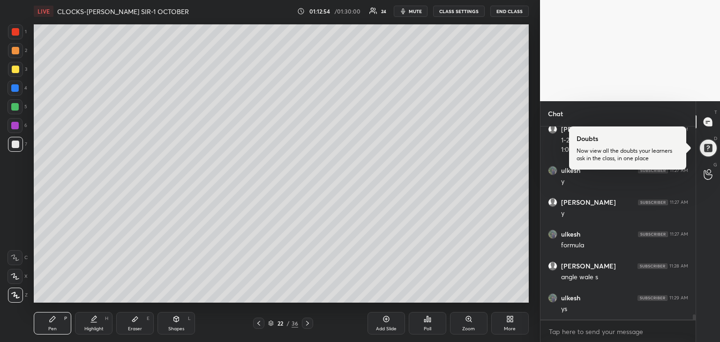
click at [260, 322] on icon at bounding box center [258, 323] width 7 height 7
click at [138, 320] on icon at bounding box center [134, 318] width 7 height 7
click at [20, 297] on div at bounding box center [14, 295] width 15 height 15
click at [49, 319] on icon at bounding box center [52, 318] width 7 height 7
click at [17, 130] on div at bounding box center [14, 125] width 15 height 15
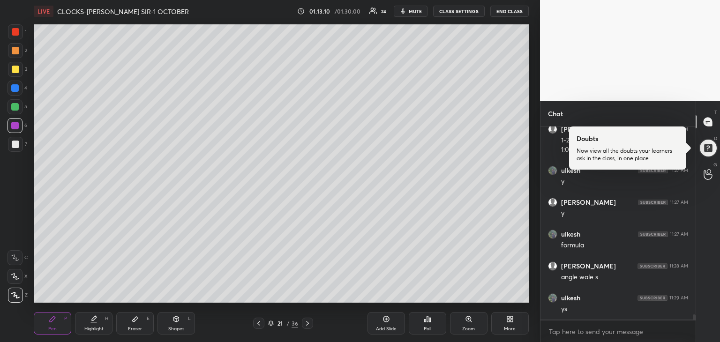
click at [139, 320] on div "Eraser E" at bounding box center [134, 323] width 37 height 22
click at [52, 321] on icon at bounding box center [53, 319] width 6 height 6
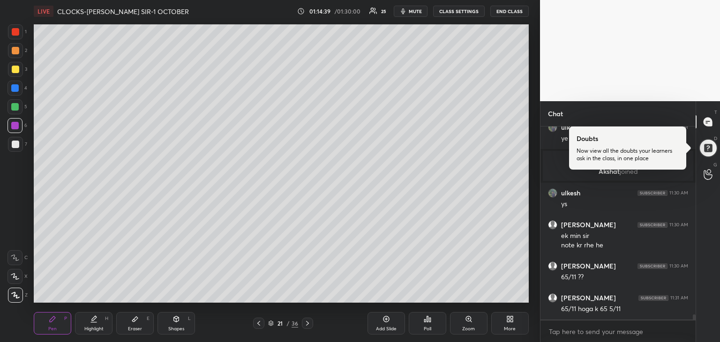
scroll to position [7003, 0]
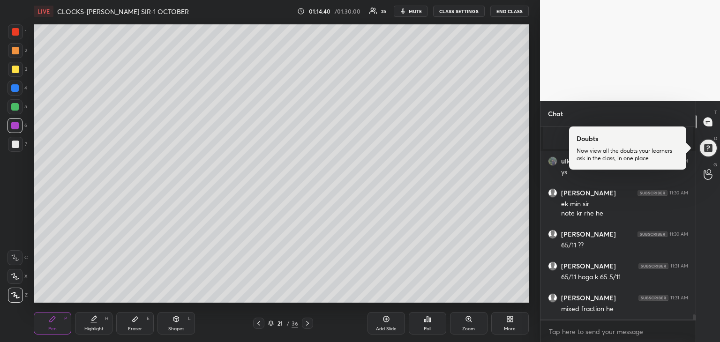
click at [16, 109] on div at bounding box center [14, 106] width 7 height 7
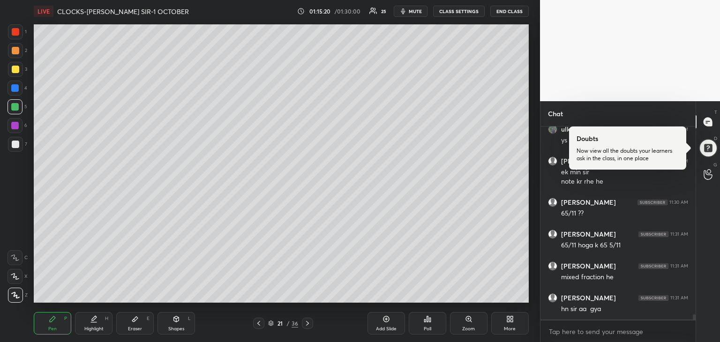
click at [305, 324] on icon at bounding box center [307, 323] width 7 height 7
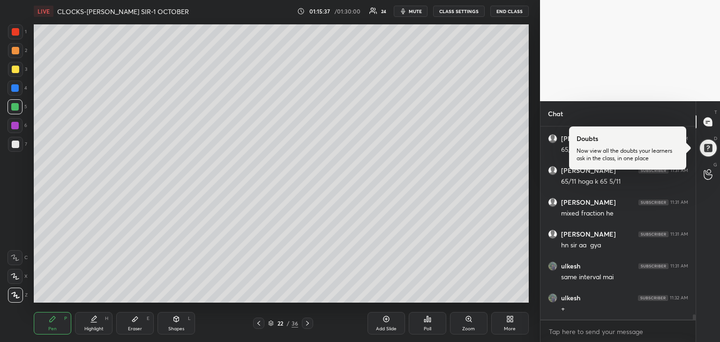
scroll to position [7130, 0]
click at [258, 323] on icon at bounding box center [258, 323] width 7 height 7
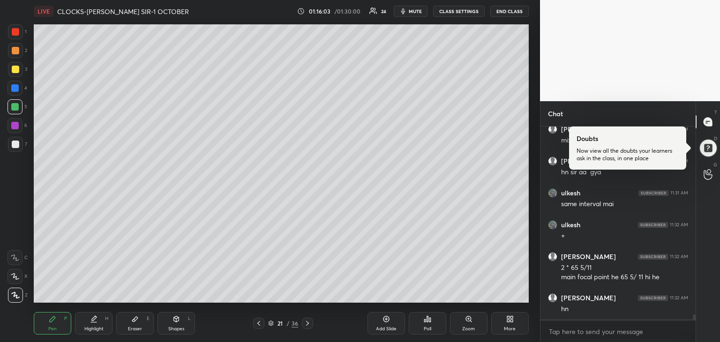
scroll to position [7203, 0]
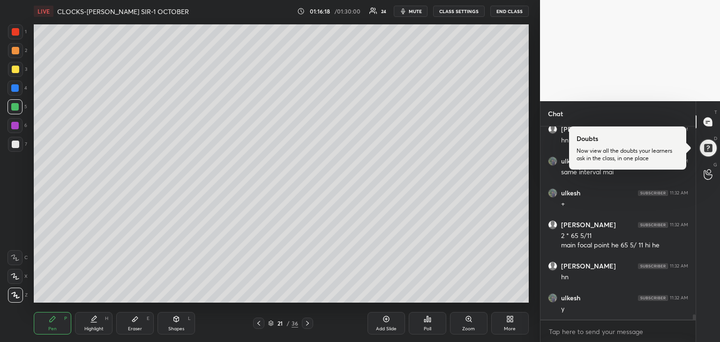
click at [306, 323] on icon at bounding box center [307, 323] width 7 height 7
click at [305, 323] on icon at bounding box center [307, 323] width 7 height 7
click at [259, 326] on icon at bounding box center [258, 323] width 7 height 7
click at [382, 322] on icon at bounding box center [385, 318] width 7 height 7
click at [15, 145] on div at bounding box center [15, 144] width 7 height 7
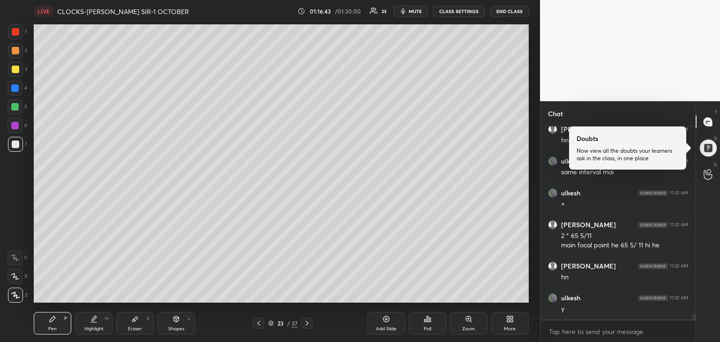
click at [141, 321] on div "Eraser E" at bounding box center [134, 323] width 37 height 22
click at [49, 321] on icon at bounding box center [52, 318] width 7 height 7
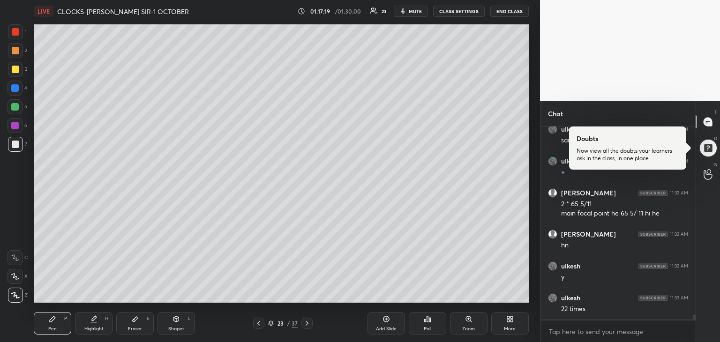
click at [17, 109] on div at bounding box center [14, 106] width 7 height 7
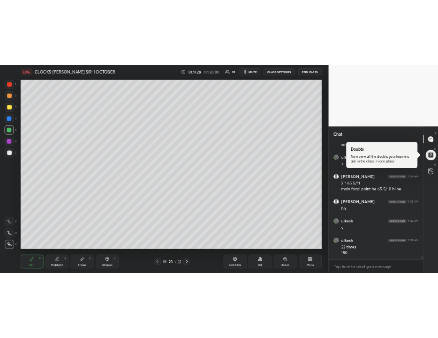
scroll to position [7277, 0]
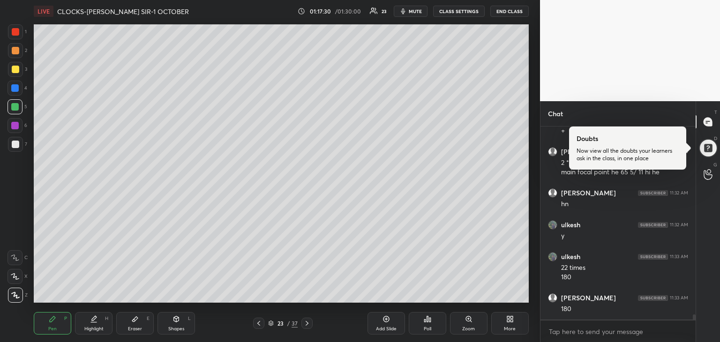
click at [17, 145] on div at bounding box center [15, 144] width 7 height 7
click at [16, 87] on div at bounding box center [14, 87] width 7 height 7
click at [134, 323] on icon at bounding box center [134, 318] width 7 height 7
click at [44, 328] on div "Pen P" at bounding box center [52, 323] width 37 height 22
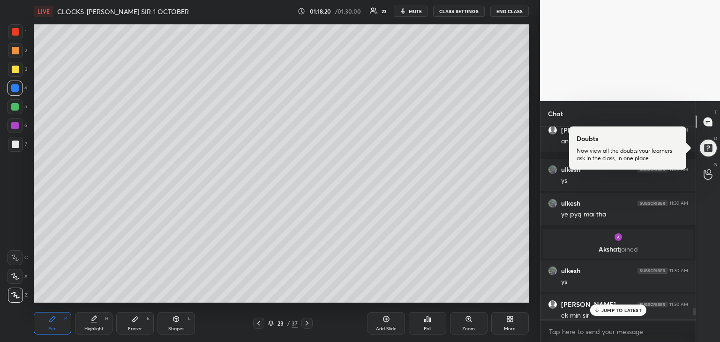
scroll to position [214, 152]
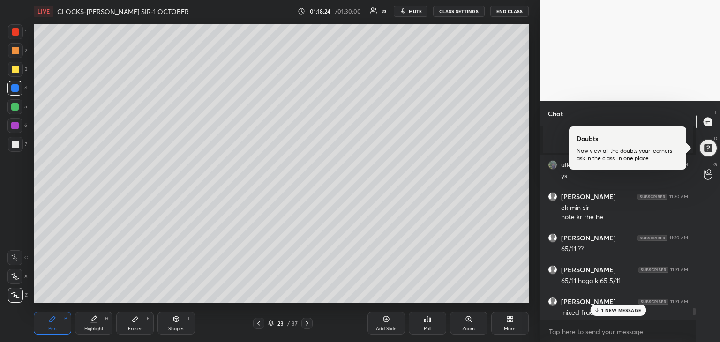
click at [605, 312] on p "1 NEW MESSAGE" at bounding box center [621, 310] width 40 height 6
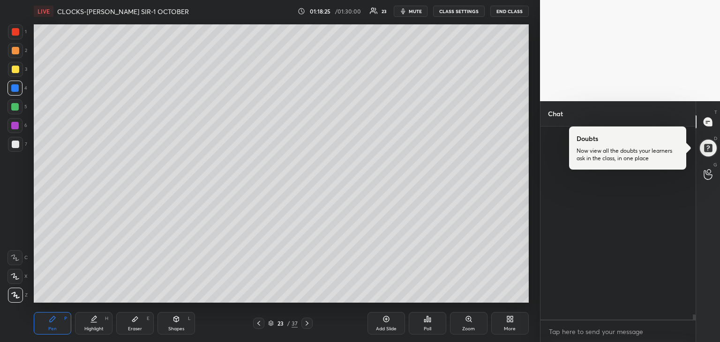
scroll to position [7204, 0]
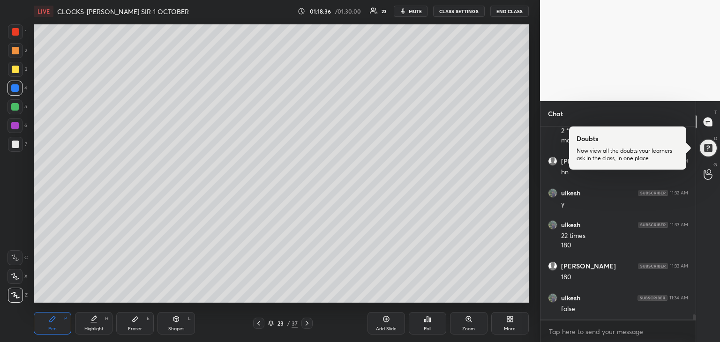
click at [17, 146] on div at bounding box center [15, 144] width 7 height 7
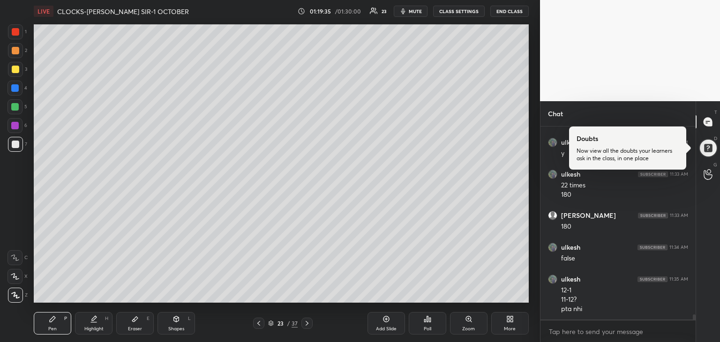
scroll to position [7287, 0]
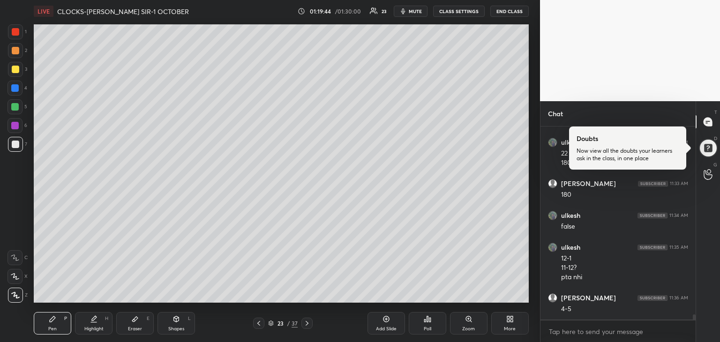
click at [18, 145] on div at bounding box center [15, 144] width 7 height 7
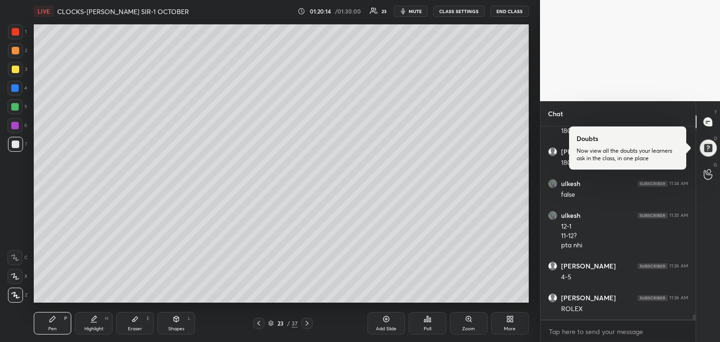
click at [17, 70] on div at bounding box center [15, 69] width 7 height 7
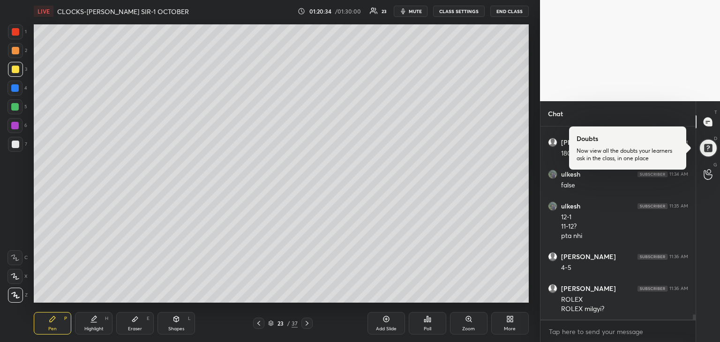
click at [13, 108] on div at bounding box center [14, 106] width 7 height 7
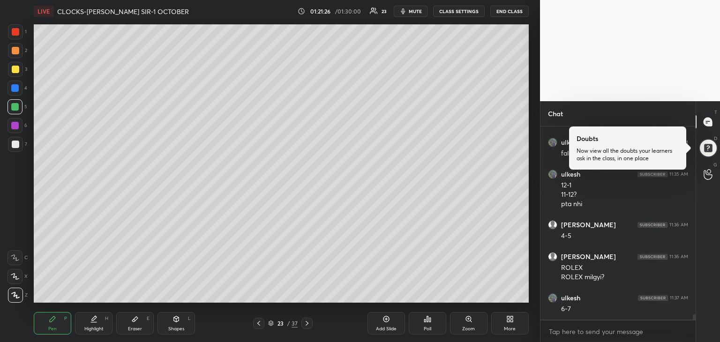
click at [17, 126] on div at bounding box center [14, 125] width 7 height 7
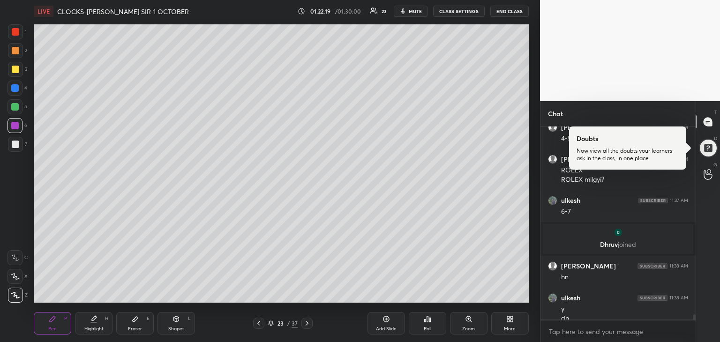
scroll to position [7335, 0]
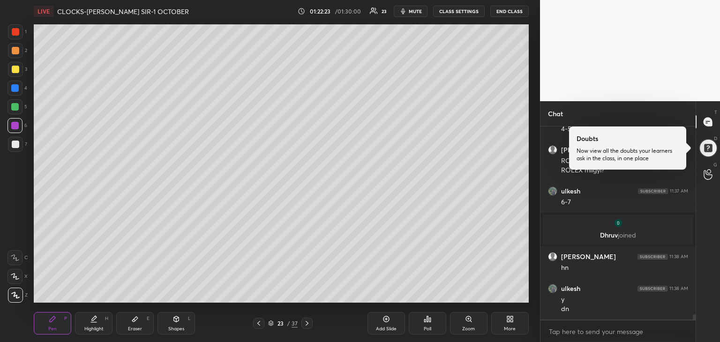
click at [257, 323] on icon at bounding box center [258, 323] width 7 height 7
click at [259, 323] on icon at bounding box center [258, 323] width 7 height 7
click at [307, 323] on icon at bounding box center [306, 323] width 7 height 7
click at [305, 323] on icon at bounding box center [306, 323] width 7 height 7
click at [383, 320] on icon at bounding box center [386, 319] width 6 height 6
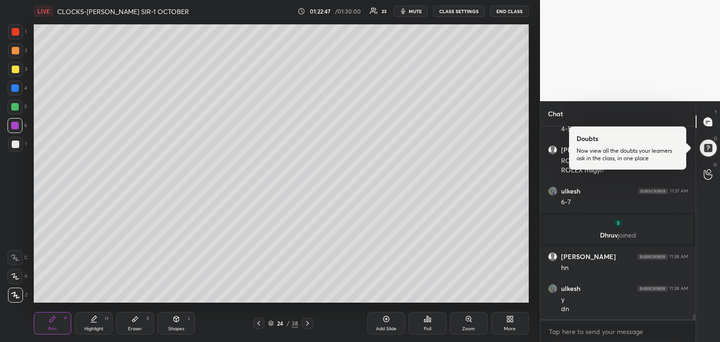
click at [13, 106] on div at bounding box center [14, 106] width 7 height 7
click at [15, 126] on div at bounding box center [14, 125] width 7 height 7
click at [17, 107] on div at bounding box center [14, 106] width 7 height 7
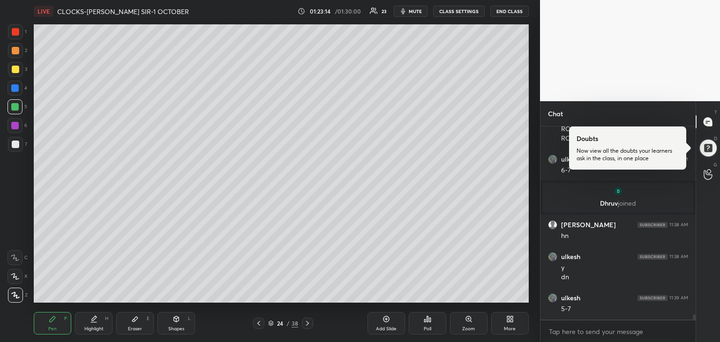
click at [19, 125] on div at bounding box center [14, 125] width 15 height 15
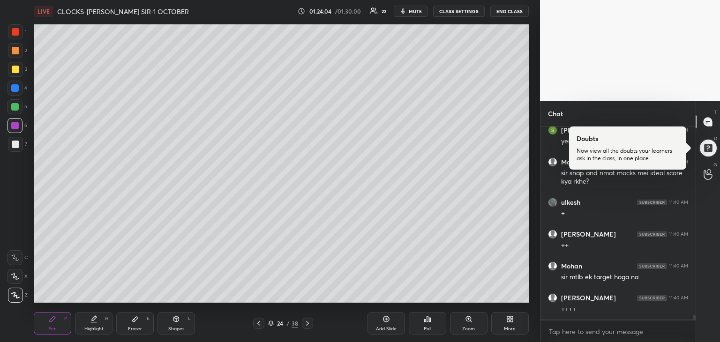
scroll to position [7639, 0]
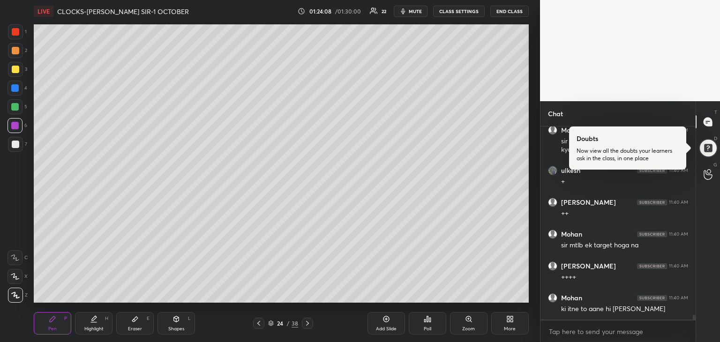
click at [16, 148] on div at bounding box center [15, 144] width 7 height 7
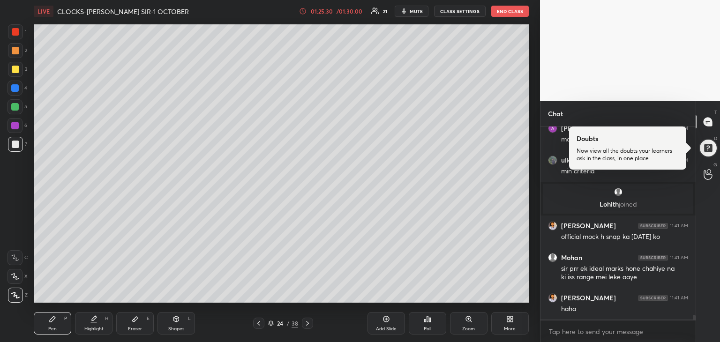
scroll to position [7753, 0]
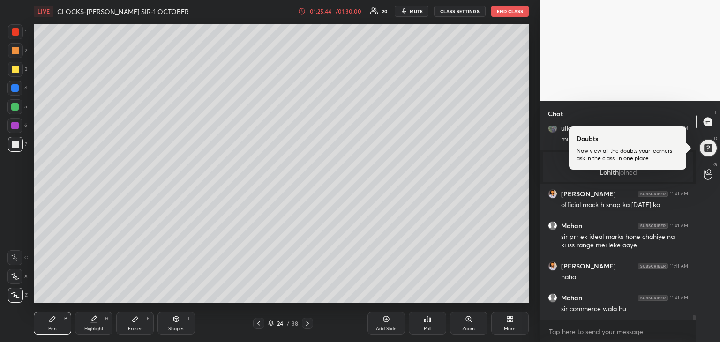
click at [15, 126] on div at bounding box center [14, 125] width 7 height 7
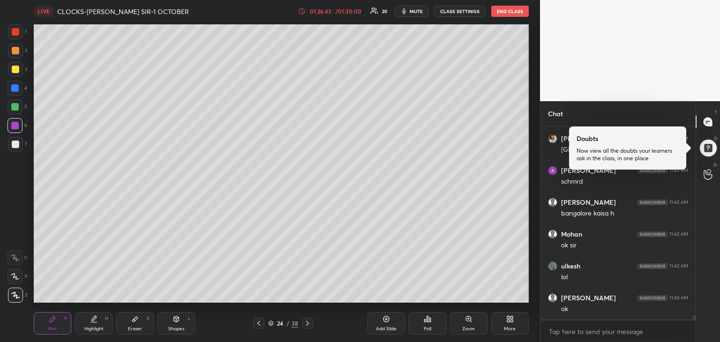
scroll to position [8103, 0]
click at [15, 106] on div at bounding box center [14, 106] width 7 height 7
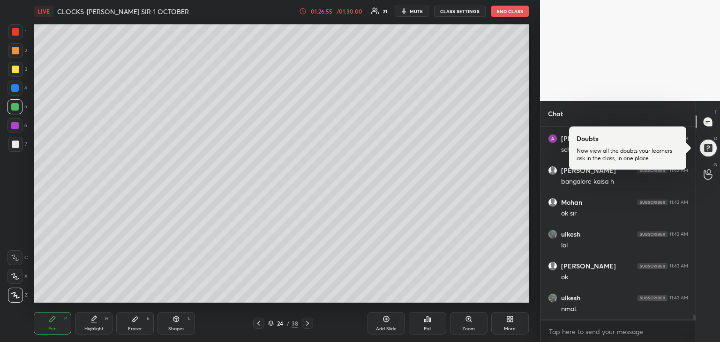
click at [389, 320] on icon at bounding box center [386, 319] width 6 height 6
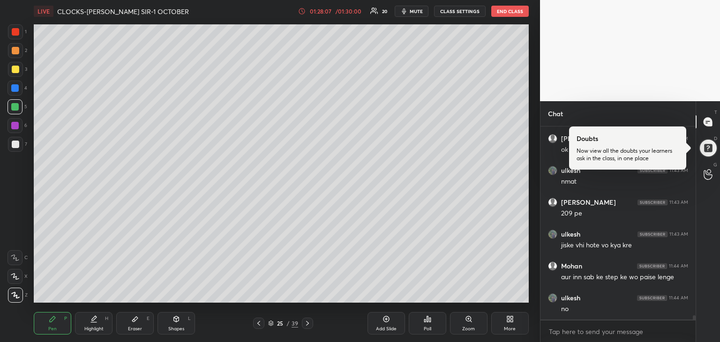
click at [19, 123] on div at bounding box center [14, 125] width 15 height 15
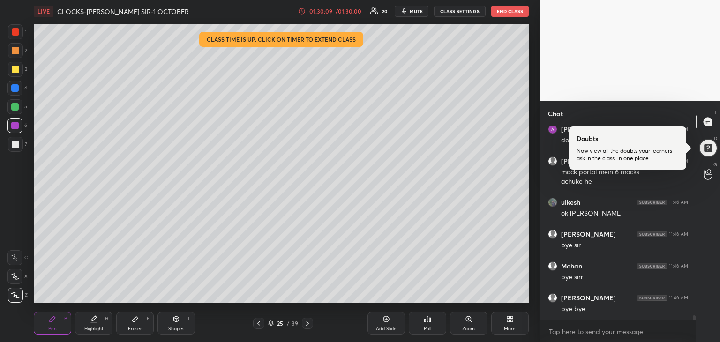
scroll to position [8904, 0]
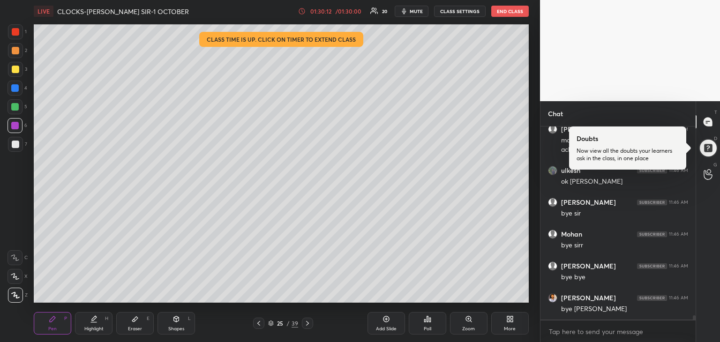
click at [509, 12] on button "END CLASS" at bounding box center [509, 11] width 37 height 11
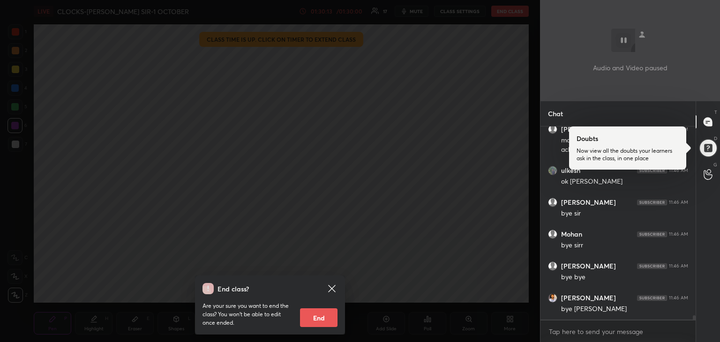
scroll to position [8936, 0]
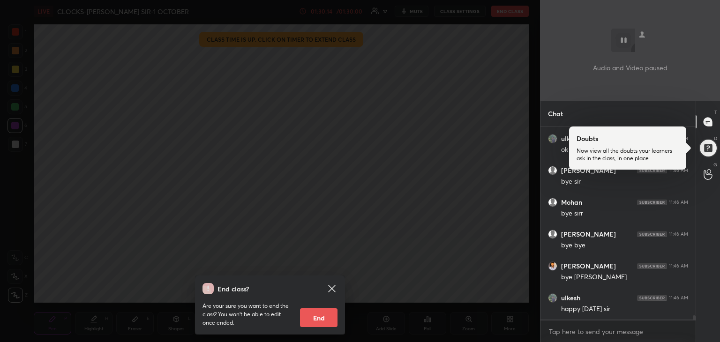
click at [328, 317] on button "End" at bounding box center [318, 317] width 37 height 19
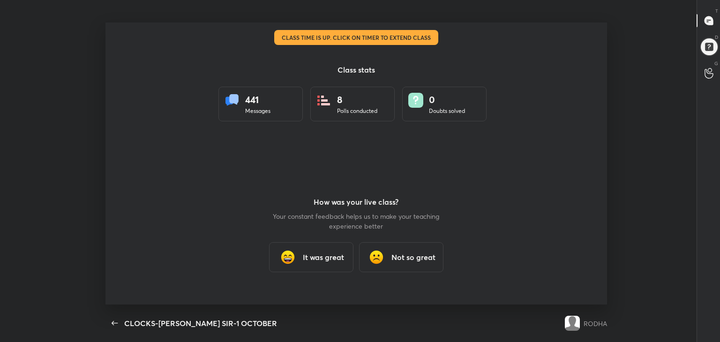
scroll to position [46572, 46146]
type textarea "x"
